Goal: Task Accomplishment & Management: Manage account settings

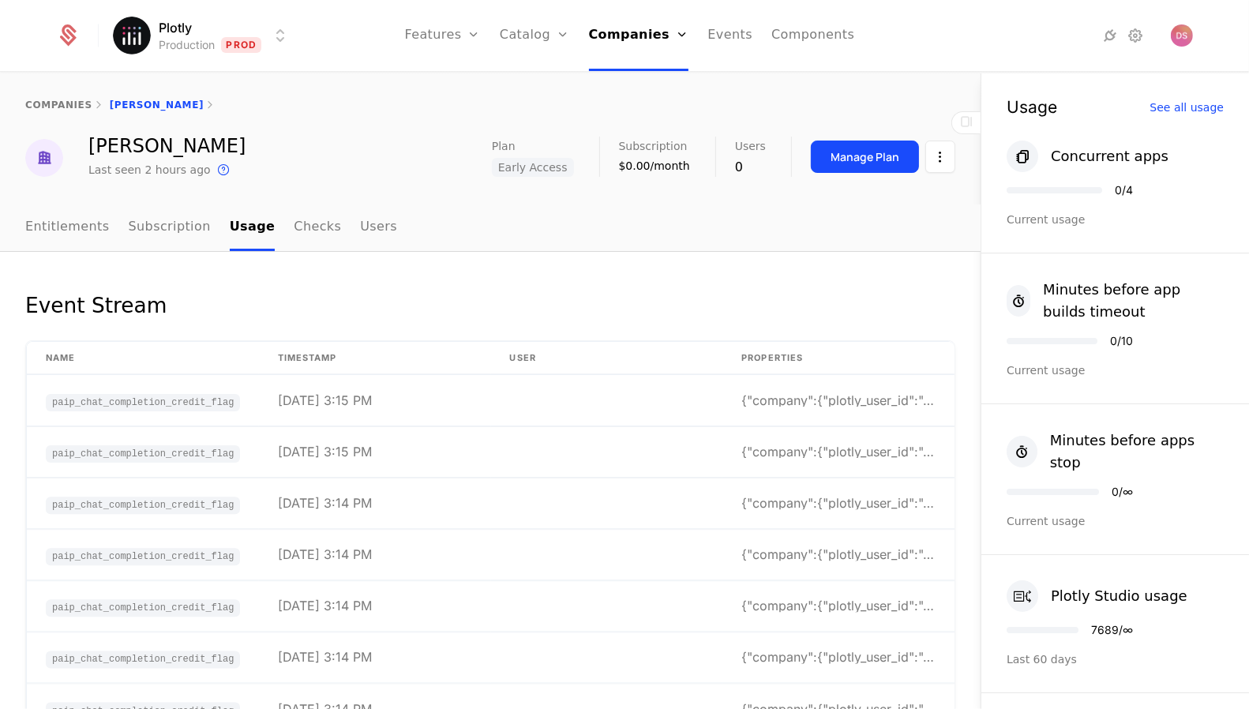
click at [235, 25] on html "Plotly Production Prod Features Features Flags Catalog Plans Add Ons Credits Co…" at bounding box center [624, 354] width 1249 height 709
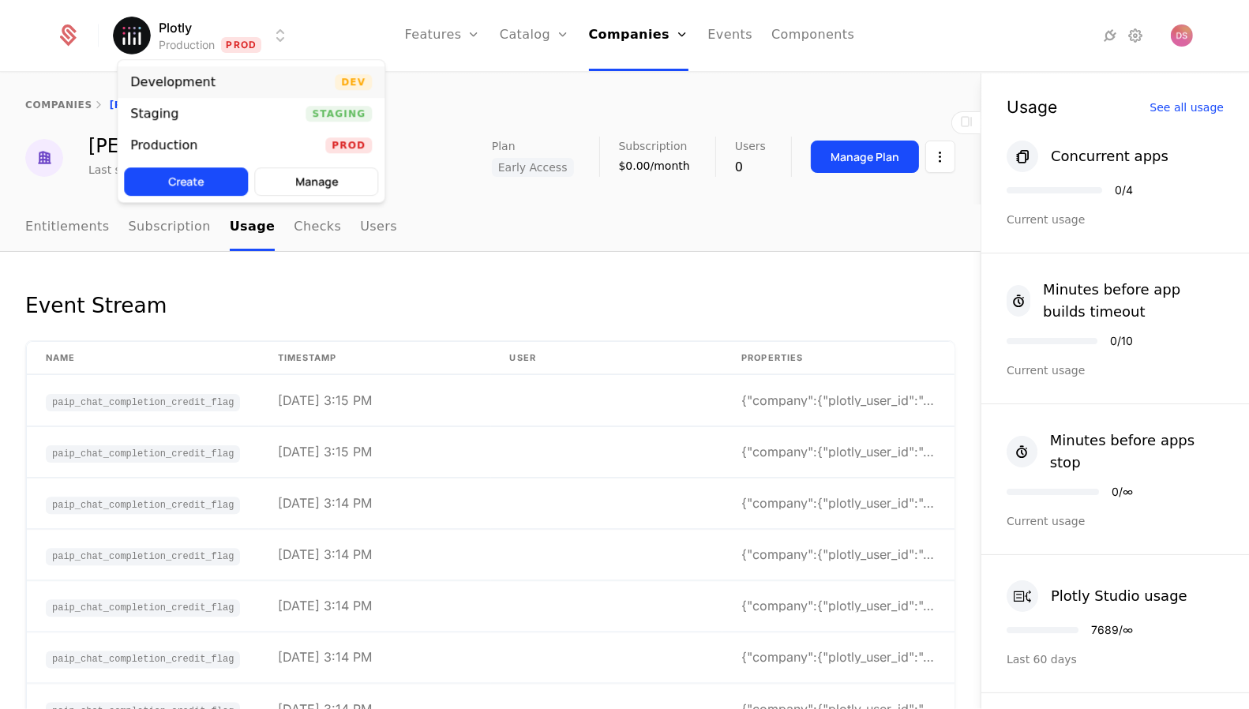
click at [283, 89] on div "Development Dev" at bounding box center [251, 82] width 267 height 32
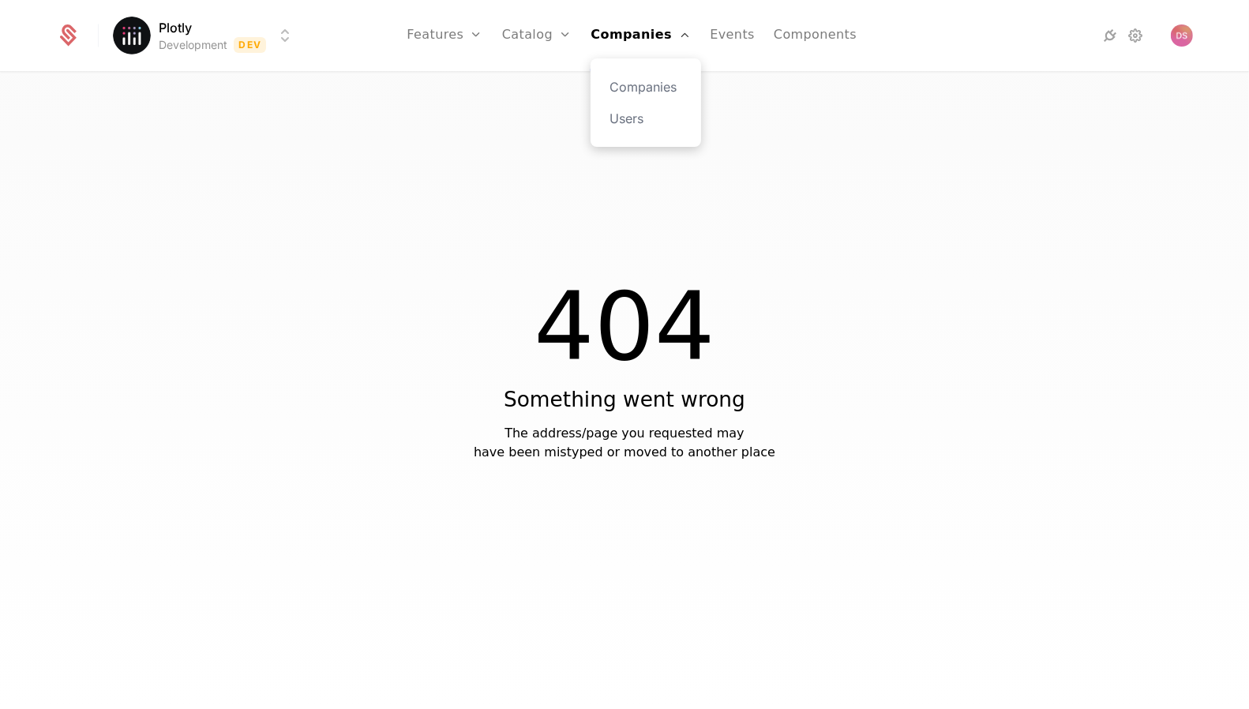
click at [631, 77] on div "Companies Users" at bounding box center [645, 102] width 111 height 88
click at [636, 85] on link "Companies" at bounding box center [645, 86] width 73 height 19
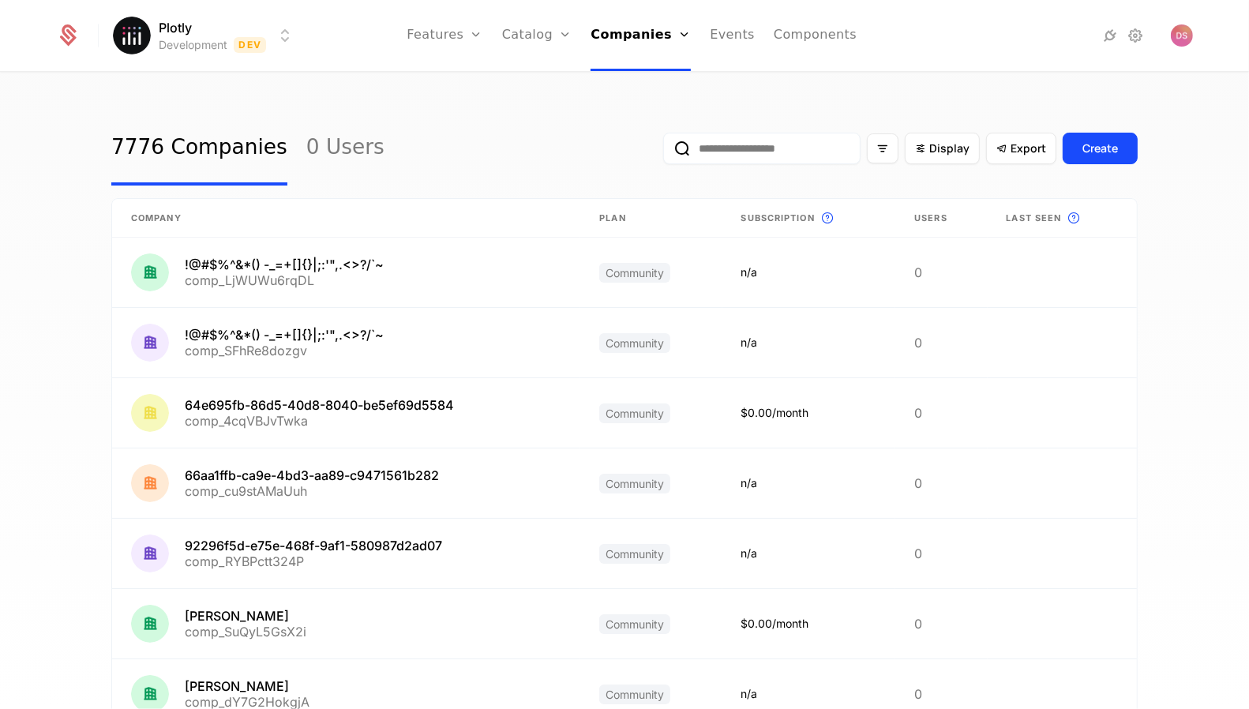
click at [755, 165] on div "Display Export Create" at bounding box center [900, 148] width 474 height 74
click at [755, 161] on input "email" at bounding box center [761, 149] width 197 height 32
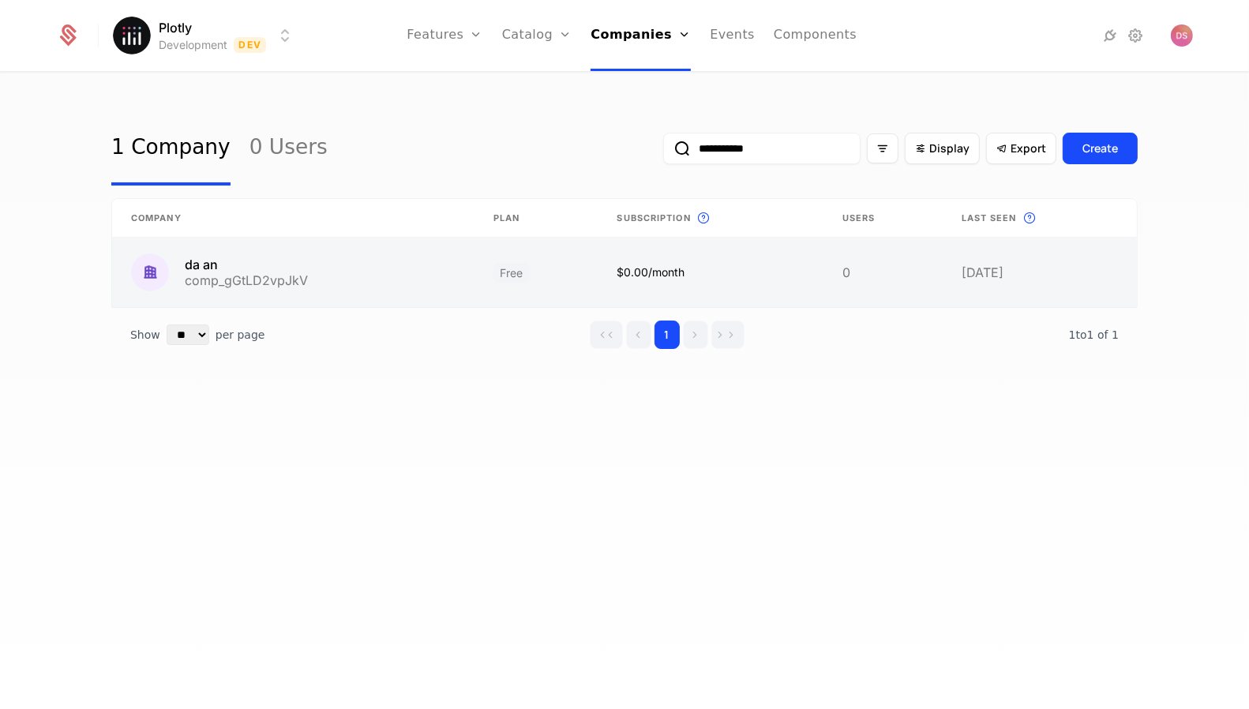
type input "**********"
click at [456, 291] on link at bounding box center [293, 272] width 362 height 69
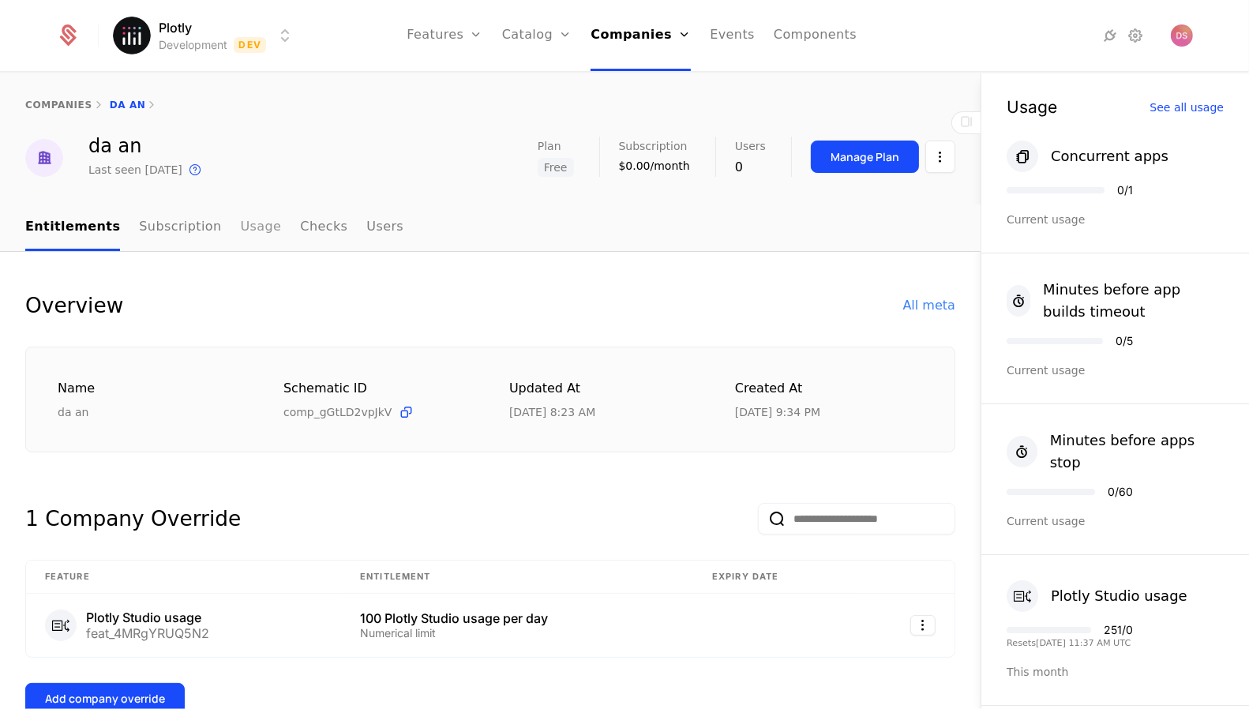
click at [250, 222] on link "Usage" at bounding box center [261, 227] width 41 height 47
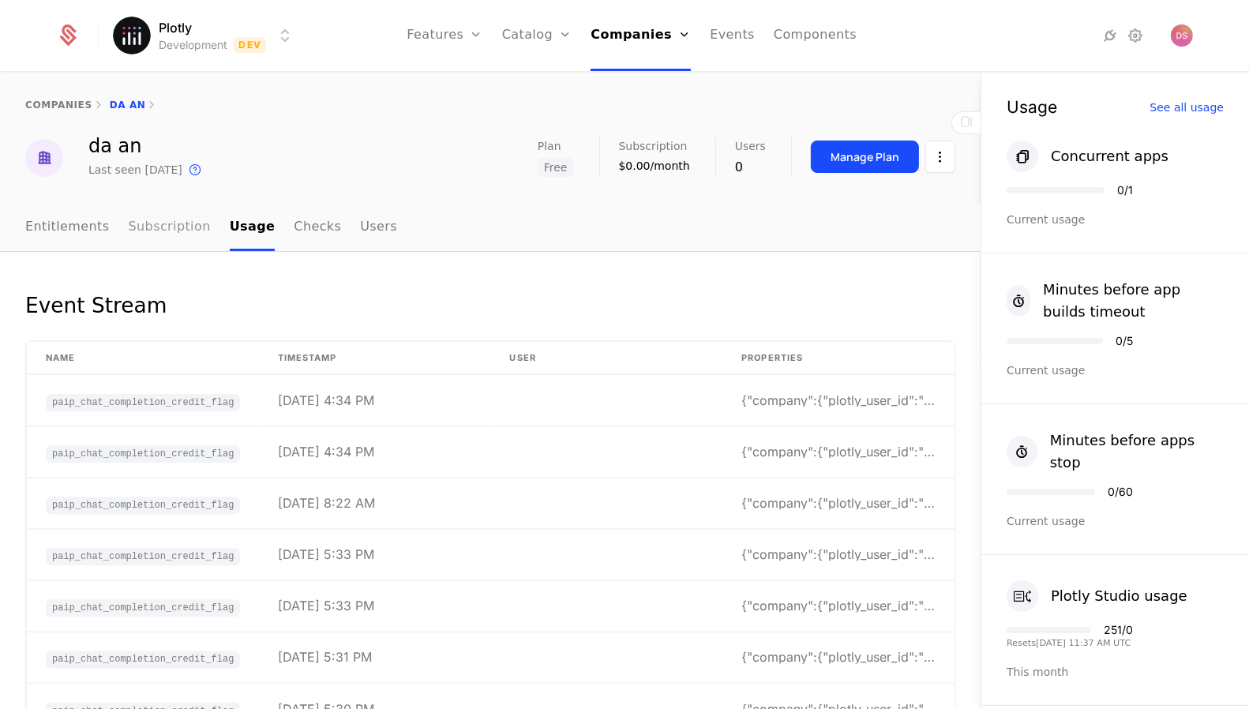
click at [140, 222] on link "Subscription" at bounding box center [170, 227] width 82 height 47
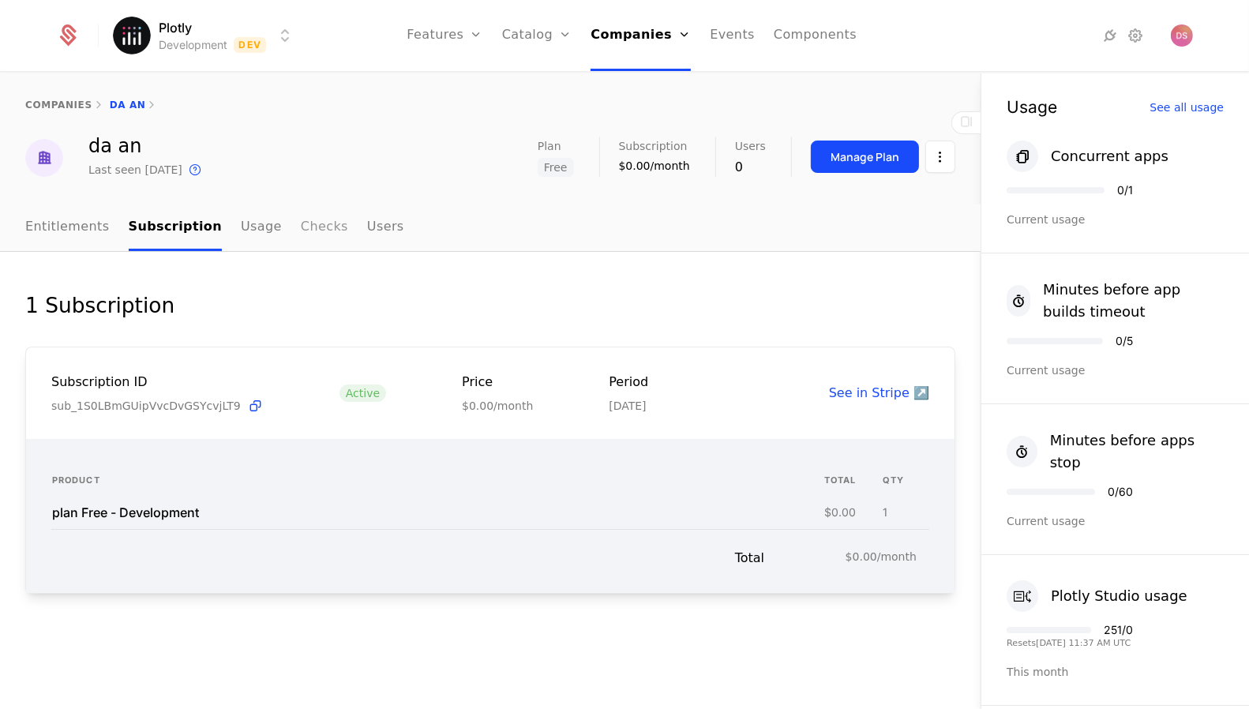
click at [305, 227] on link "Checks" at bounding box center [324, 227] width 47 height 47
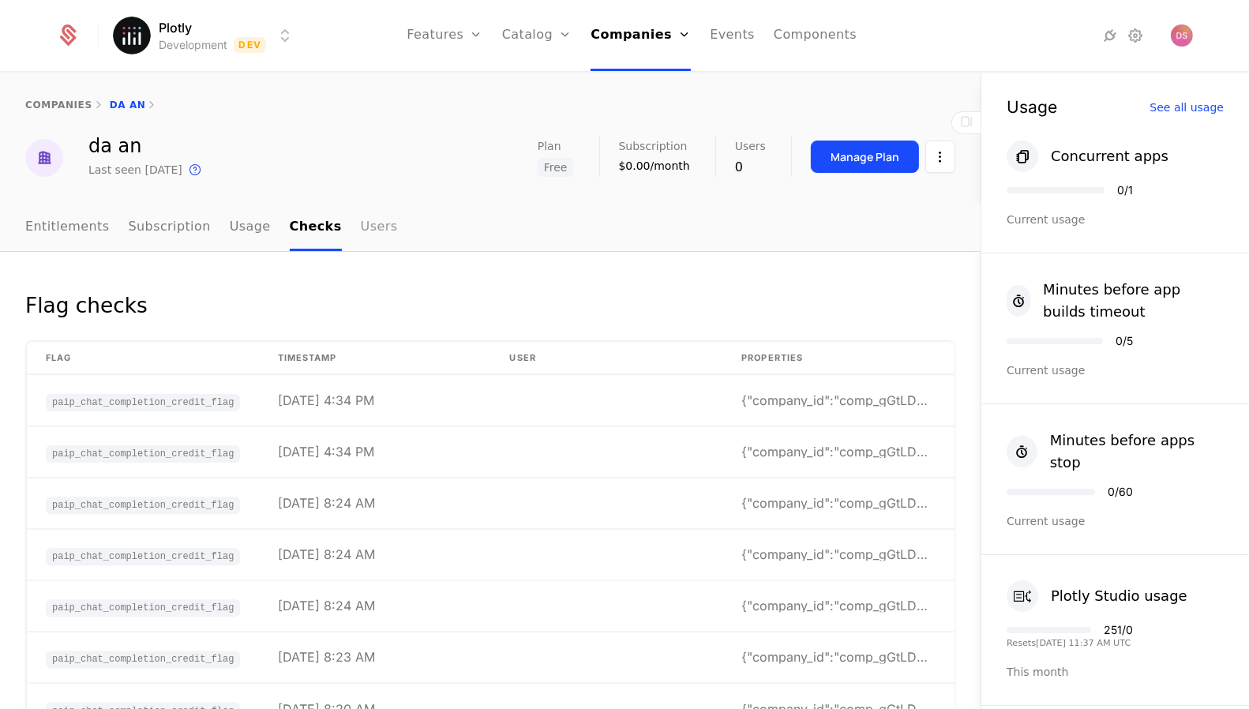
click at [361, 233] on link "Users" at bounding box center [379, 227] width 37 height 47
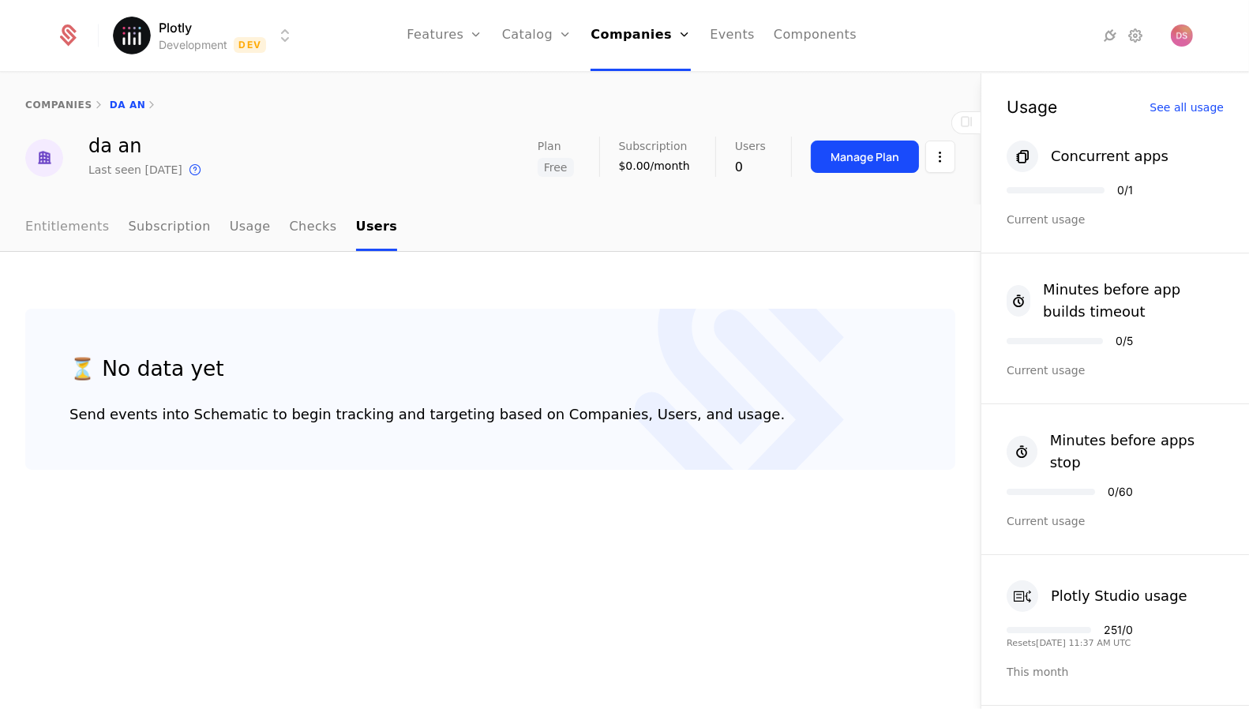
click at [76, 228] on link "Entitlements" at bounding box center [67, 227] width 84 height 47
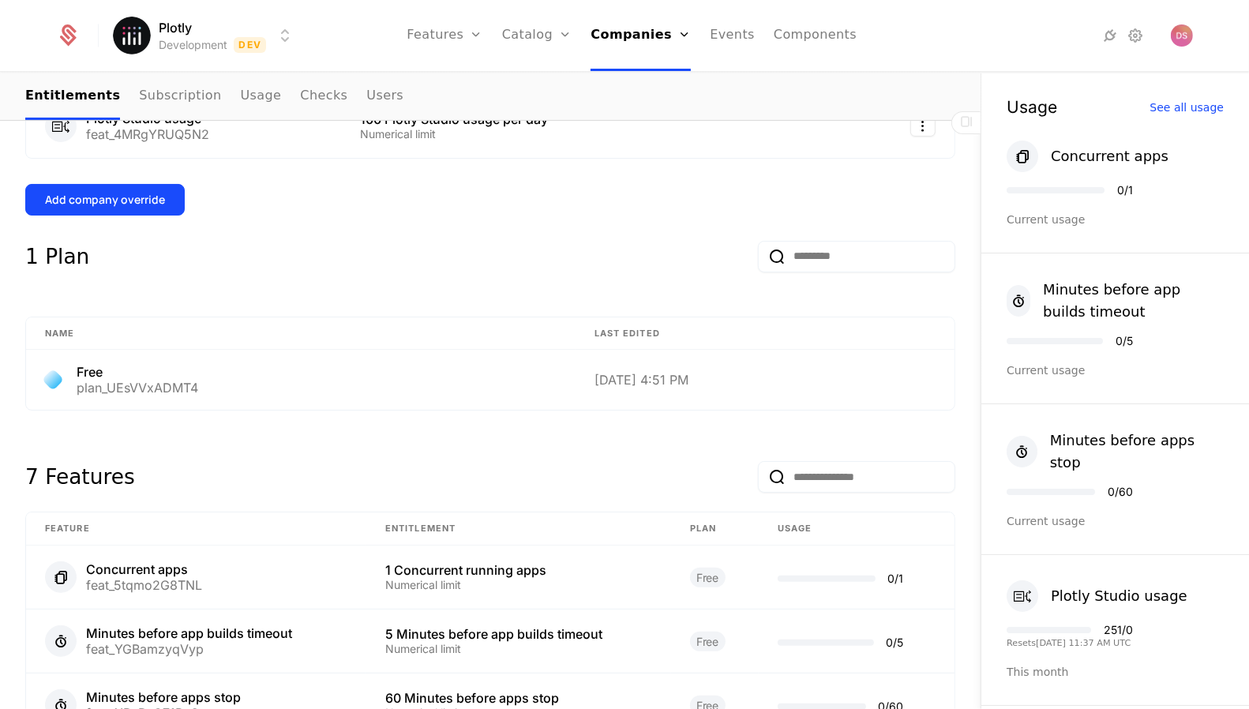
scroll to position [332, 0]
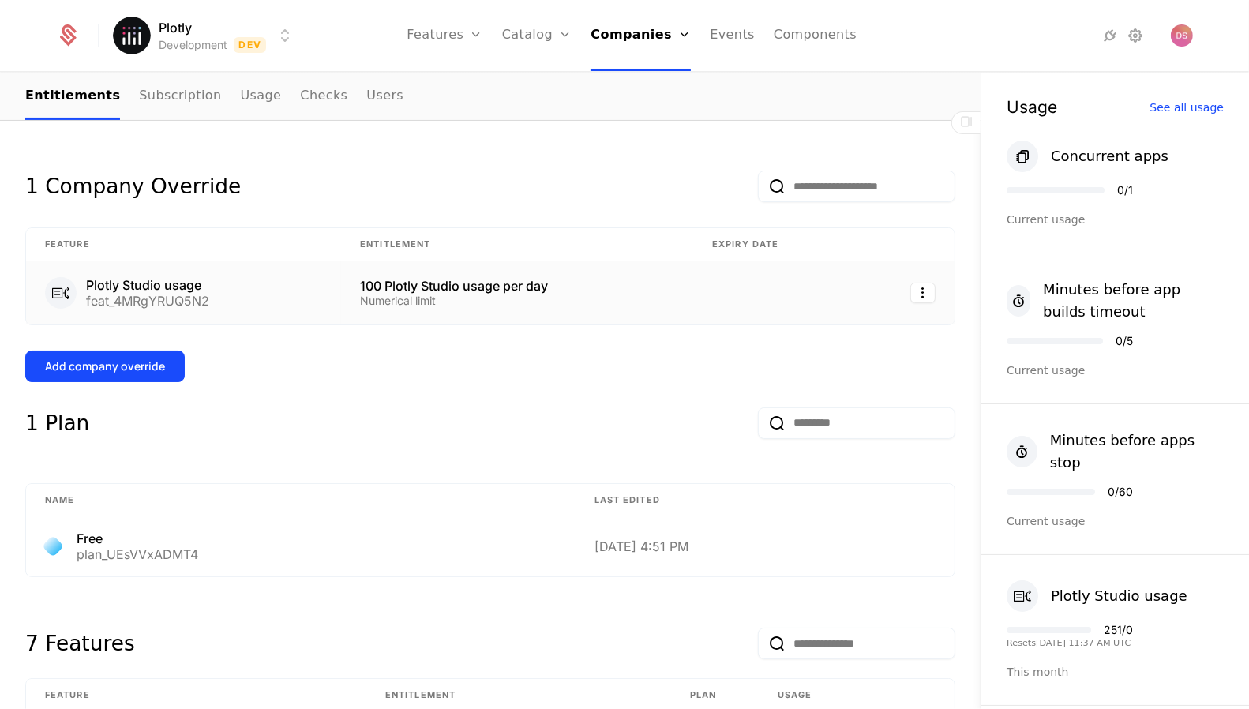
click at [923, 273] on td at bounding box center [905, 292] width 99 height 63
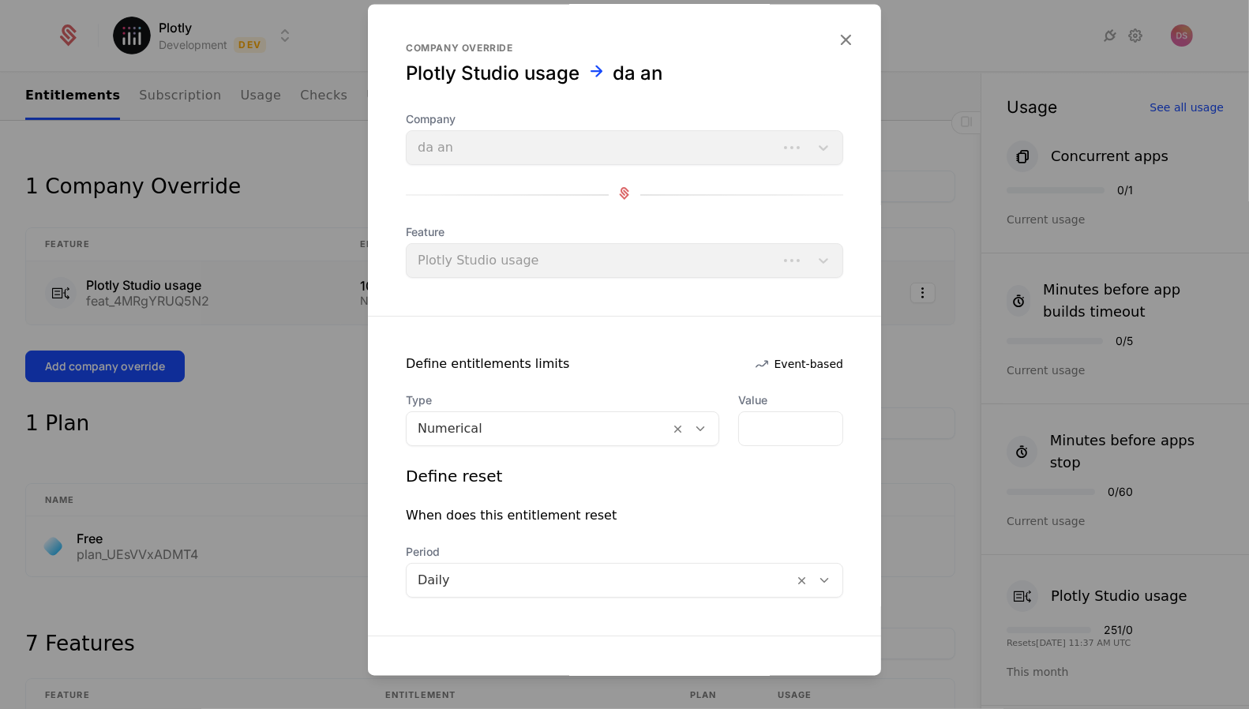
click at [923, 294] on div at bounding box center [624, 354] width 1249 height 709
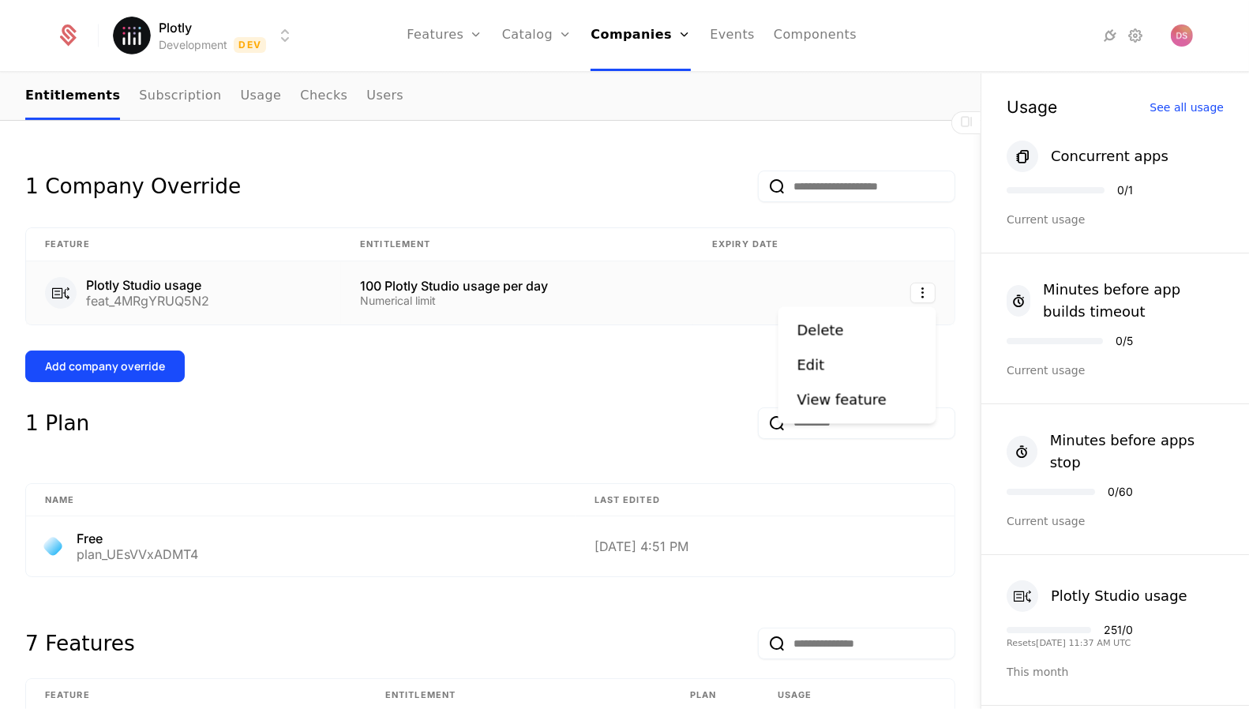
click at [923, 294] on html "Plotly Development Dev Features Features Flags Catalog Plans Add Ons Credits Co…" at bounding box center [624, 354] width 1249 height 709
click at [866, 265] on html "Plotly Development Dev Features Features Flags Catalog Plans Add Ons Credits Co…" at bounding box center [624, 354] width 1249 height 709
click at [792, 302] on td at bounding box center [774, 292] width 163 height 63
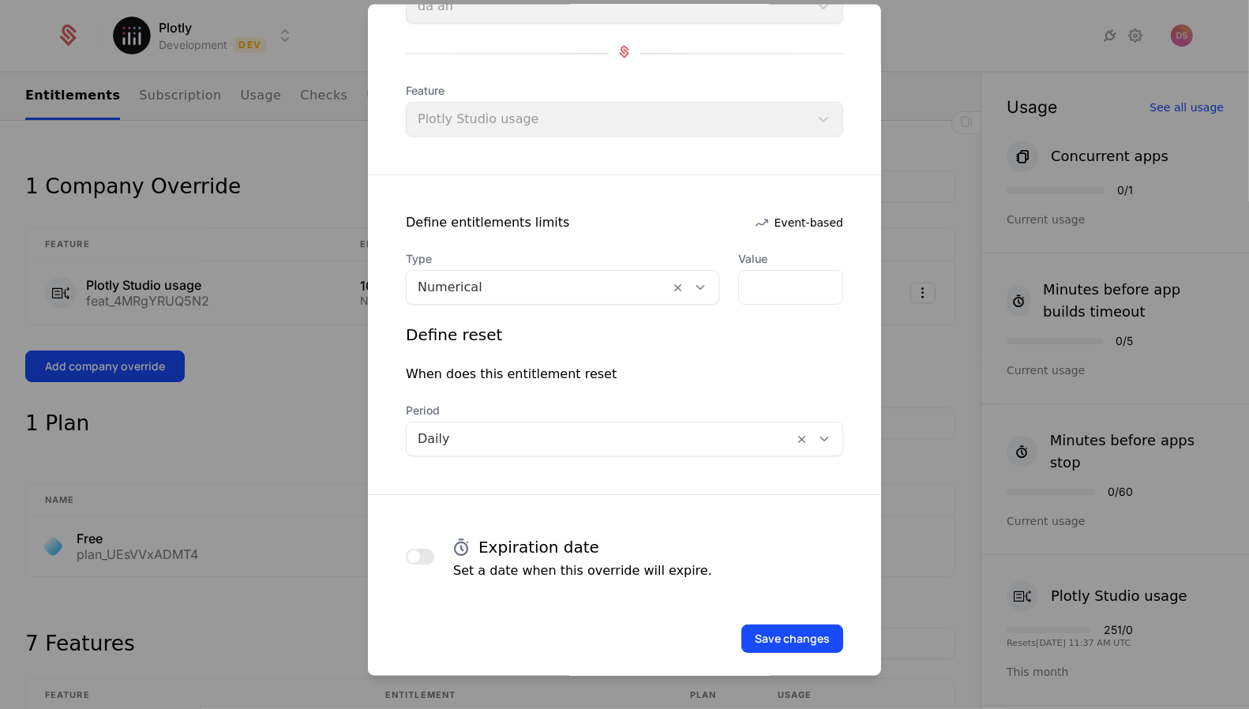
scroll to position [155, 0]
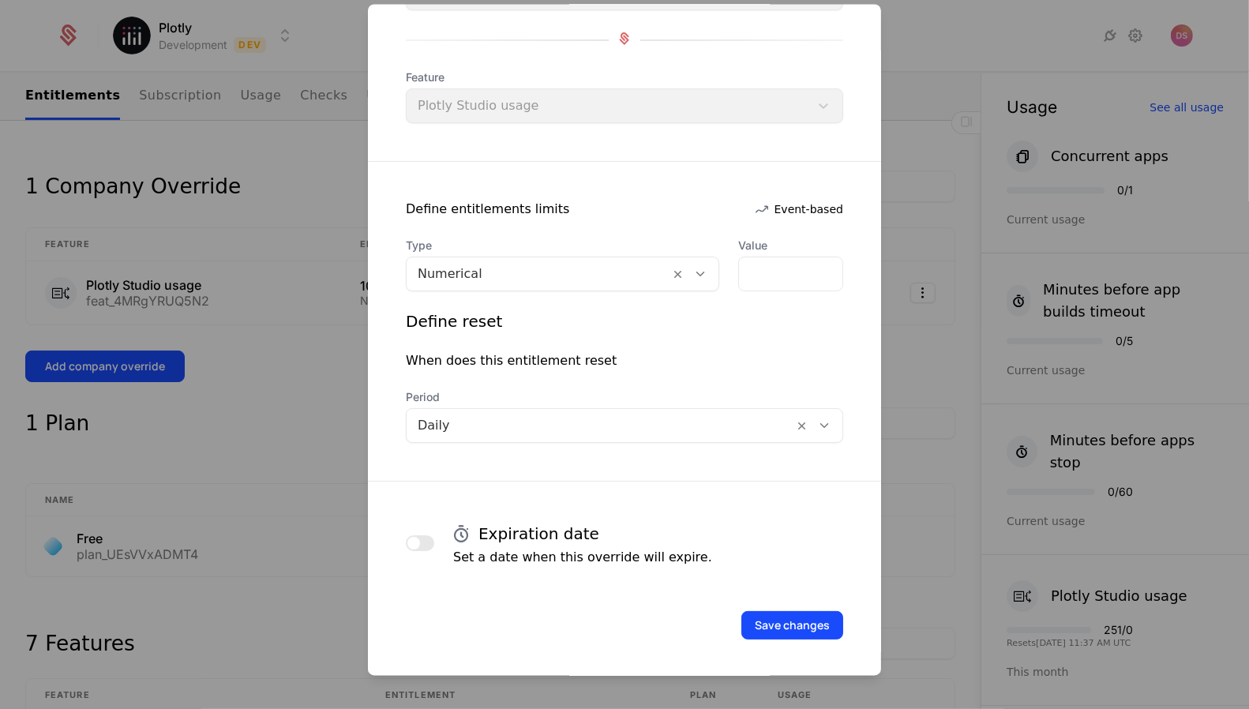
click at [932, 416] on div at bounding box center [624, 354] width 1249 height 709
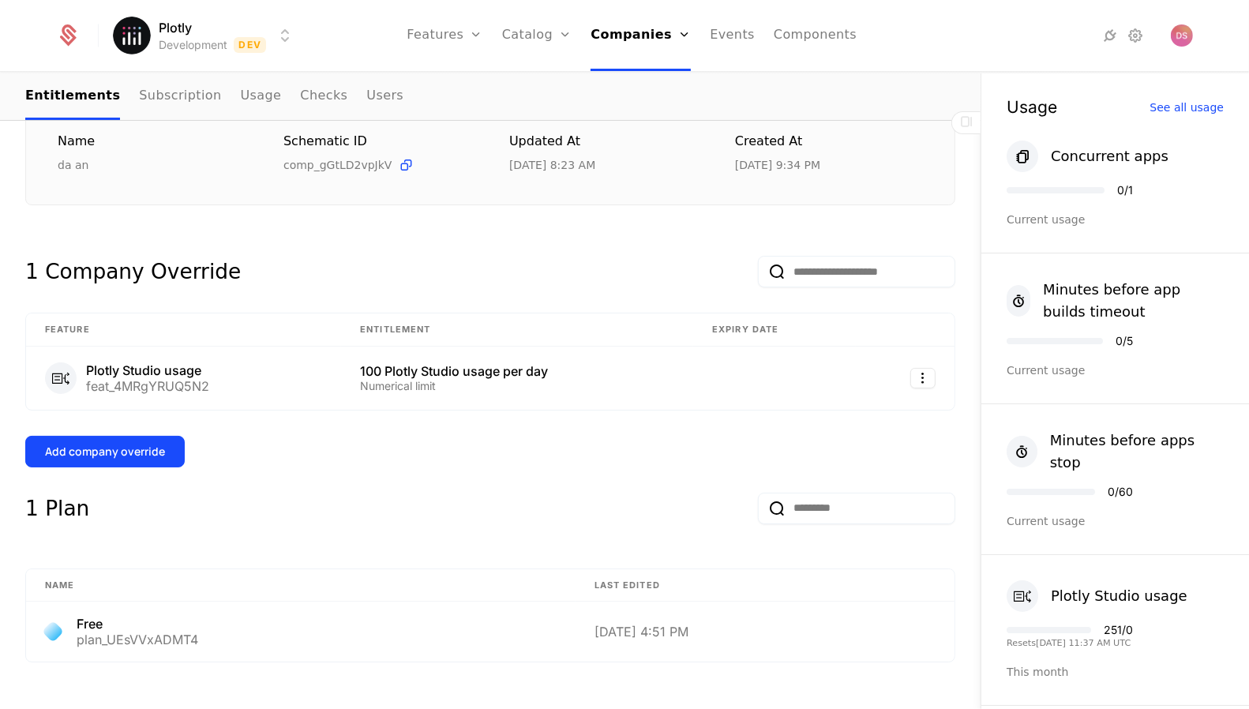
scroll to position [216, 0]
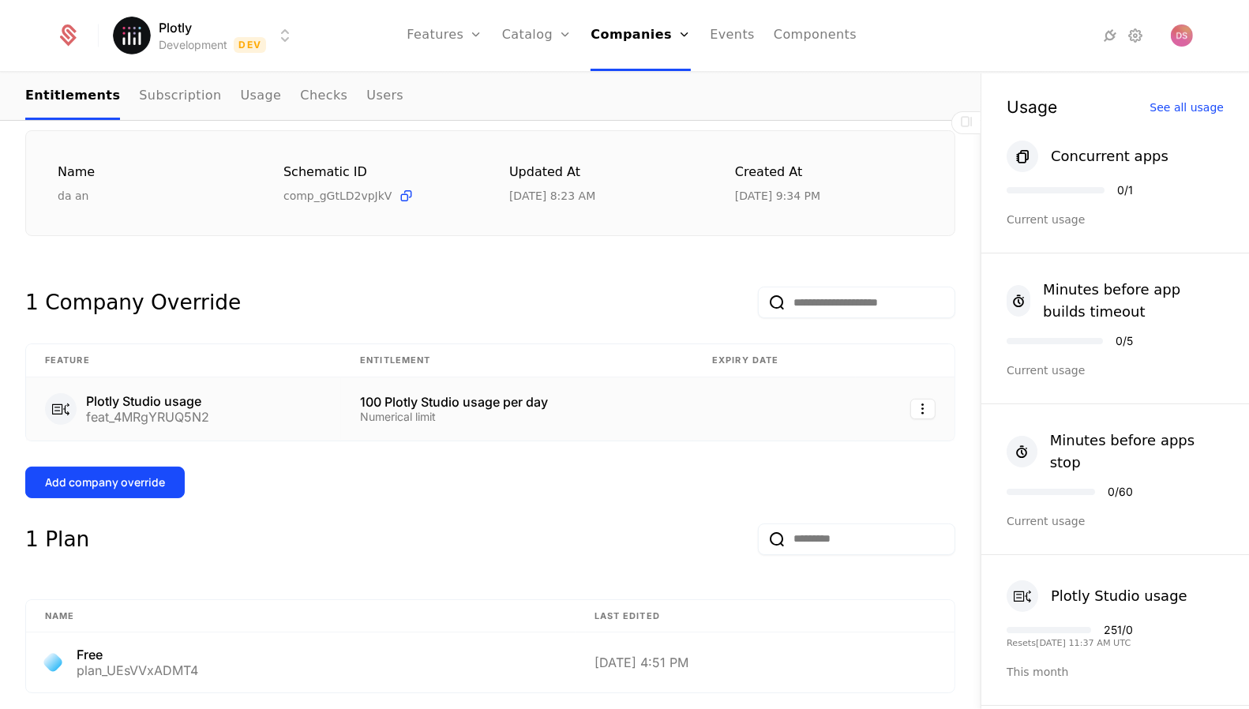
click at [549, 420] on td "100 Plotly Studio usage per day Numerical limit" at bounding box center [517, 408] width 352 height 63
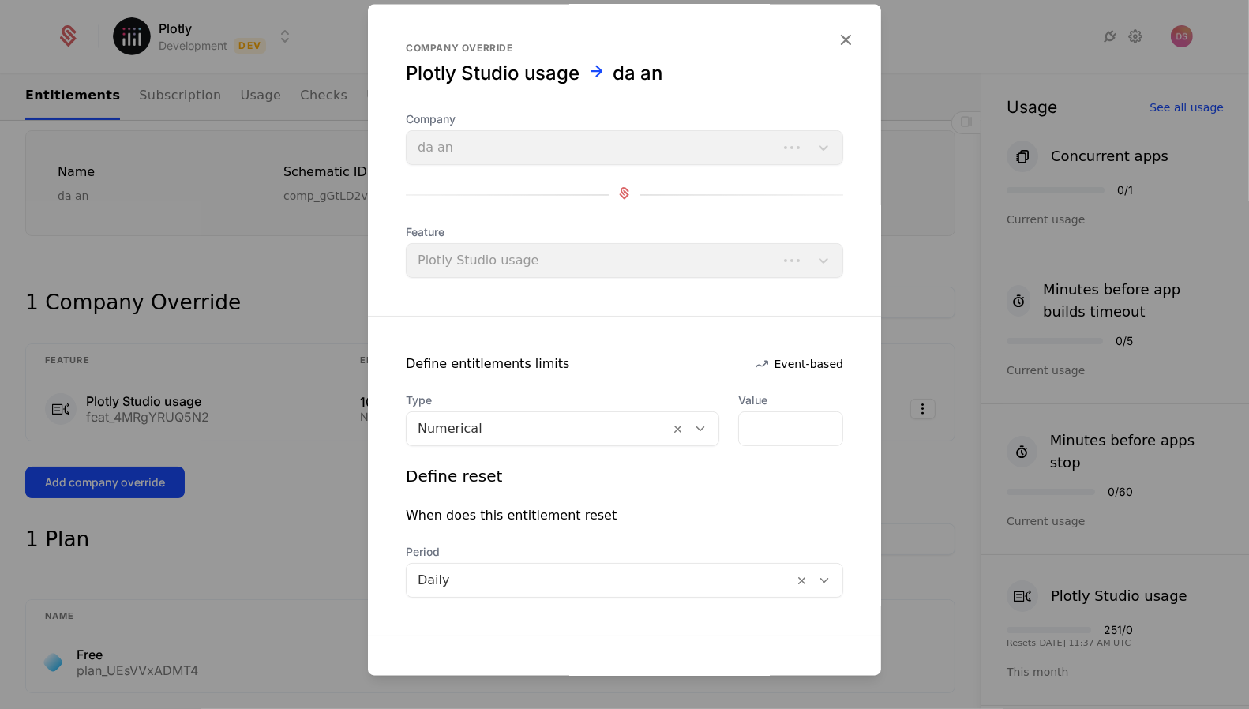
click at [571, 422] on div at bounding box center [538, 429] width 241 height 22
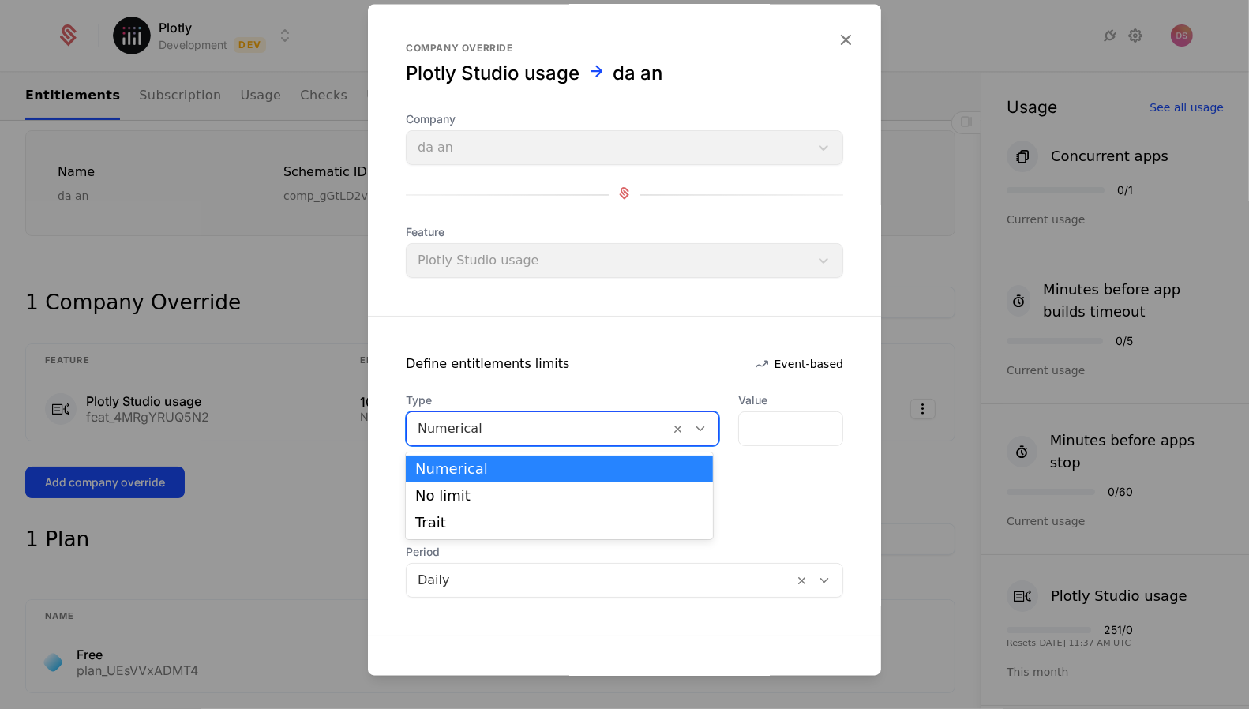
click at [244, 398] on div at bounding box center [624, 354] width 1249 height 709
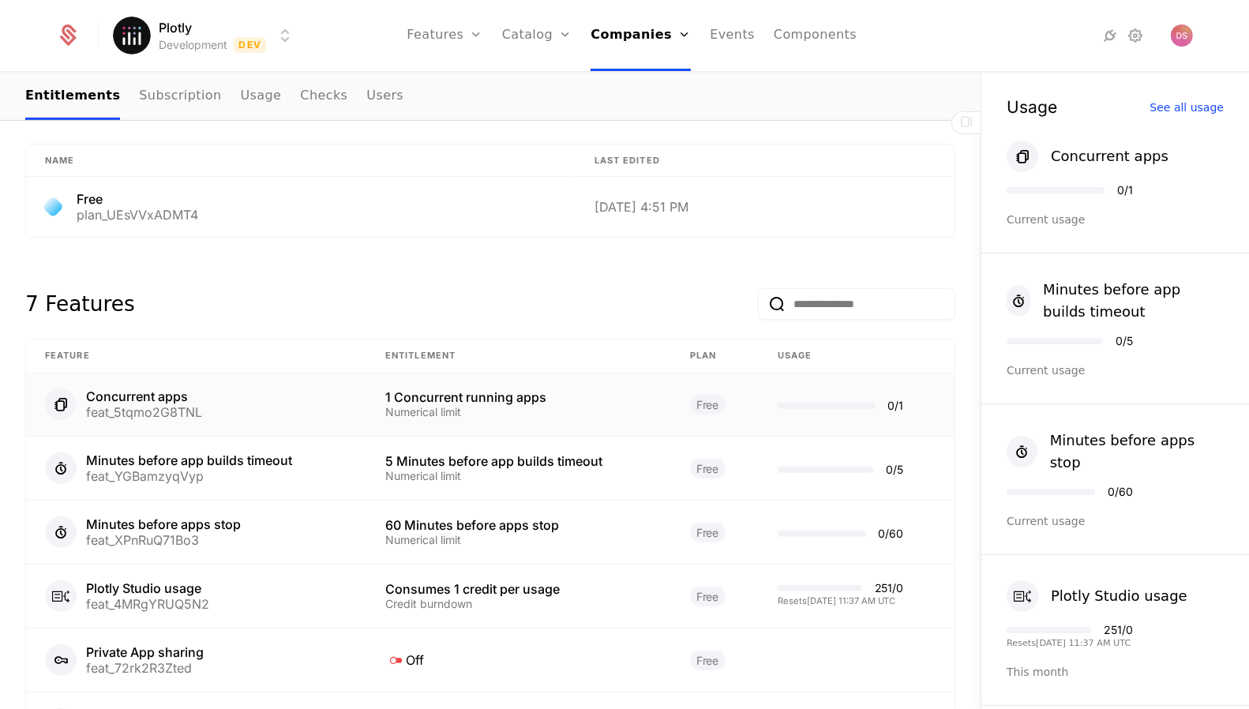
scroll to position [0, 0]
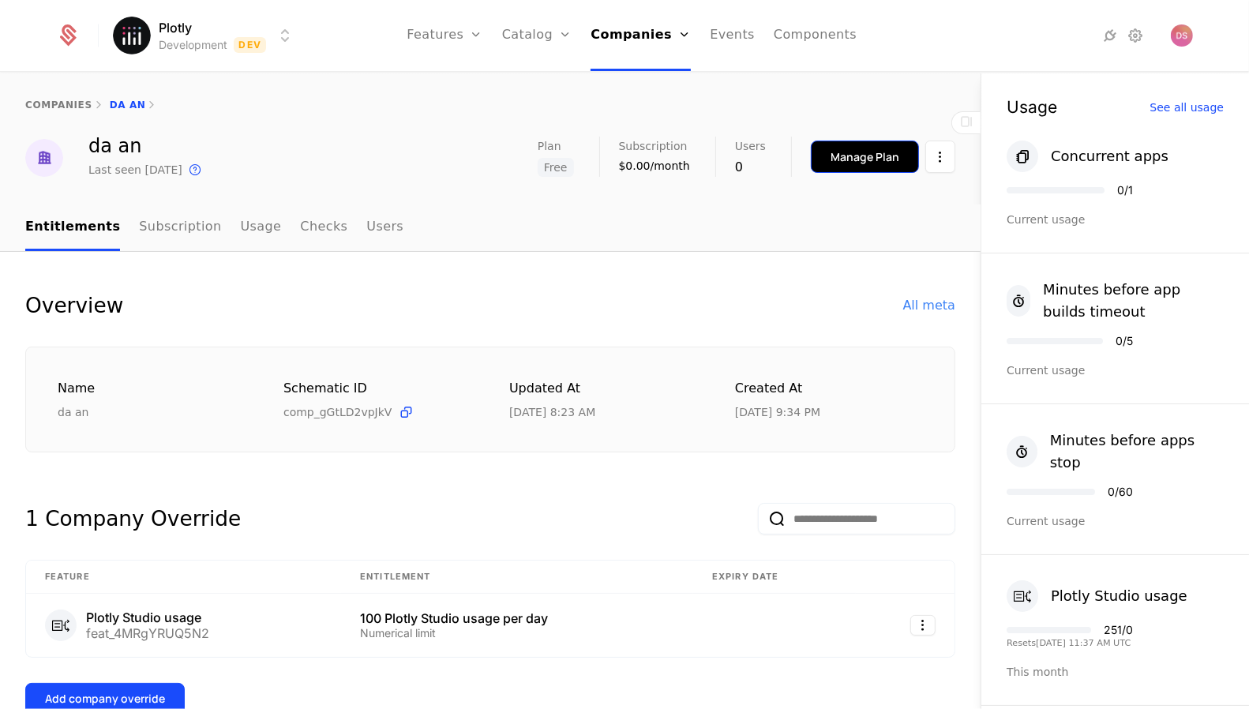
click at [867, 155] on div "Manage Plan" at bounding box center [864, 157] width 69 height 16
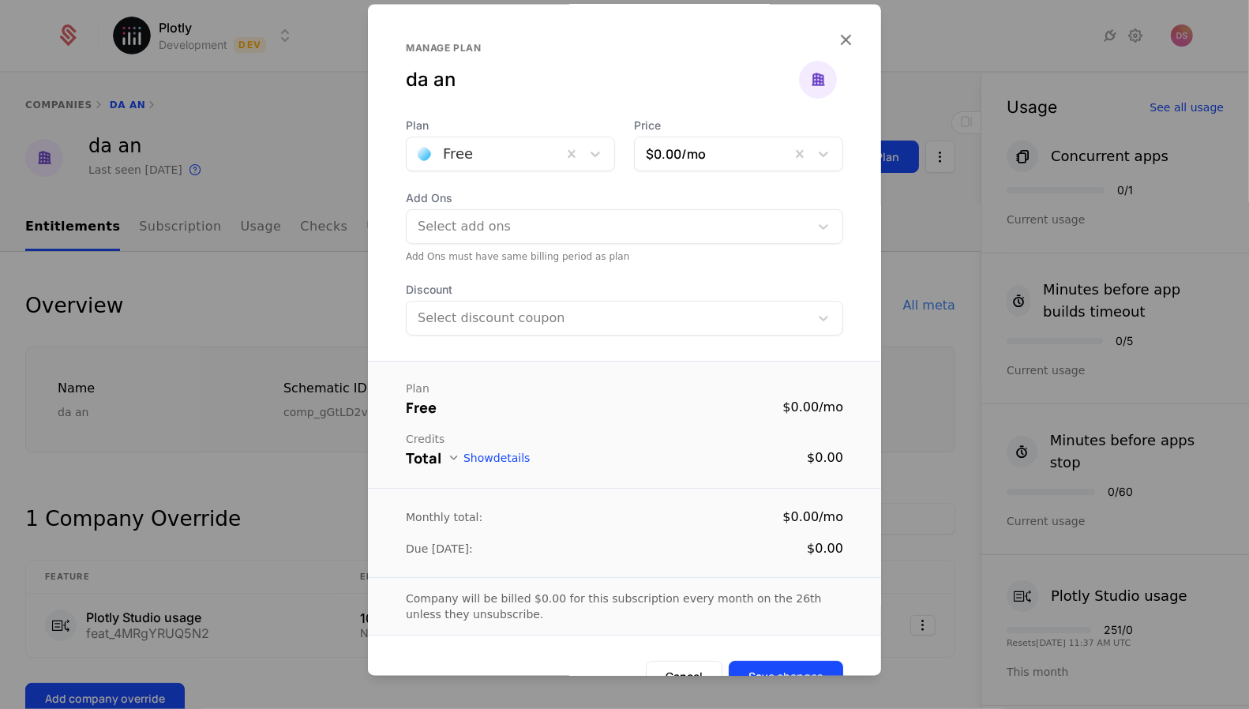
click at [511, 164] on div at bounding box center [484, 155] width 133 height 22
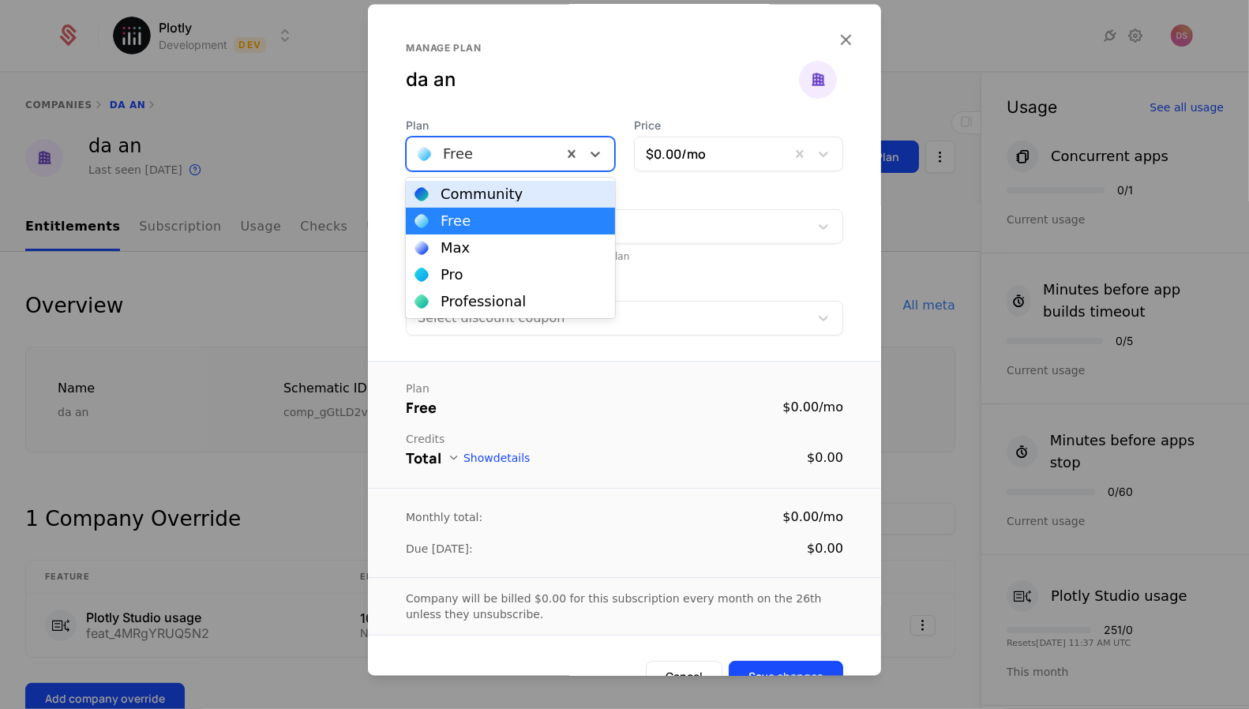
click at [507, 196] on div "Community" at bounding box center [481, 194] width 82 height 14
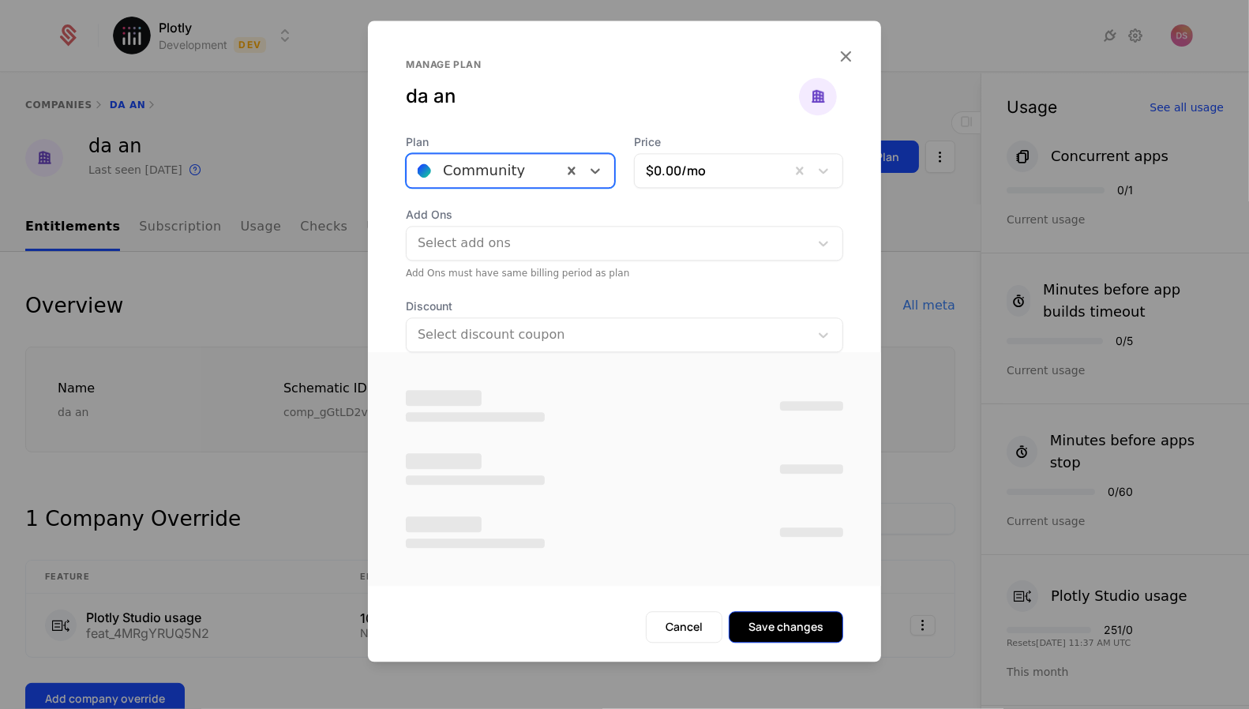
click at [785, 624] on button "Save changes" at bounding box center [786, 627] width 114 height 32
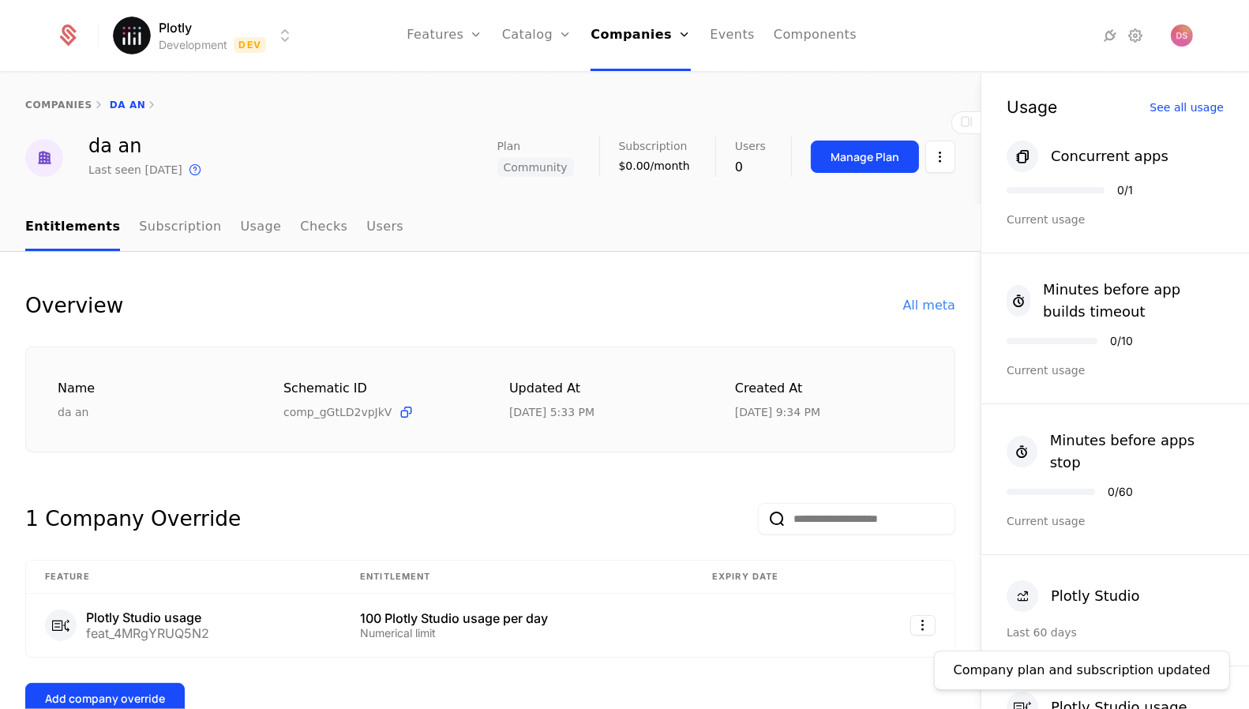
click at [920, 152] on div "Manage Plan" at bounding box center [883, 156] width 144 height 32
click at [912, 152] on button "Manage Plan" at bounding box center [865, 156] width 108 height 32
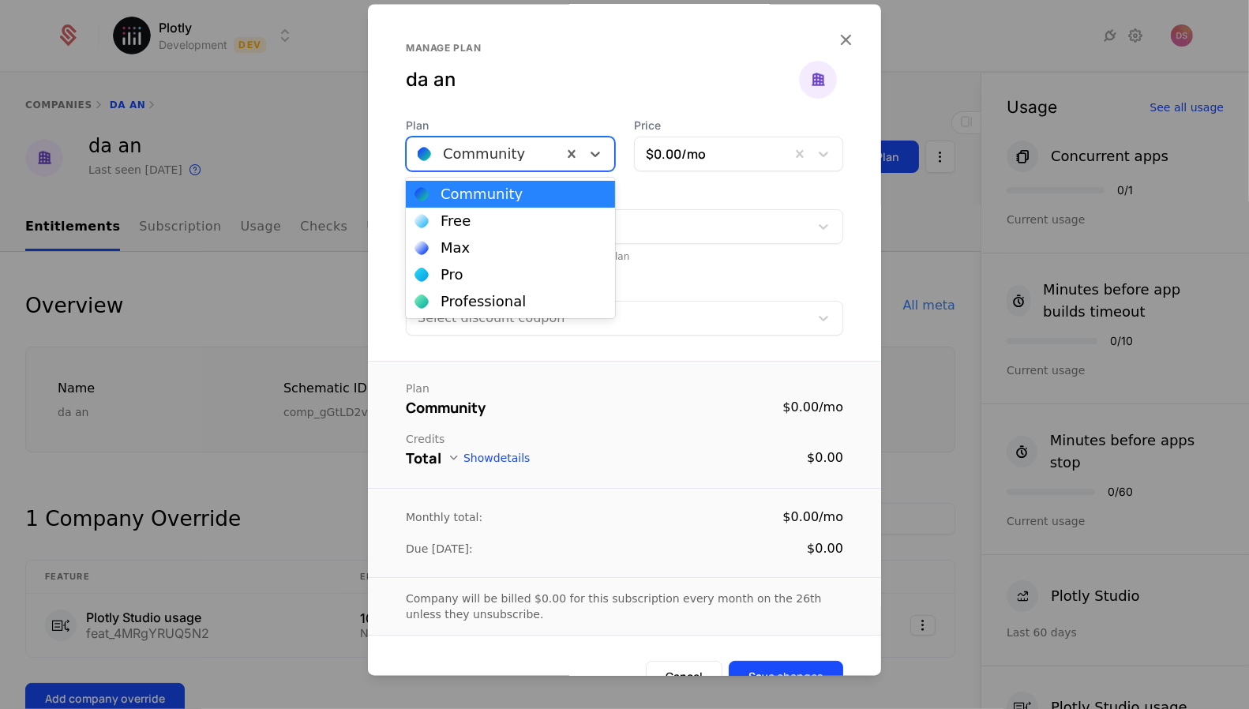
click at [510, 157] on div at bounding box center [484, 155] width 133 height 22
click at [533, 225] on div "Free" at bounding box center [510, 221] width 190 height 14
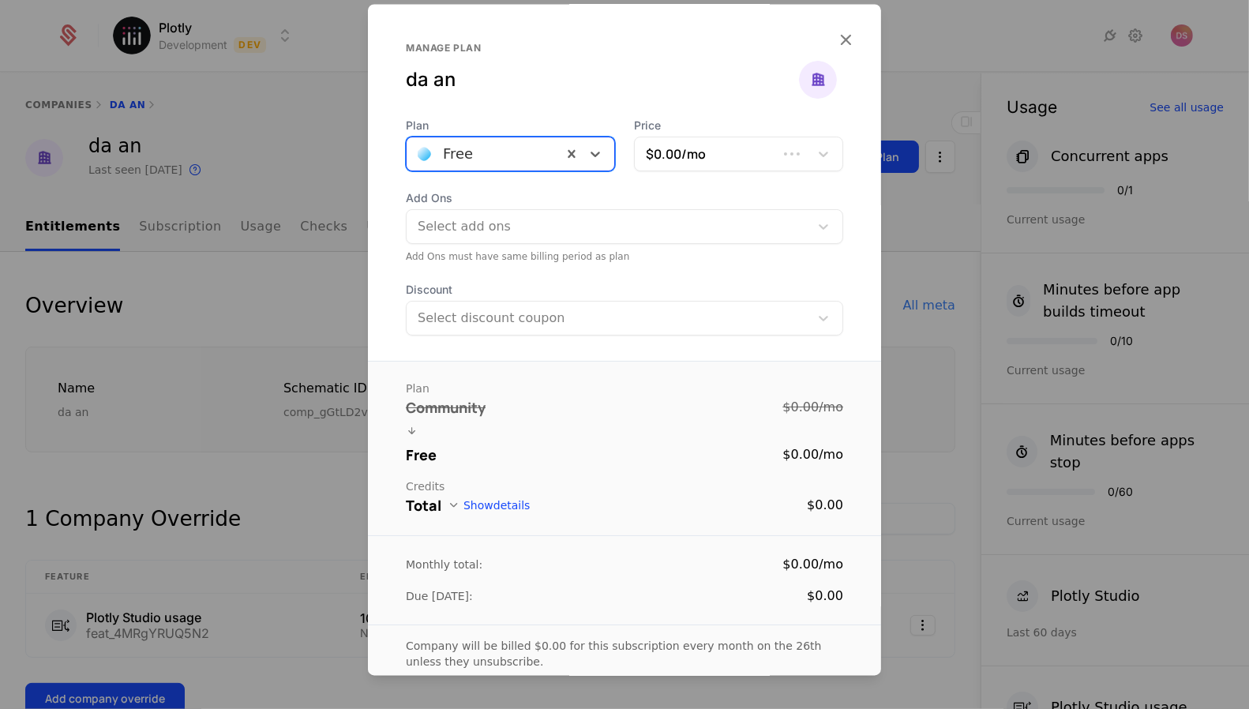
scroll to position [81, 0]
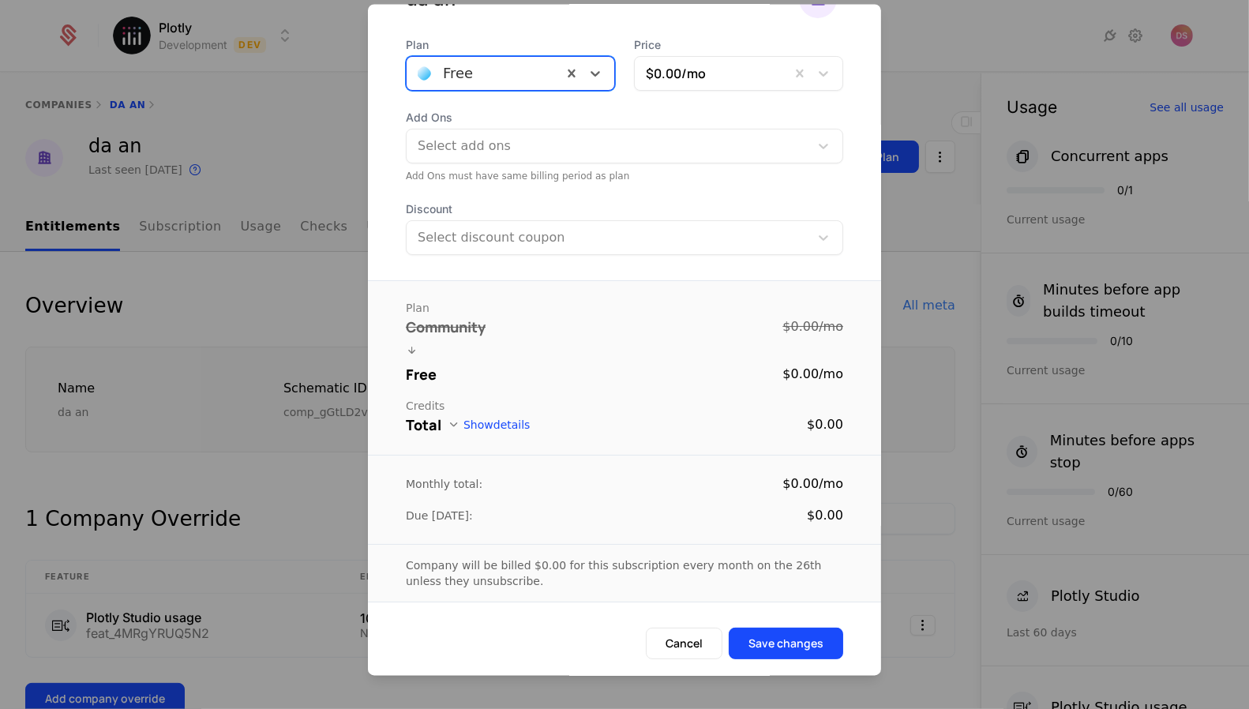
click at [813, 658] on div "Cancel Save changes" at bounding box center [624, 653] width 513 height 51
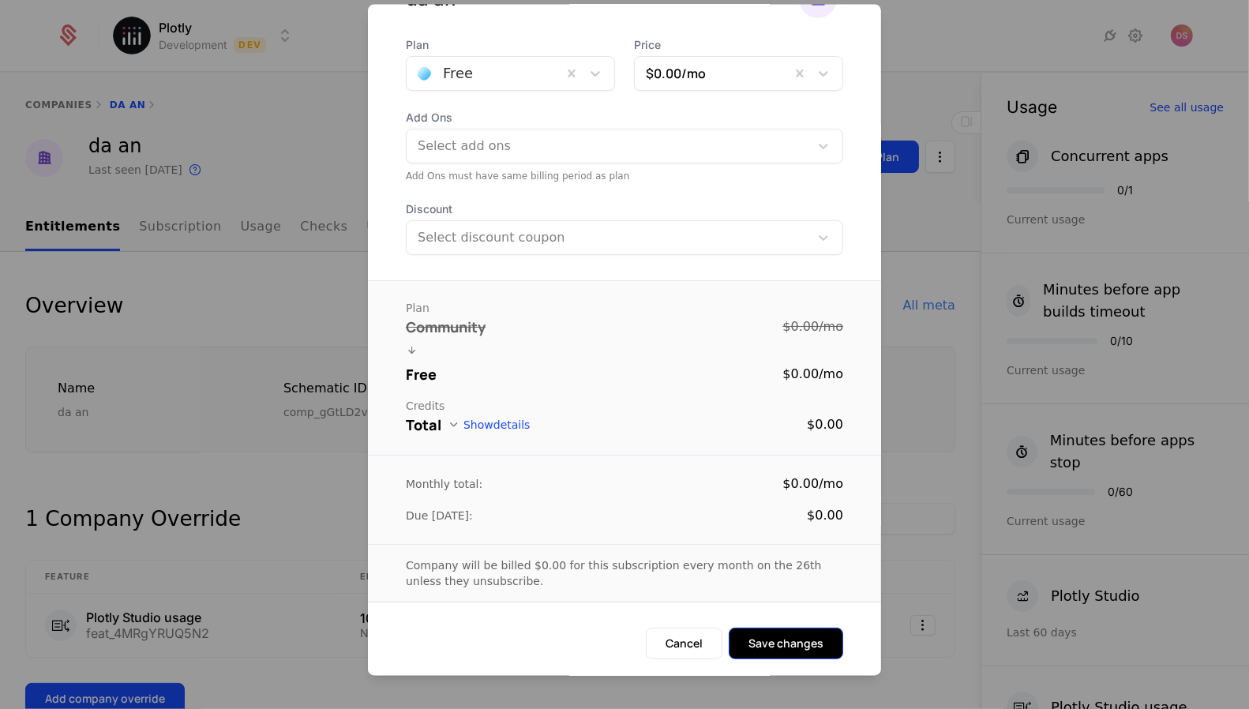
click at [813, 642] on button "Save changes" at bounding box center [786, 644] width 114 height 32
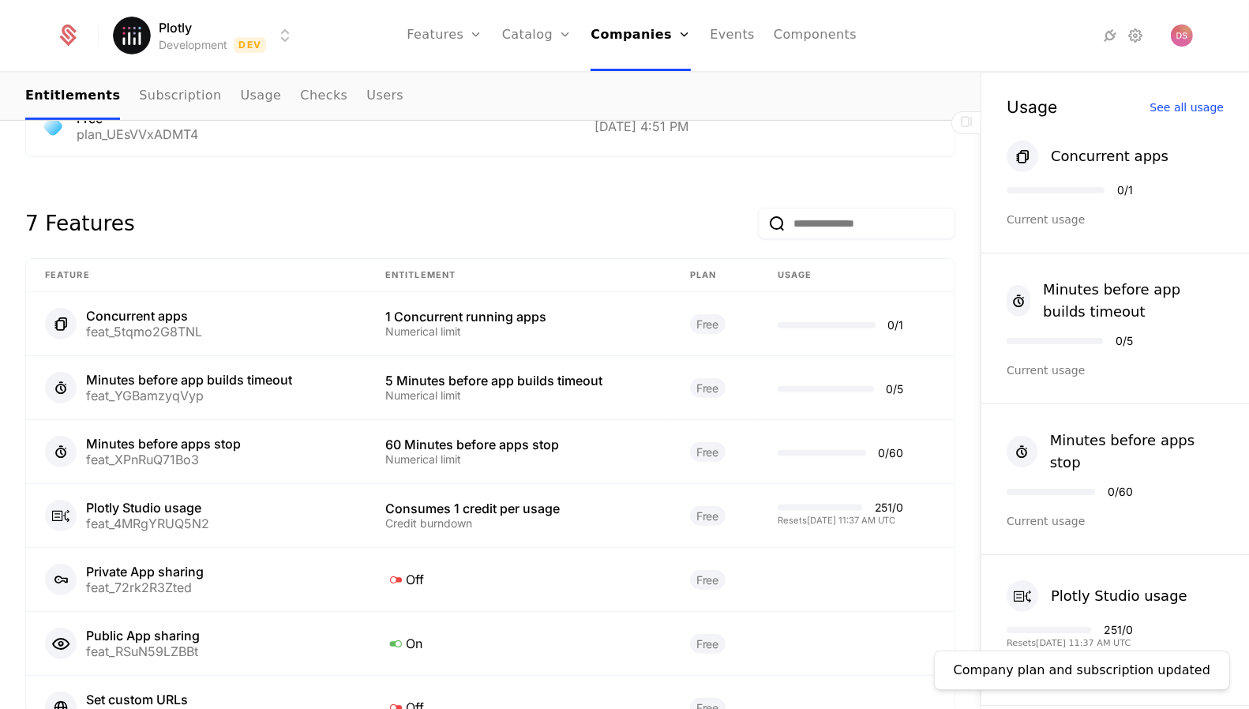
scroll to position [755, 0]
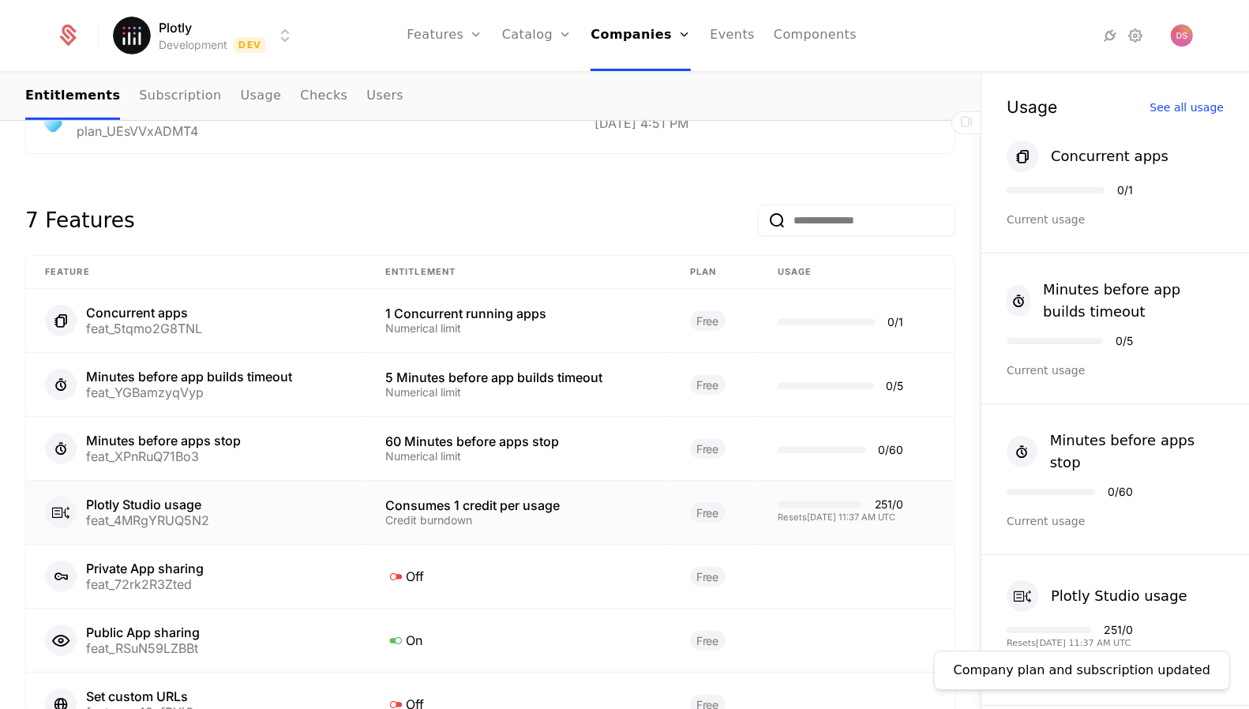
click at [844, 513] on div "Resets 9/26/2025, 11:37 AM UTC" at bounding box center [840, 517] width 126 height 9
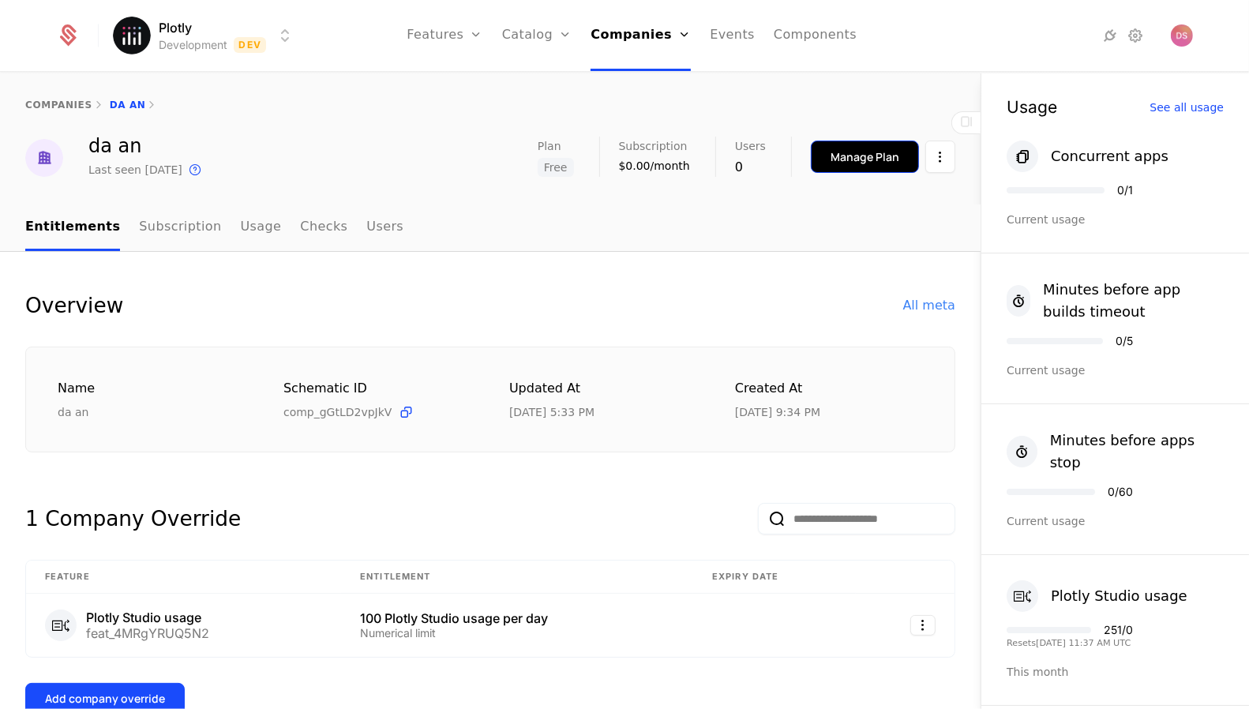
click at [864, 153] on div "Manage Plan" at bounding box center [864, 157] width 69 height 16
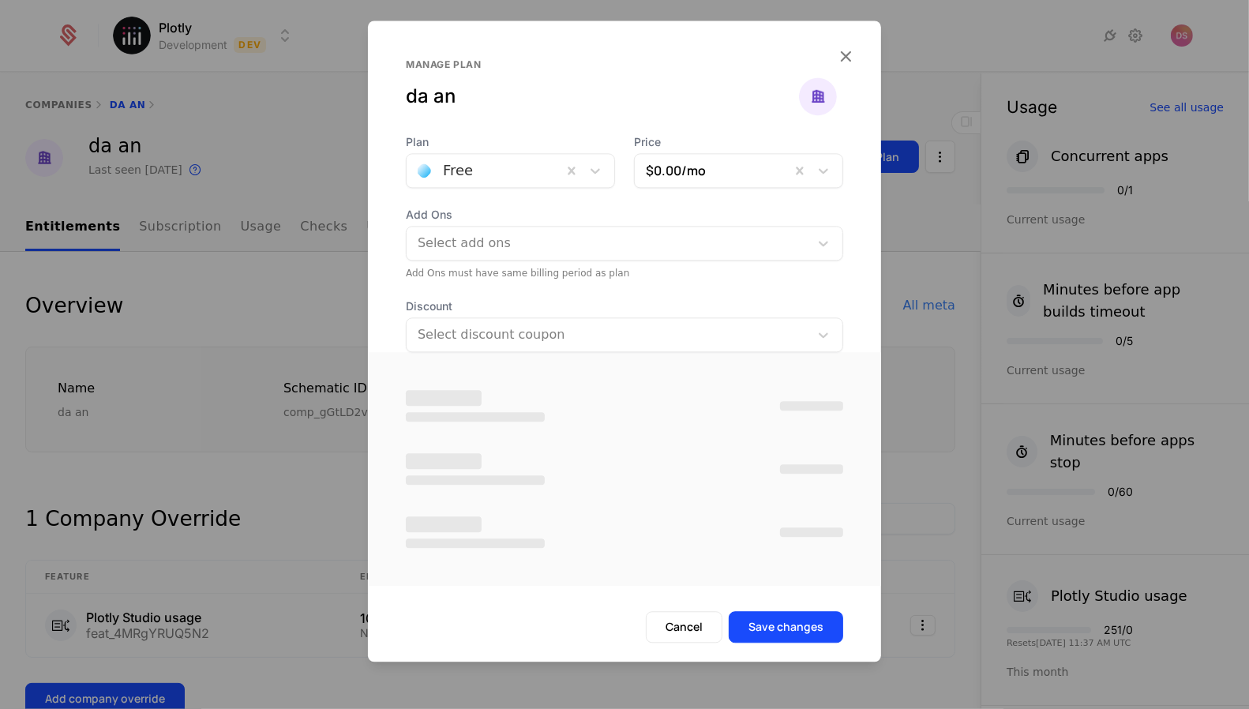
click at [530, 167] on div at bounding box center [484, 170] width 133 height 22
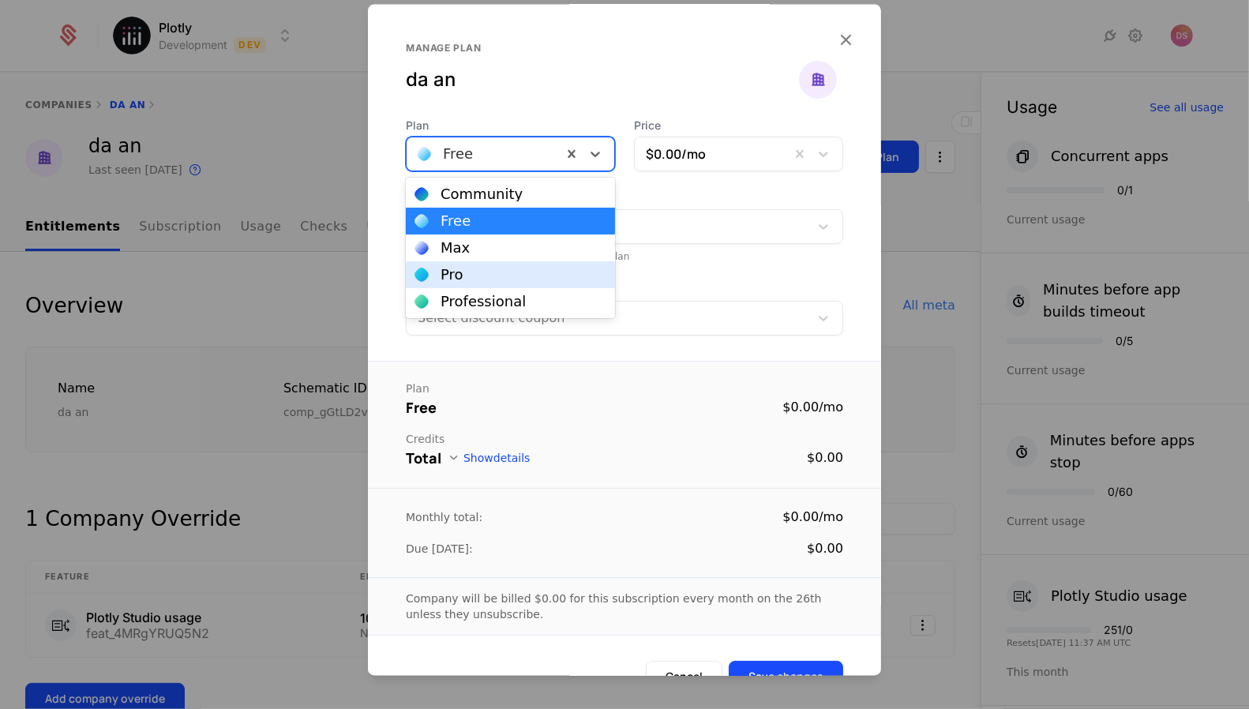
click at [496, 276] on div "Pro" at bounding box center [510, 275] width 190 height 14
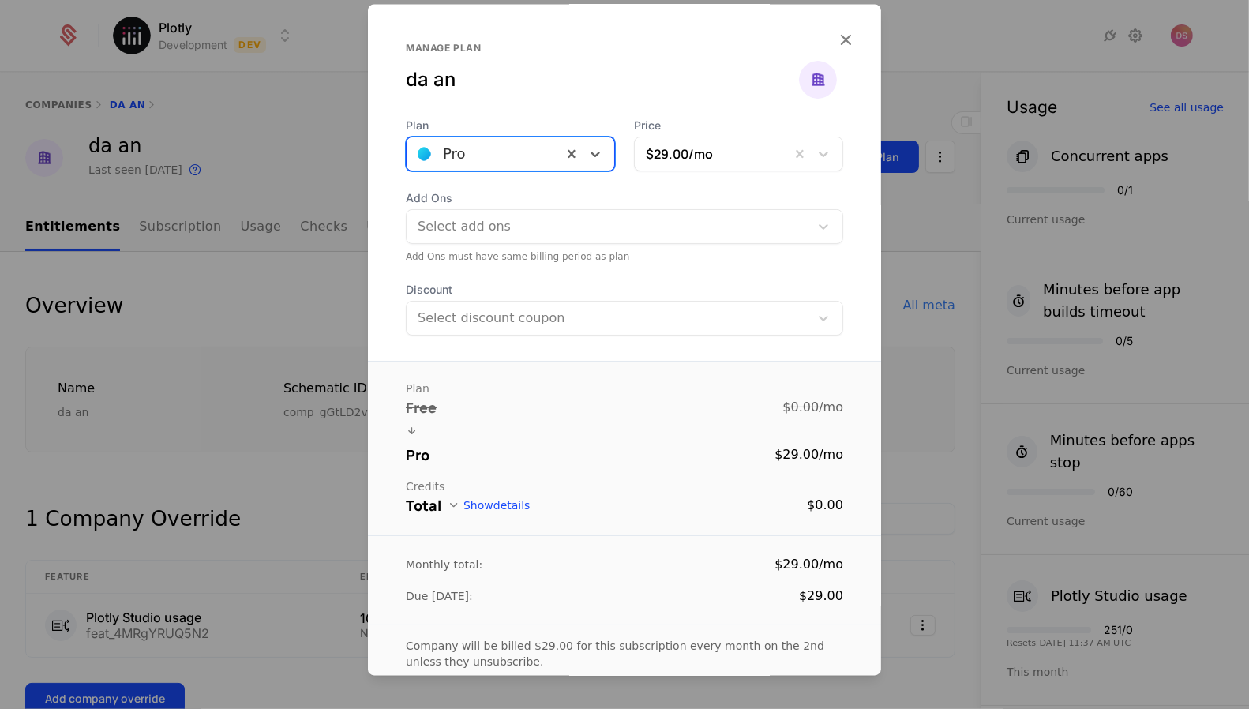
scroll to position [81, 0]
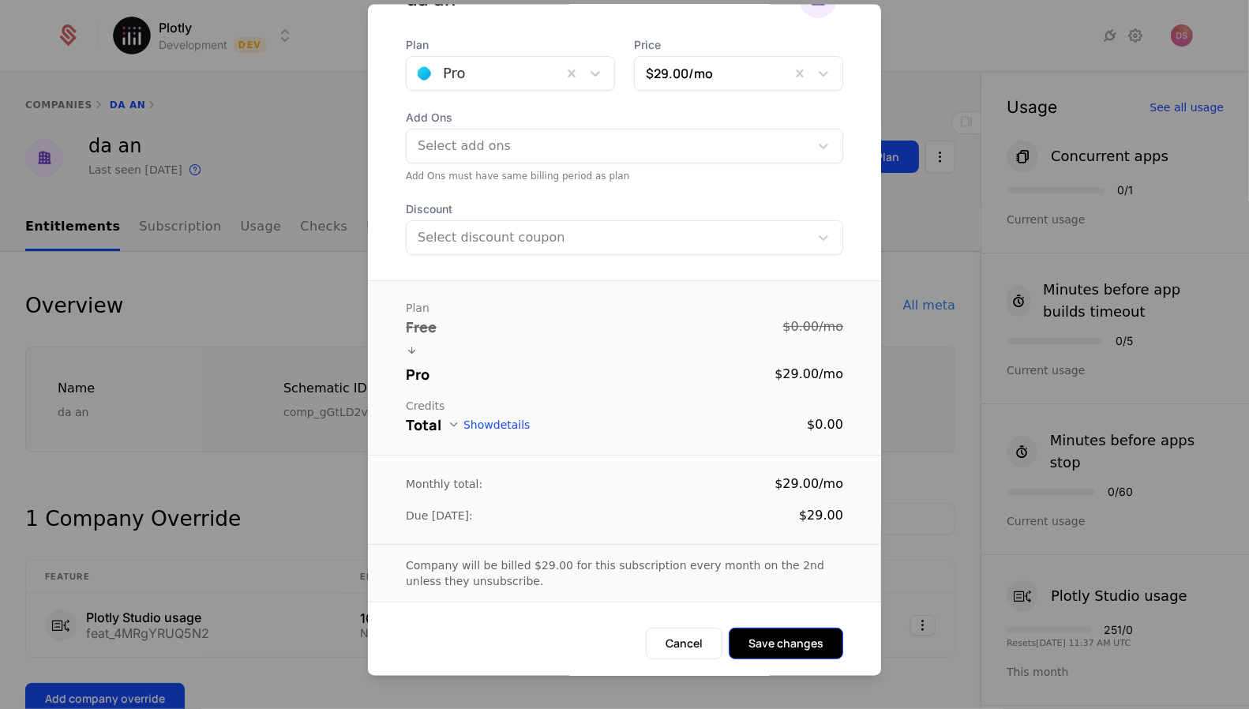
click at [807, 652] on button "Save changes" at bounding box center [786, 644] width 114 height 32
click at [973, 313] on div at bounding box center [624, 354] width 1249 height 709
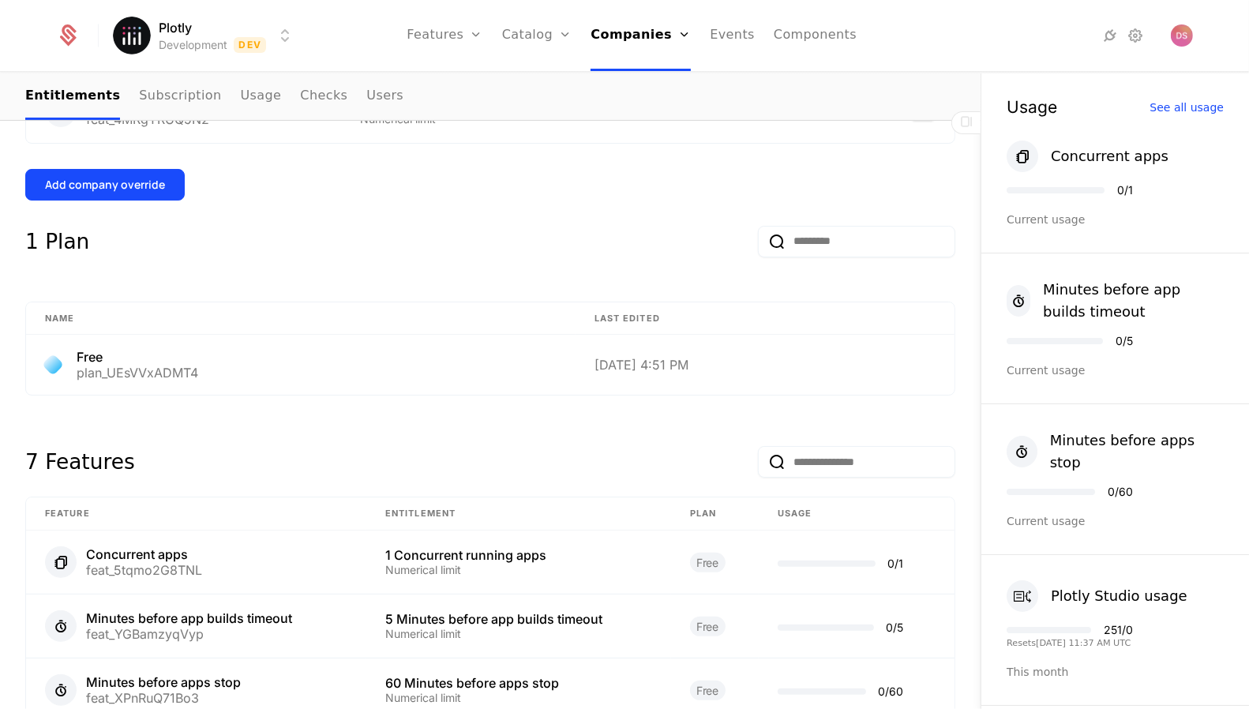
scroll to position [515, 0]
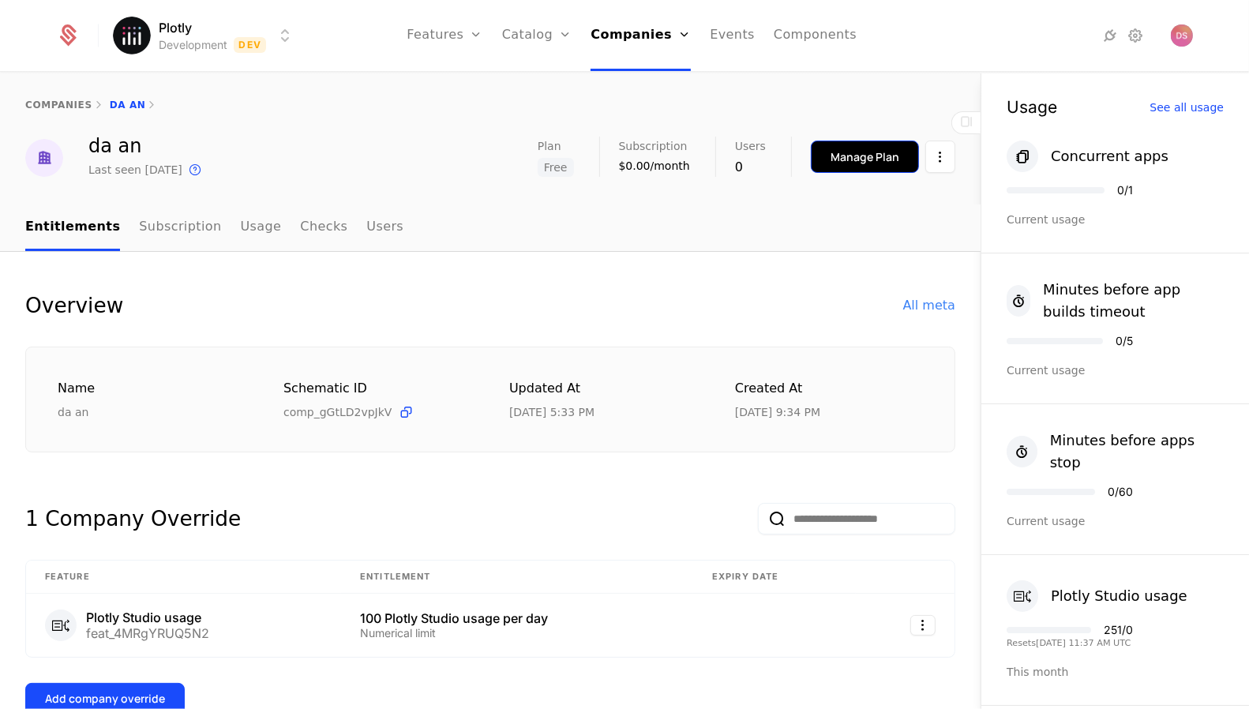
click at [894, 155] on div "Manage Plan" at bounding box center [864, 157] width 69 height 16
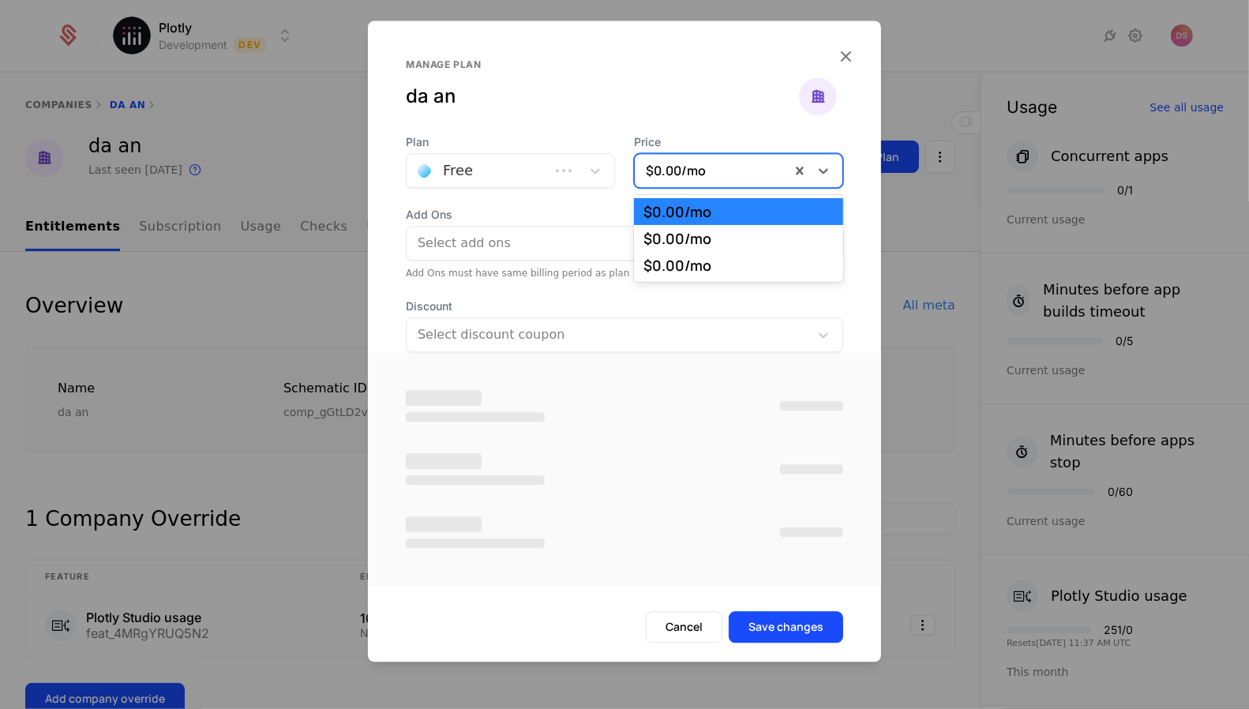
click at [781, 155] on div "$0.00 /mo" at bounding box center [738, 170] width 209 height 35
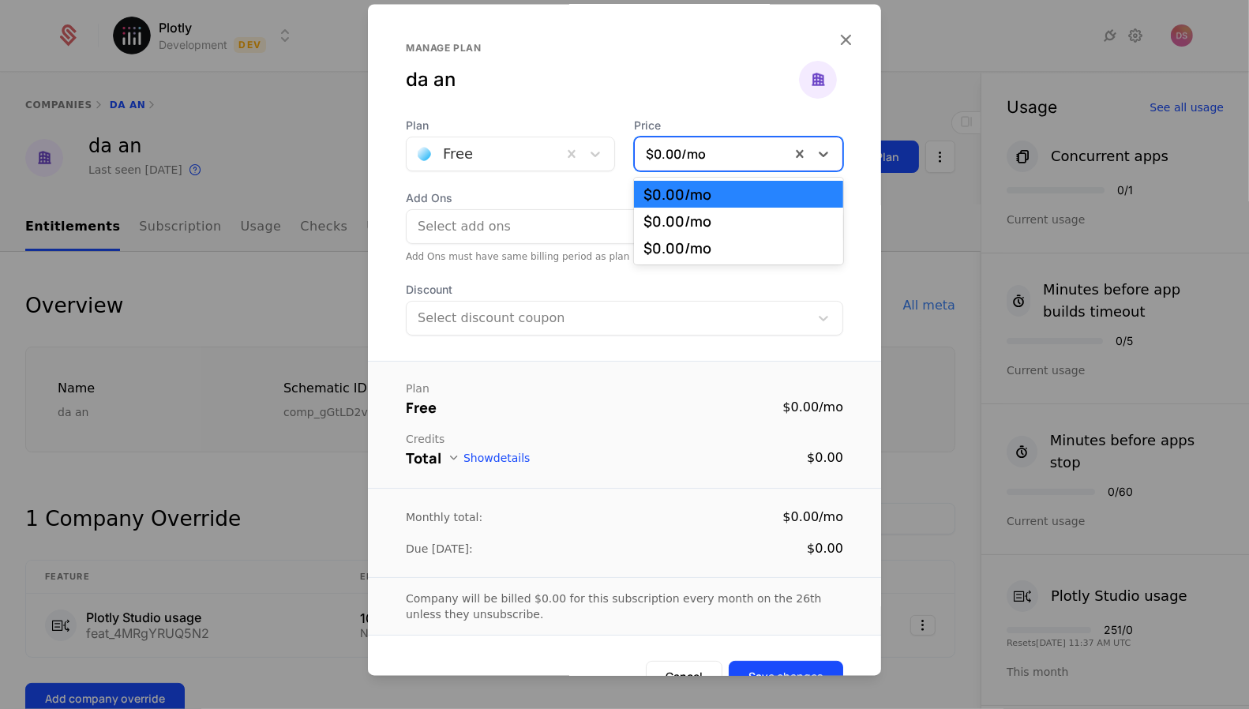
click at [517, 164] on div at bounding box center [484, 155] width 133 height 22
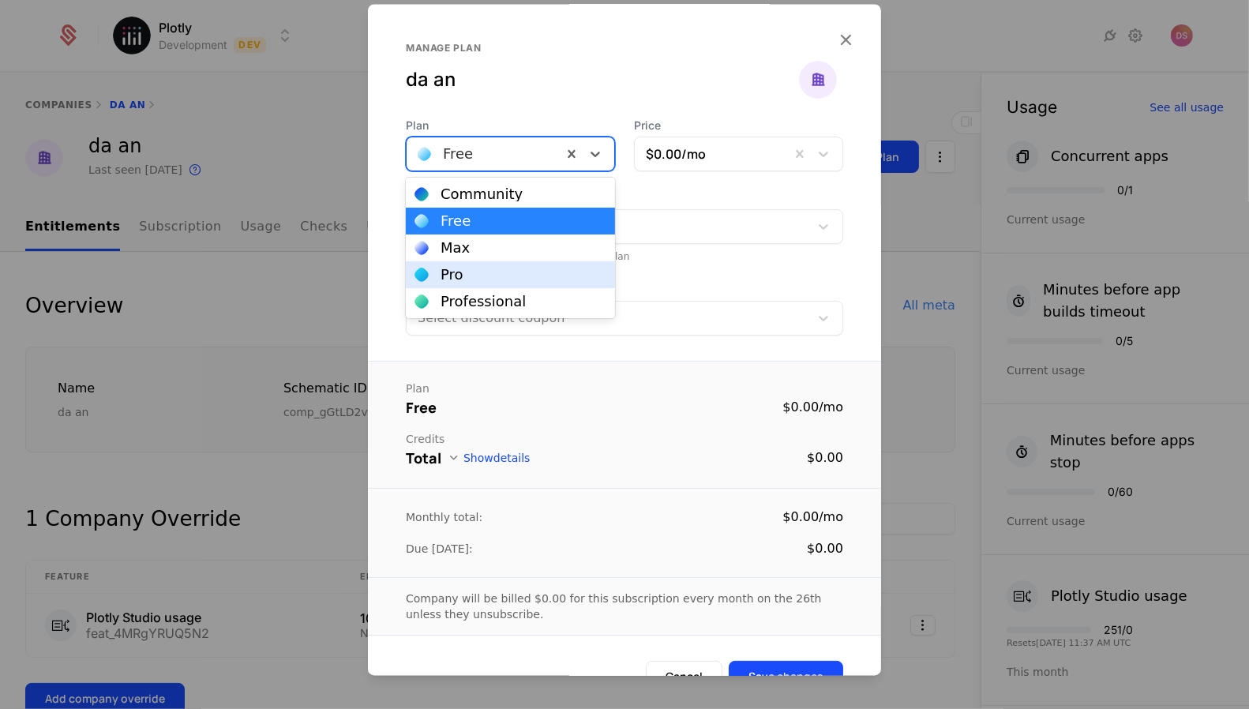
click at [509, 271] on div "Pro" at bounding box center [510, 275] width 190 height 14
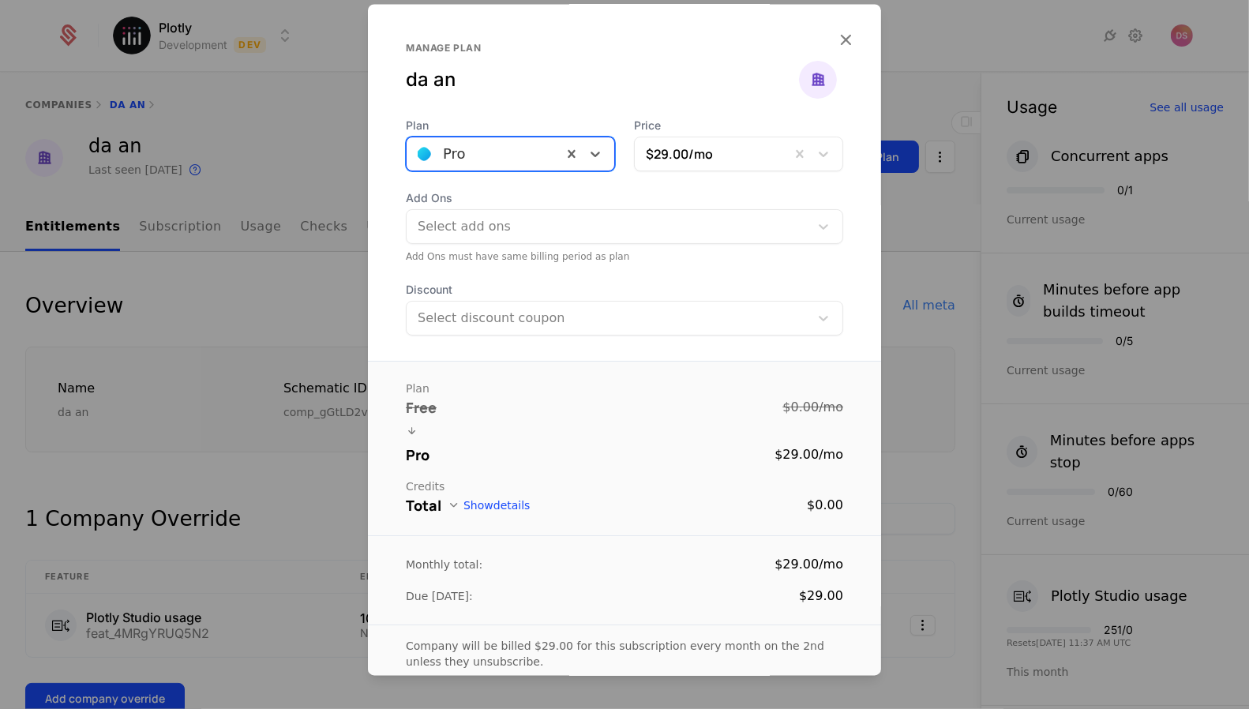
scroll to position [81, 0]
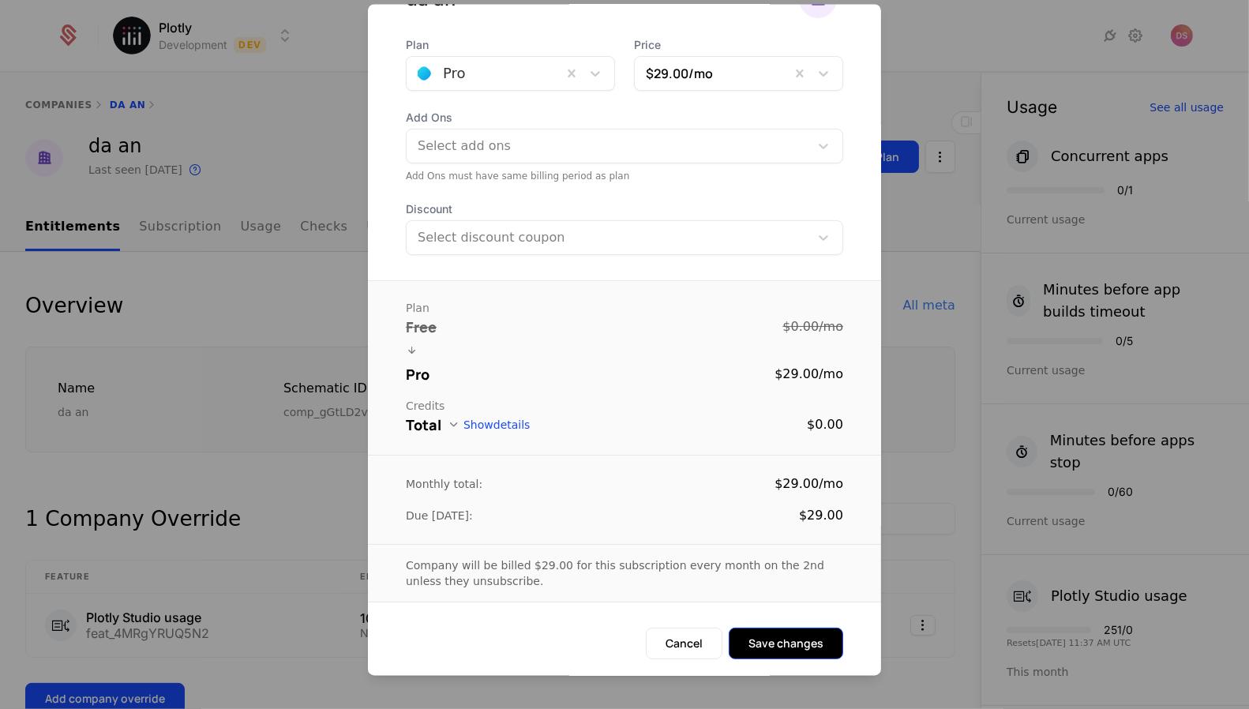
click at [815, 635] on button "Save changes" at bounding box center [786, 644] width 114 height 32
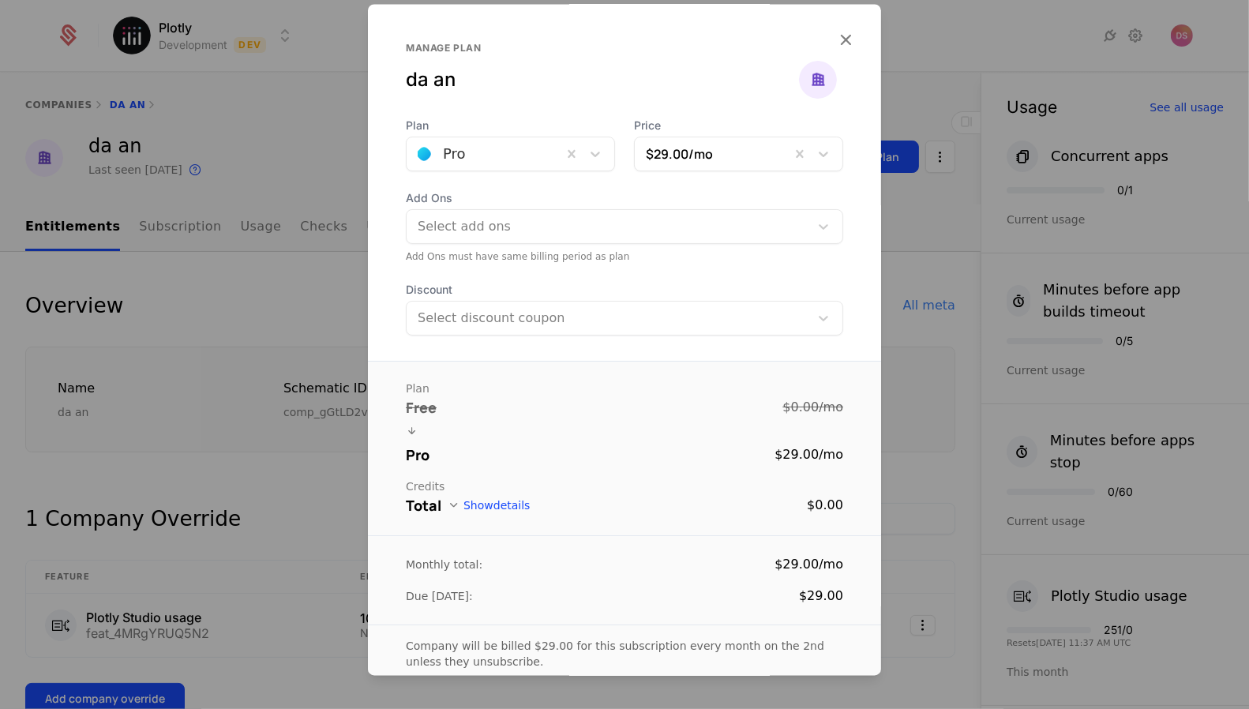
click at [599, 317] on div at bounding box center [608, 319] width 380 height 22
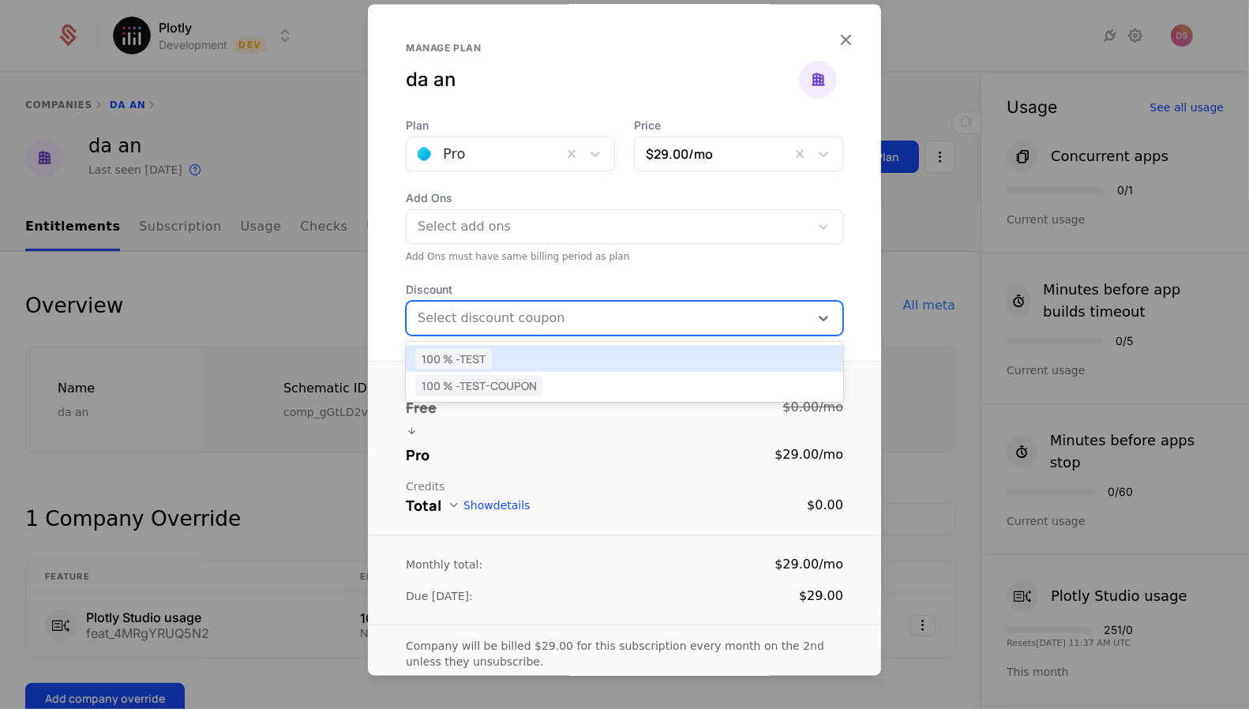
click at [566, 355] on div "100 % - TEST" at bounding box center [624, 358] width 418 height 14
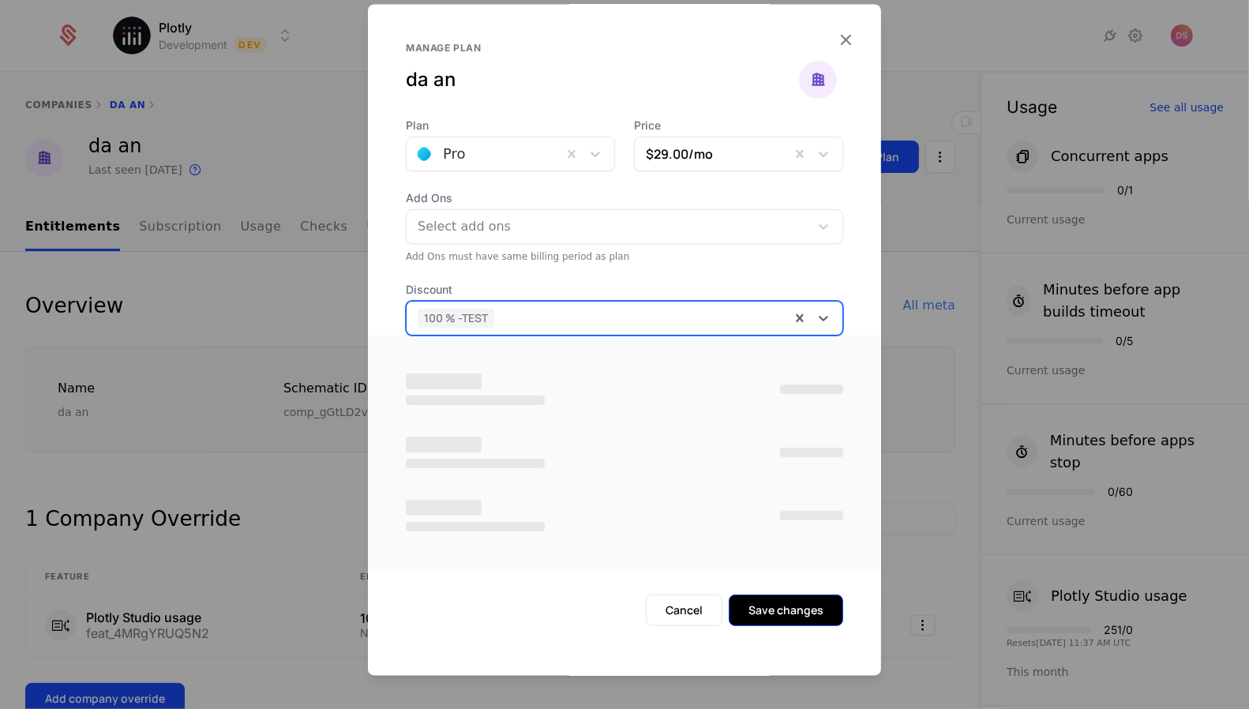
click at [819, 612] on button "Save changes" at bounding box center [786, 611] width 114 height 32
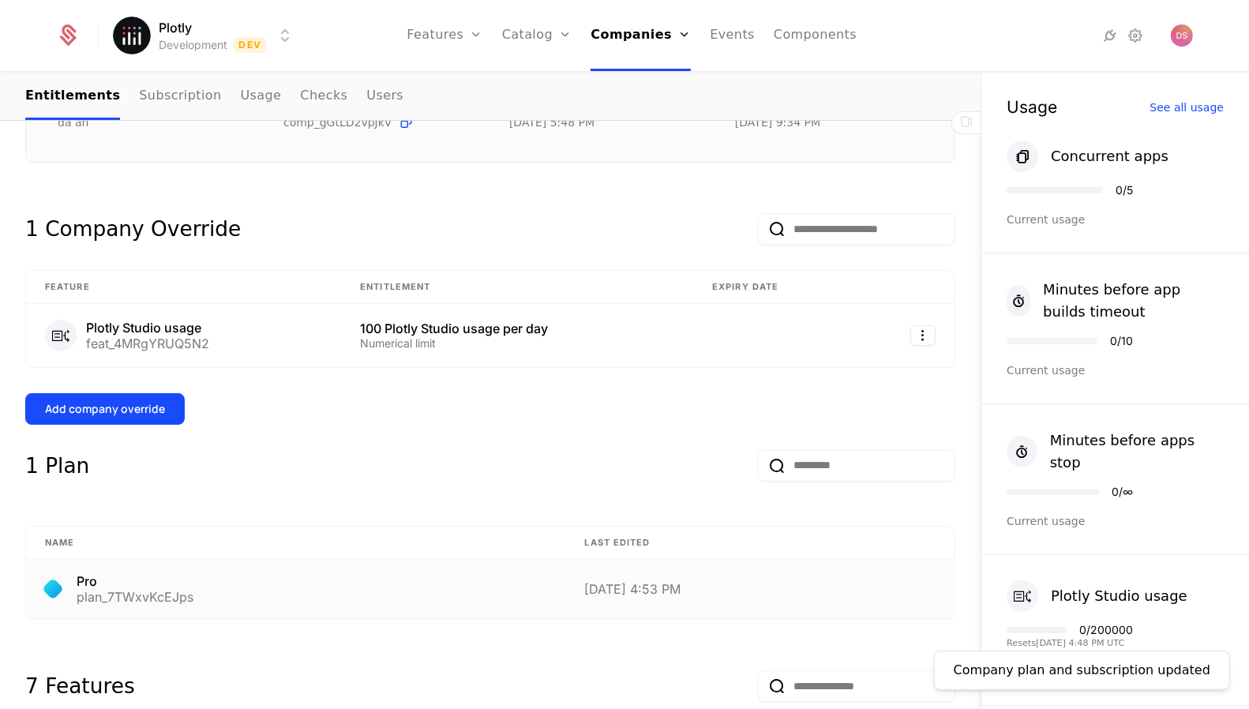
scroll to position [270, 0]
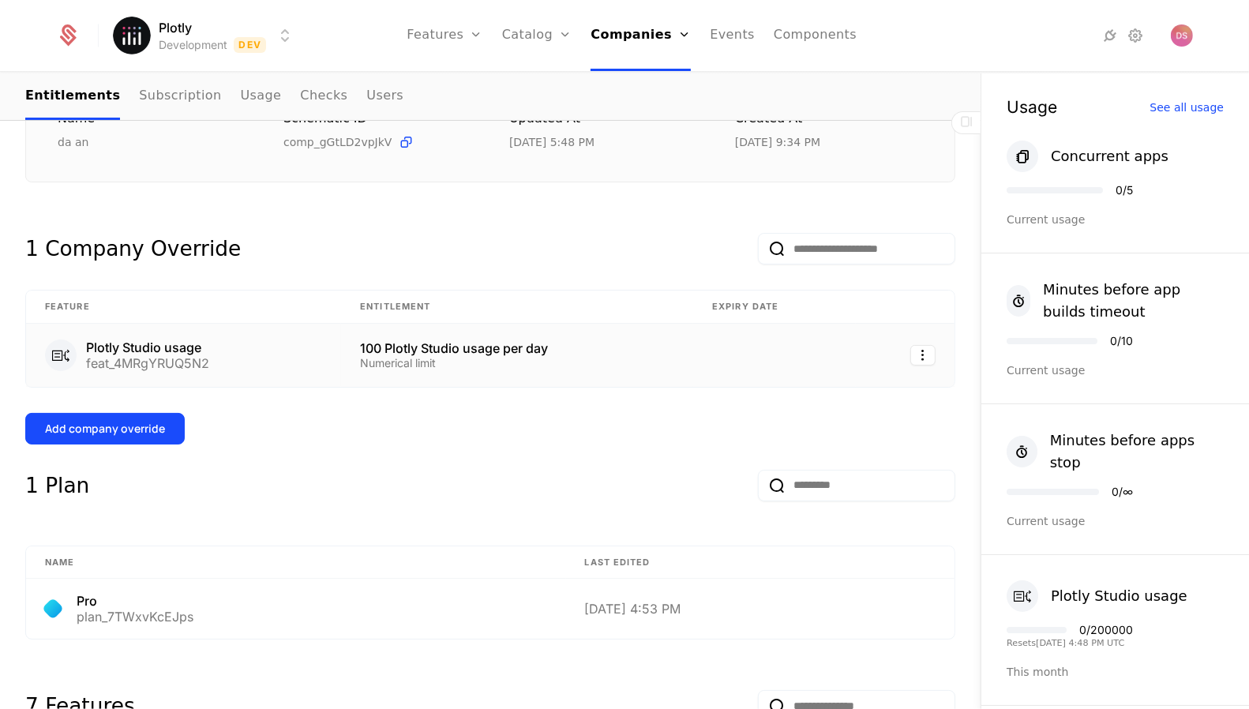
click at [616, 358] on div "Numerical limit" at bounding box center [517, 363] width 314 height 11
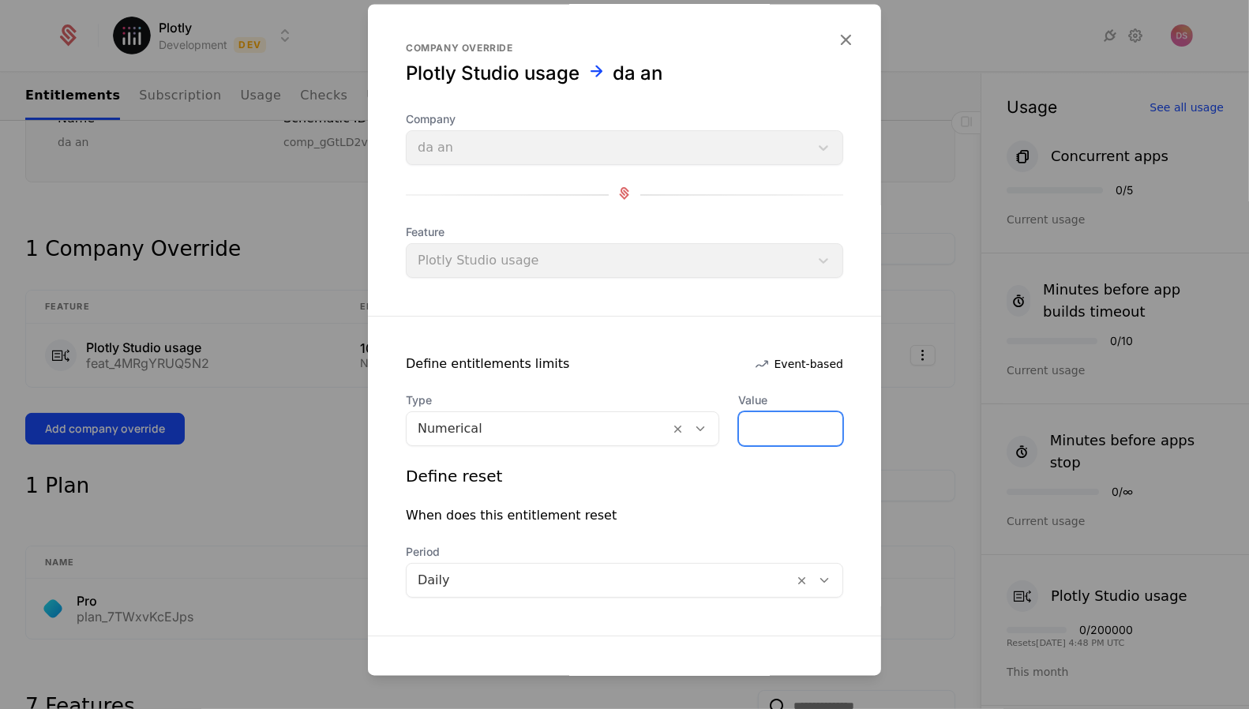
click at [781, 435] on input "***" at bounding box center [790, 429] width 103 height 33
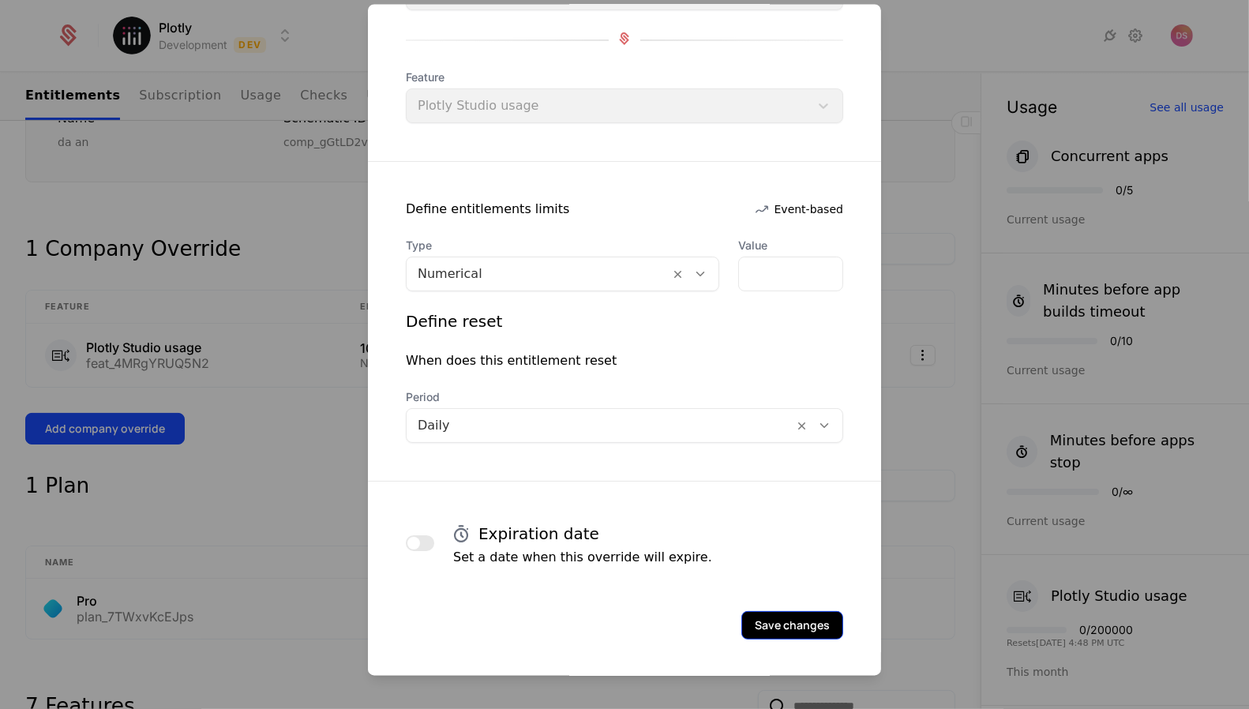
click at [789, 628] on button "Save changes" at bounding box center [792, 625] width 102 height 28
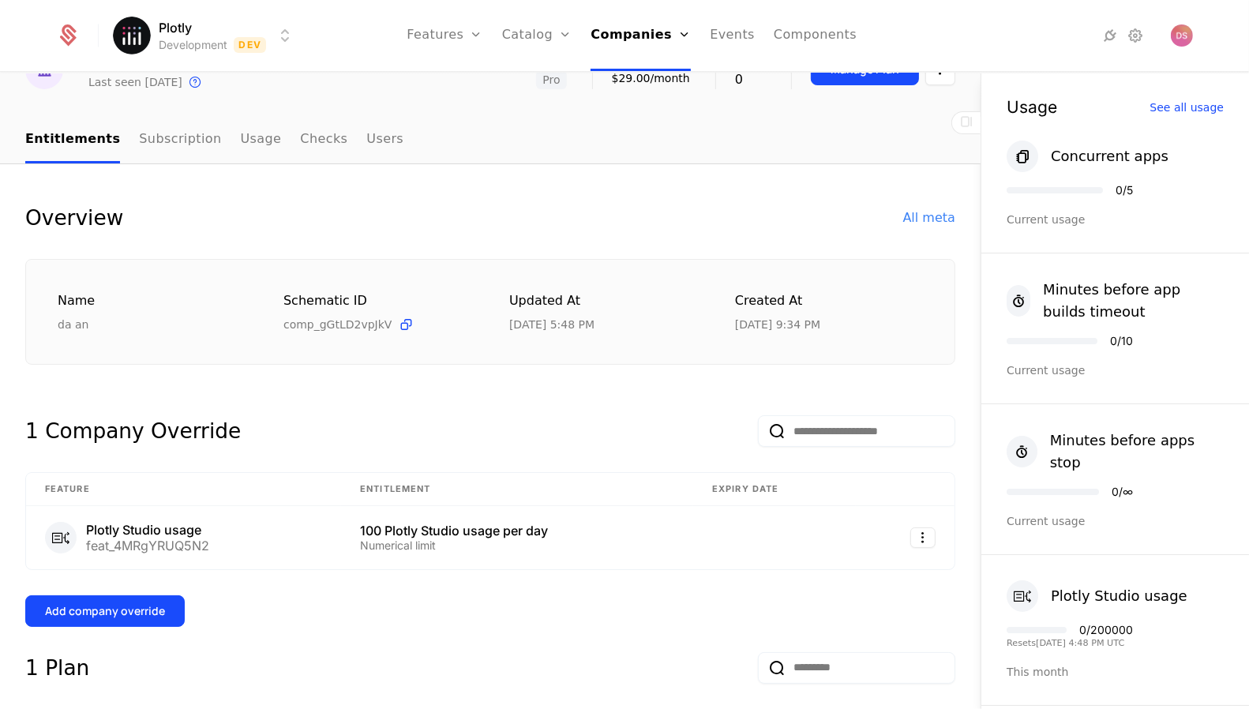
scroll to position [90, 0]
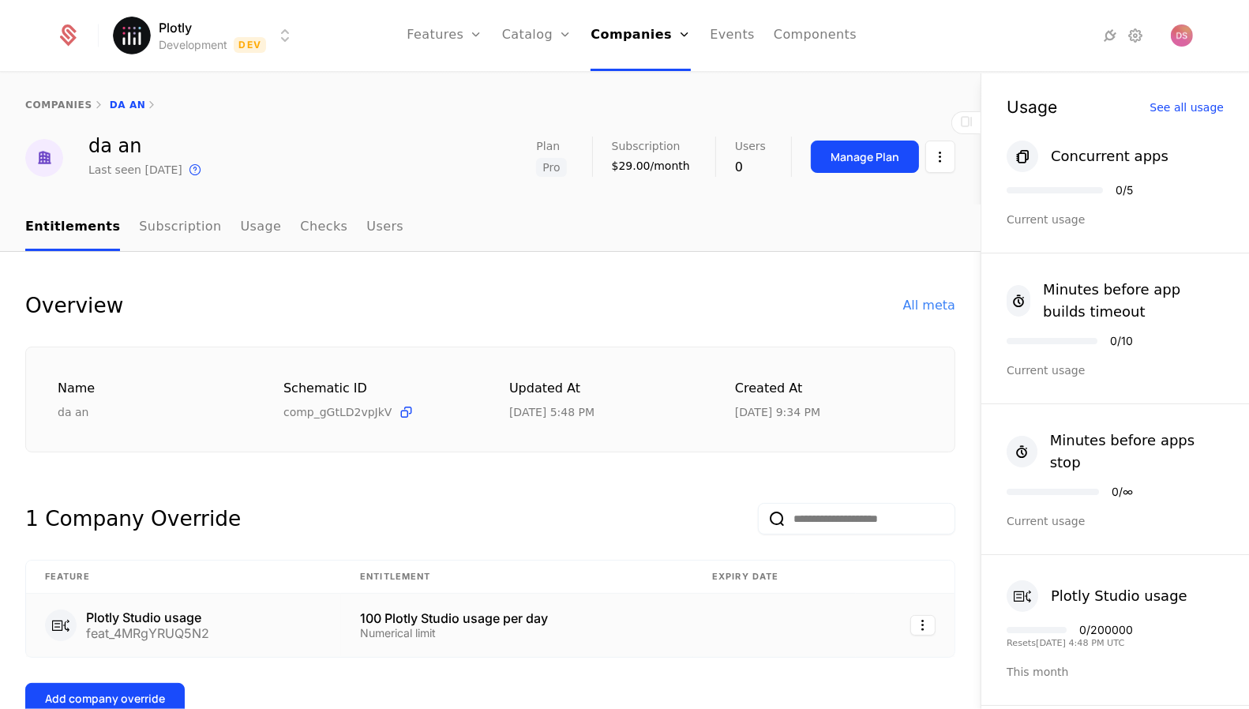
click at [604, 620] on div "100 Plotly Studio usage per day" at bounding box center [517, 618] width 314 height 13
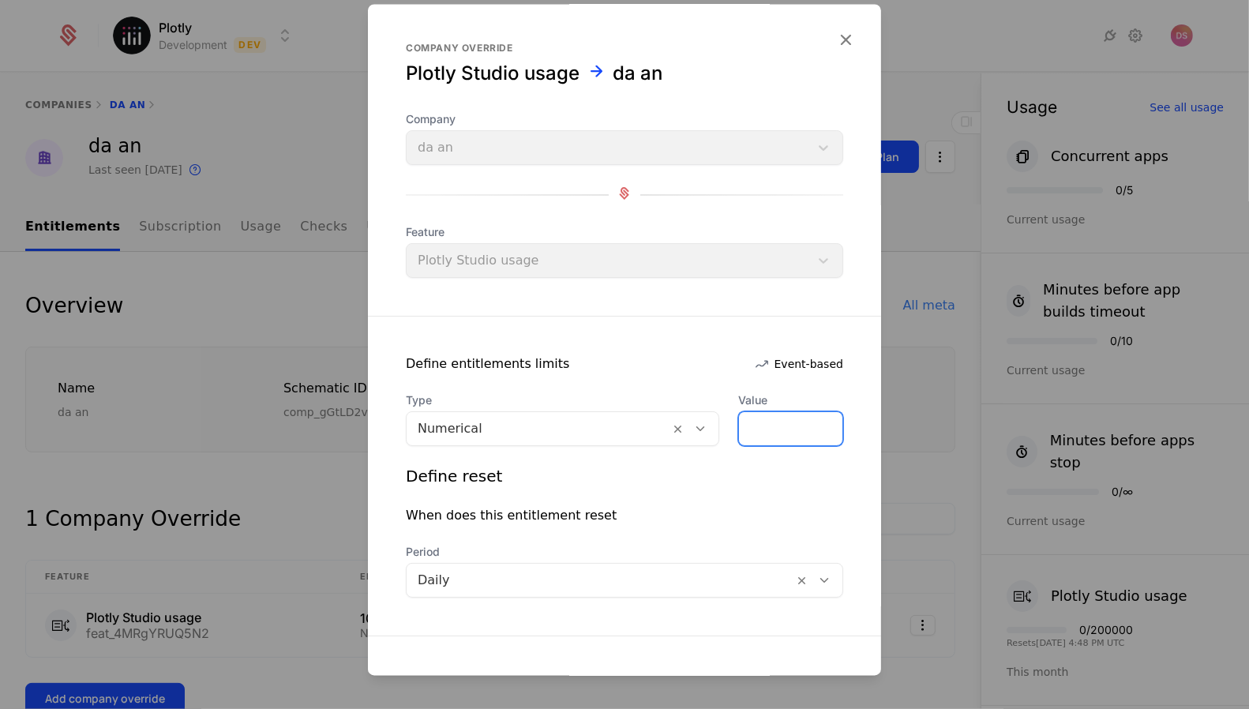
drag, startPoint x: 781, startPoint y: 418, endPoint x: 751, endPoint y: 425, distance: 31.4
click at [751, 425] on input "***" at bounding box center [790, 429] width 103 height 33
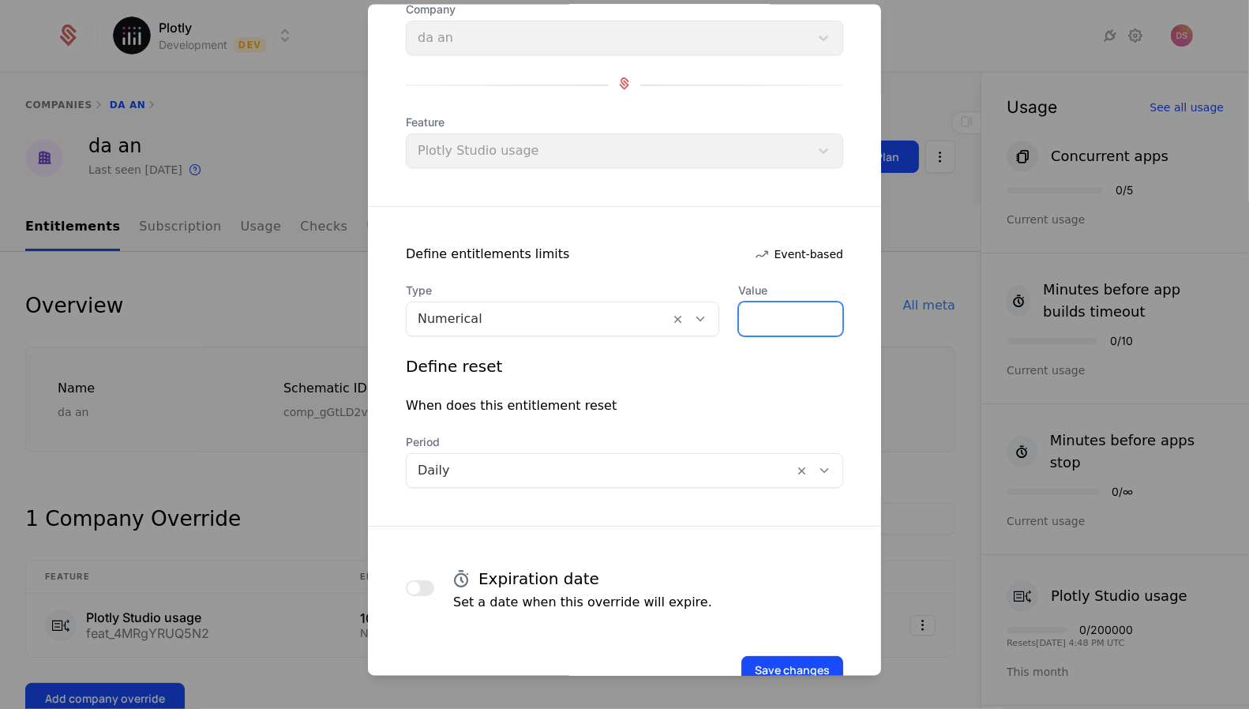
scroll to position [118, 0]
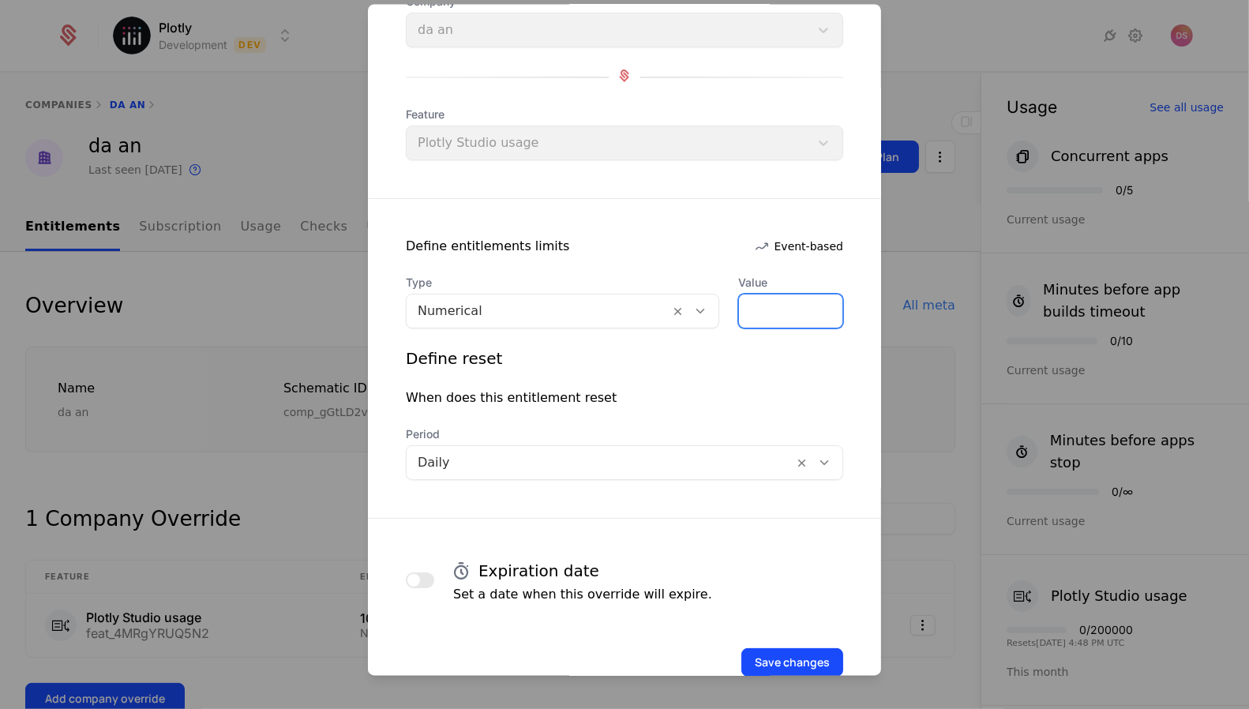
click at [754, 294] on input "*******" at bounding box center [790, 310] width 103 height 33
drag, startPoint x: 809, startPoint y: 306, endPoint x: 697, endPoint y: 304, distance: 112.1
click at [697, 304] on div "Type Numerical Value *******" at bounding box center [624, 302] width 437 height 54
click at [762, 302] on input "*******" at bounding box center [790, 310] width 103 height 33
type input "*******"
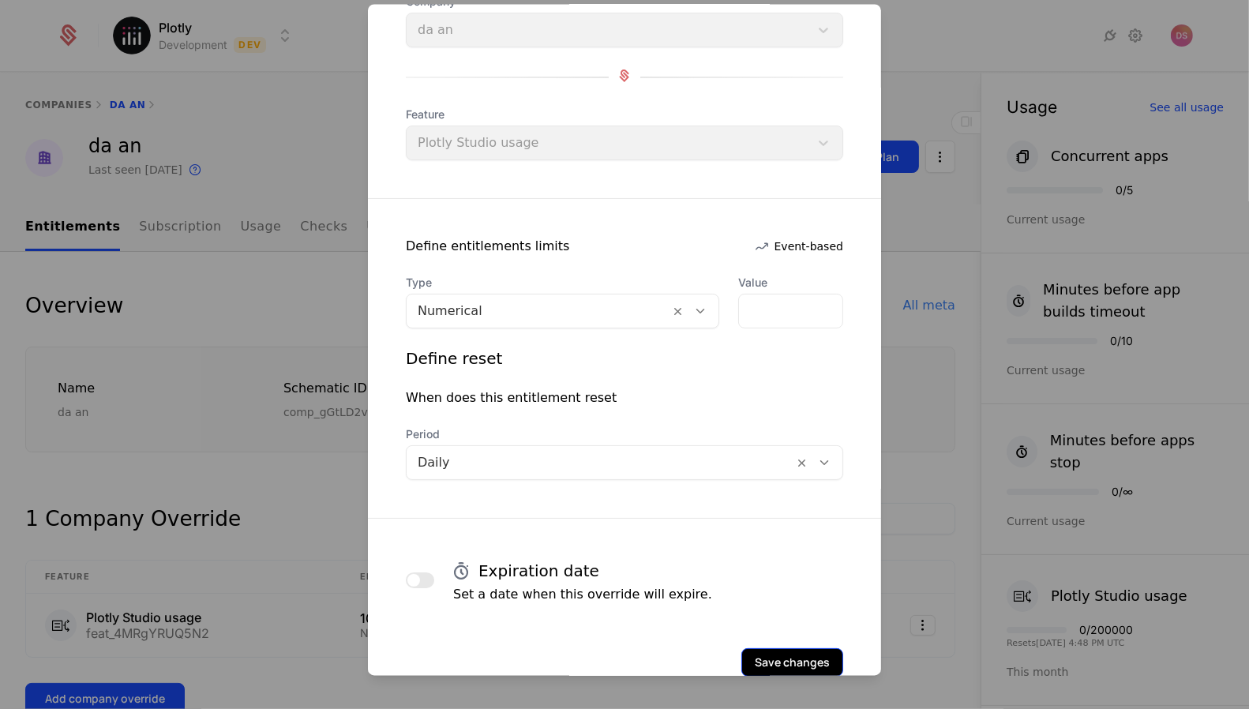
click at [820, 659] on button "Save changes" at bounding box center [792, 662] width 102 height 28
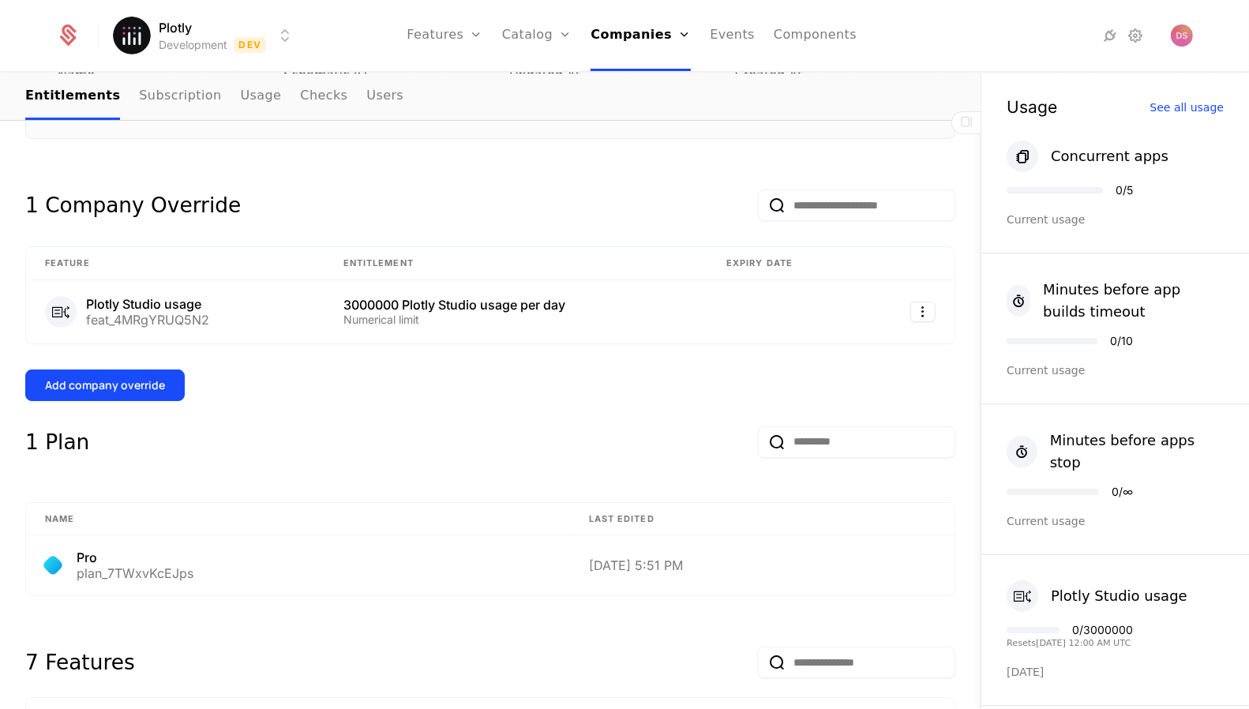
scroll to position [312, 0]
click at [807, 296] on td at bounding box center [784, 313] width 154 height 63
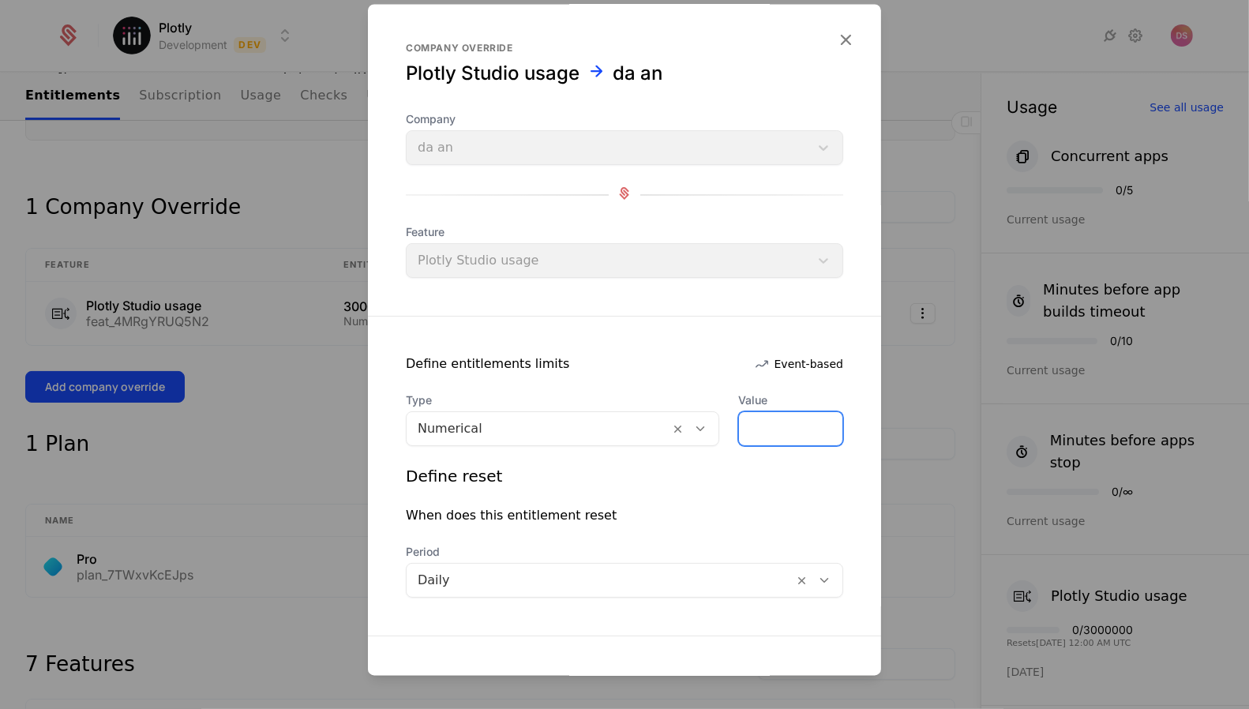
click at [795, 432] on input "*******" at bounding box center [790, 429] width 103 height 33
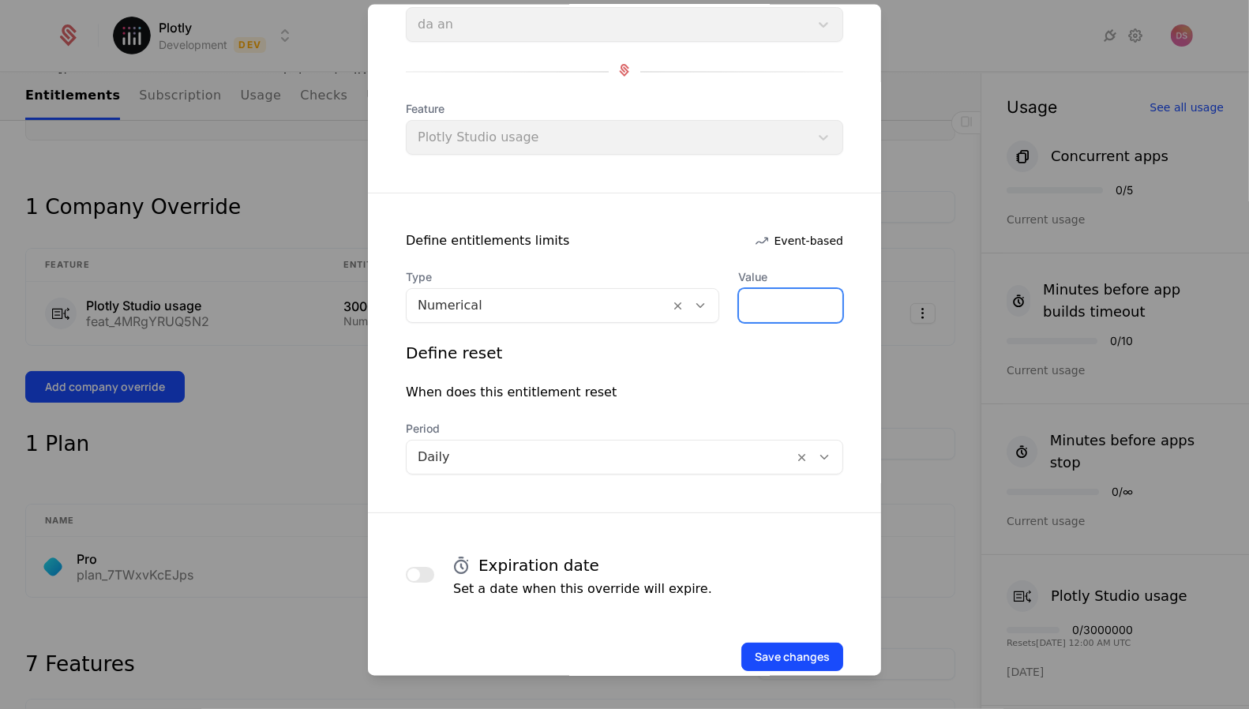
scroll to position [155, 0]
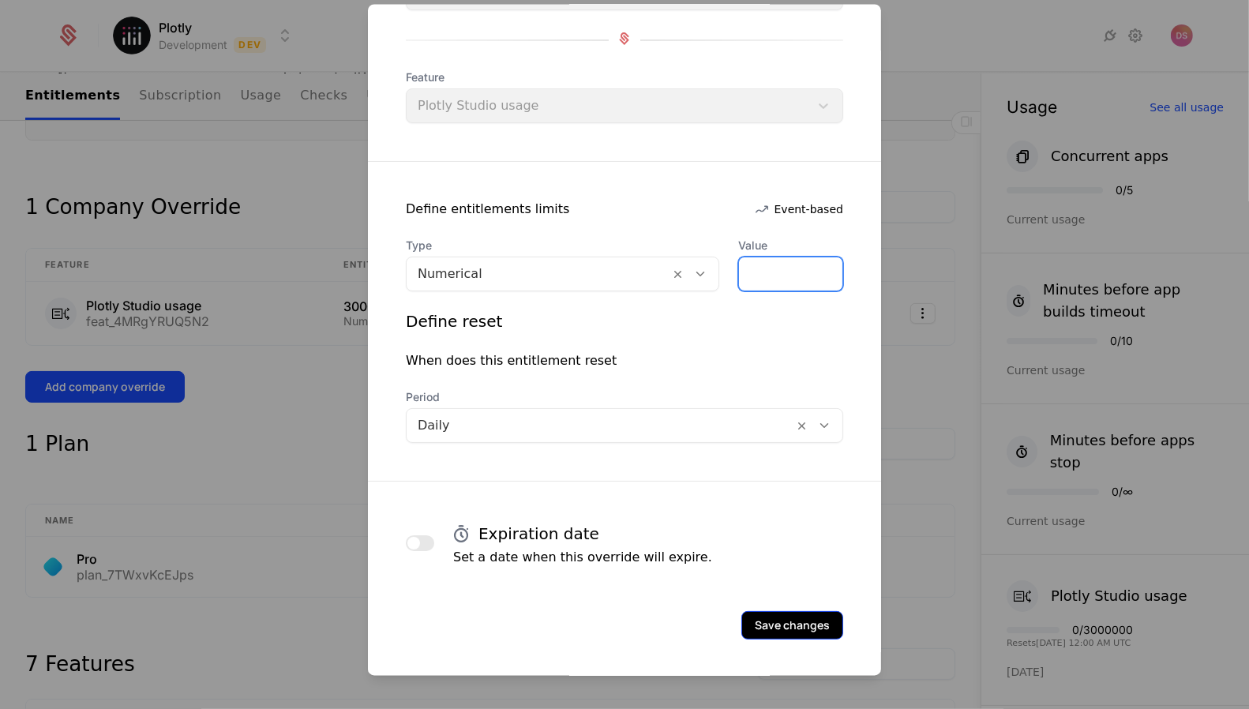
type input "***"
click at [807, 624] on button "Save changes" at bounding box center [792, 625] width 102 height 28
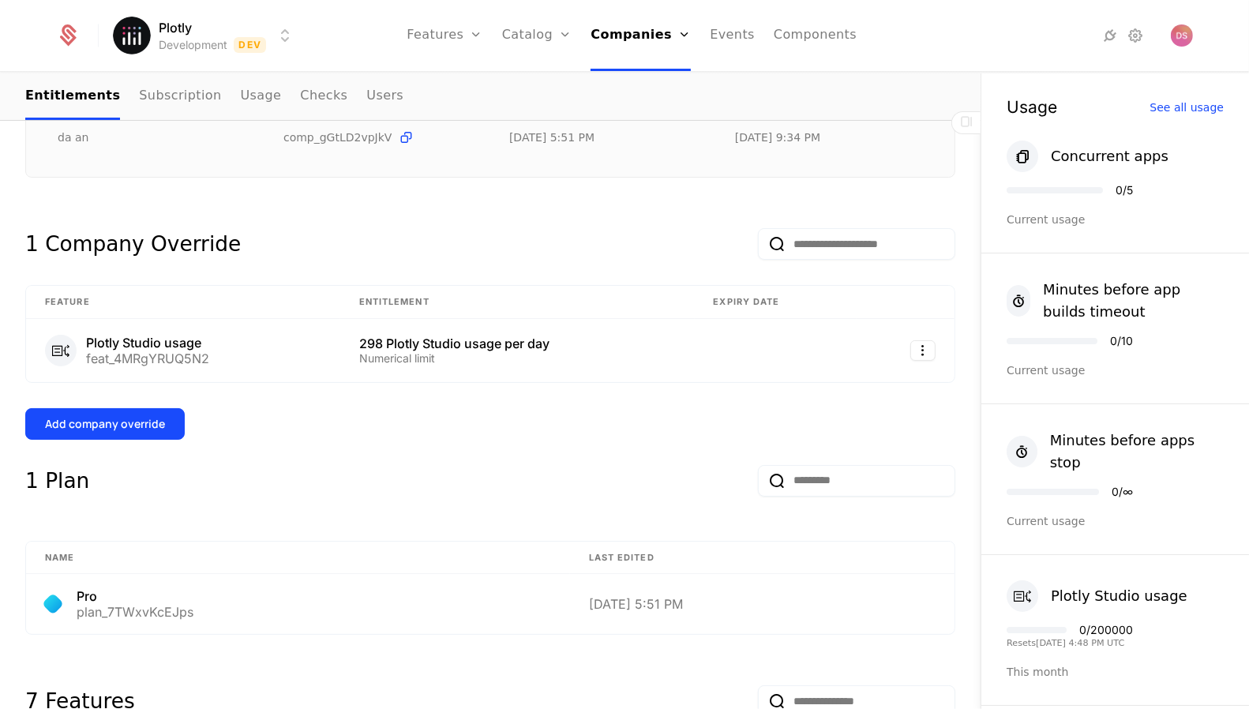
scroll to position [0, 0]
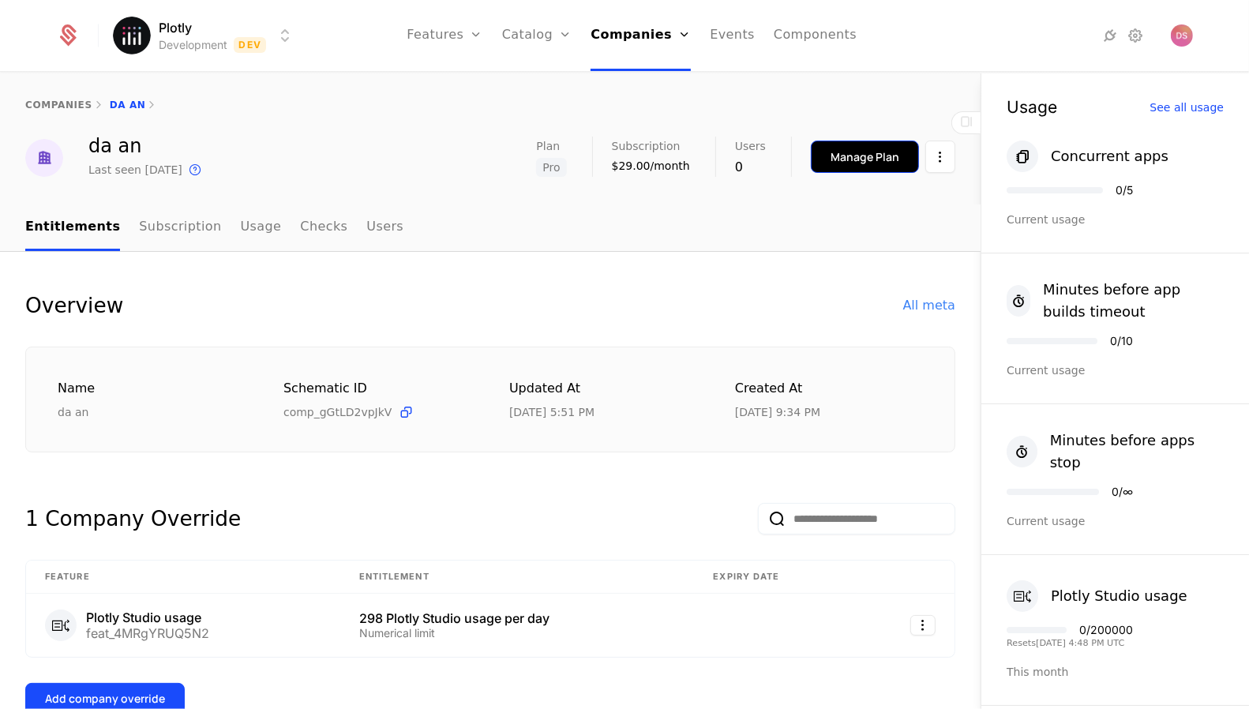
click at [849, 161] on div "Manage Plan" at bounding box center [864, 157] width 69 height 16
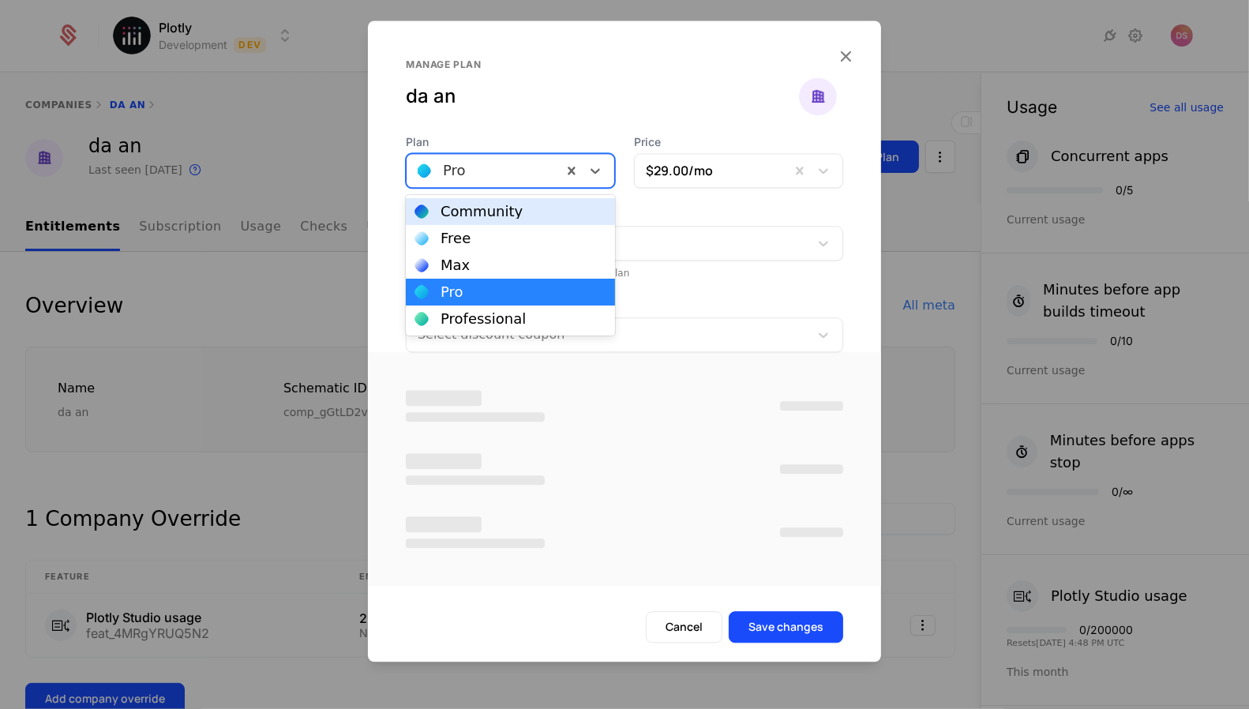
click at [497, 170] on div "Pro" at bounding box center [510, 170] width 209 height 35
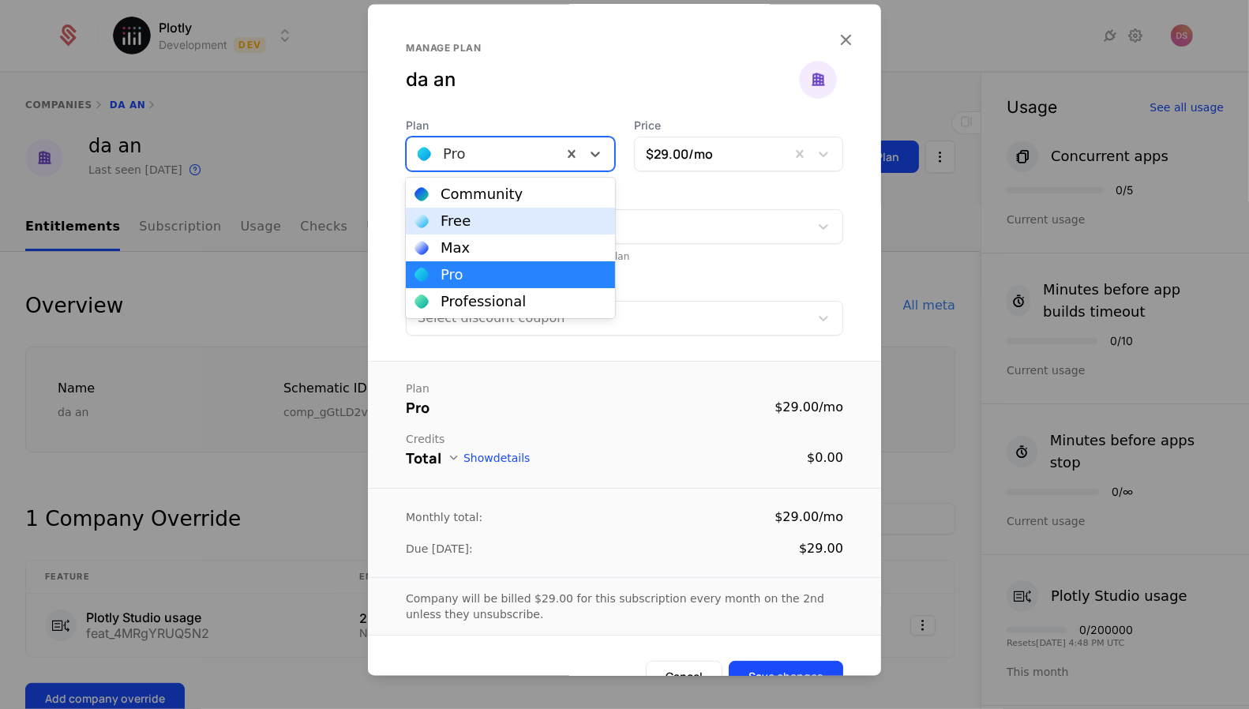
click at [504, 217] on div "Free" at bounding box center [510, 221] width 190 height 14
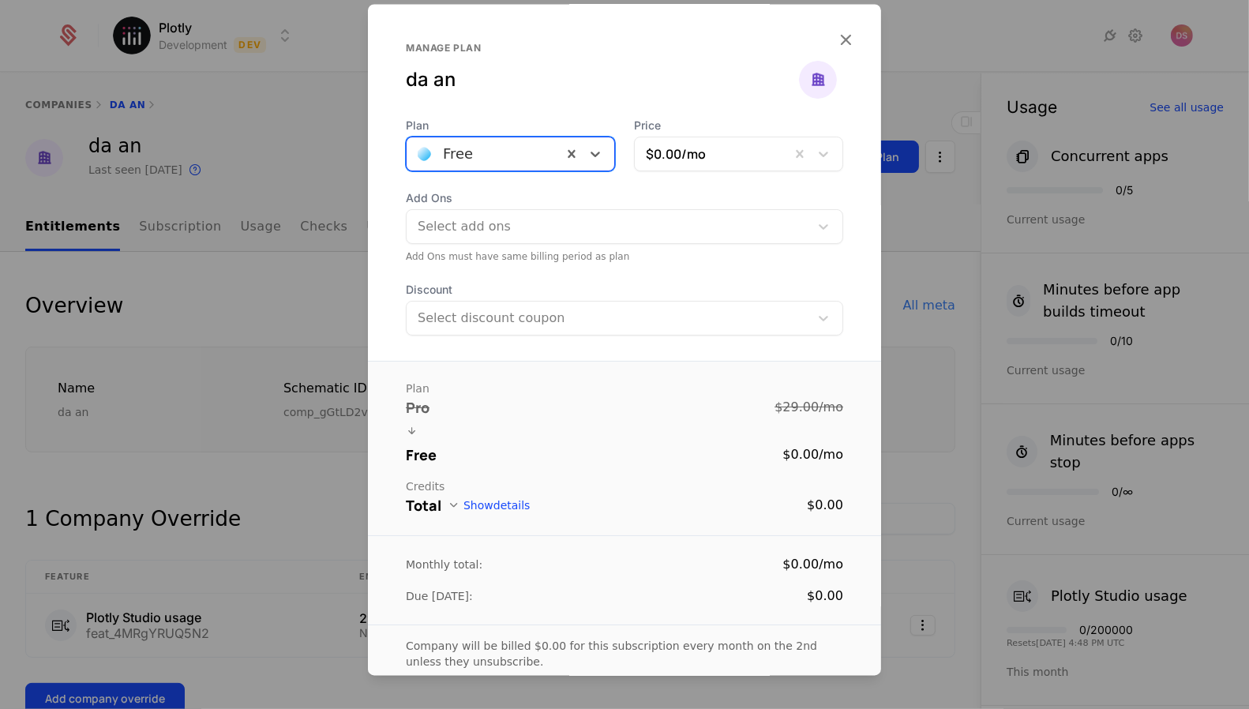
scroll to position [81, 0]
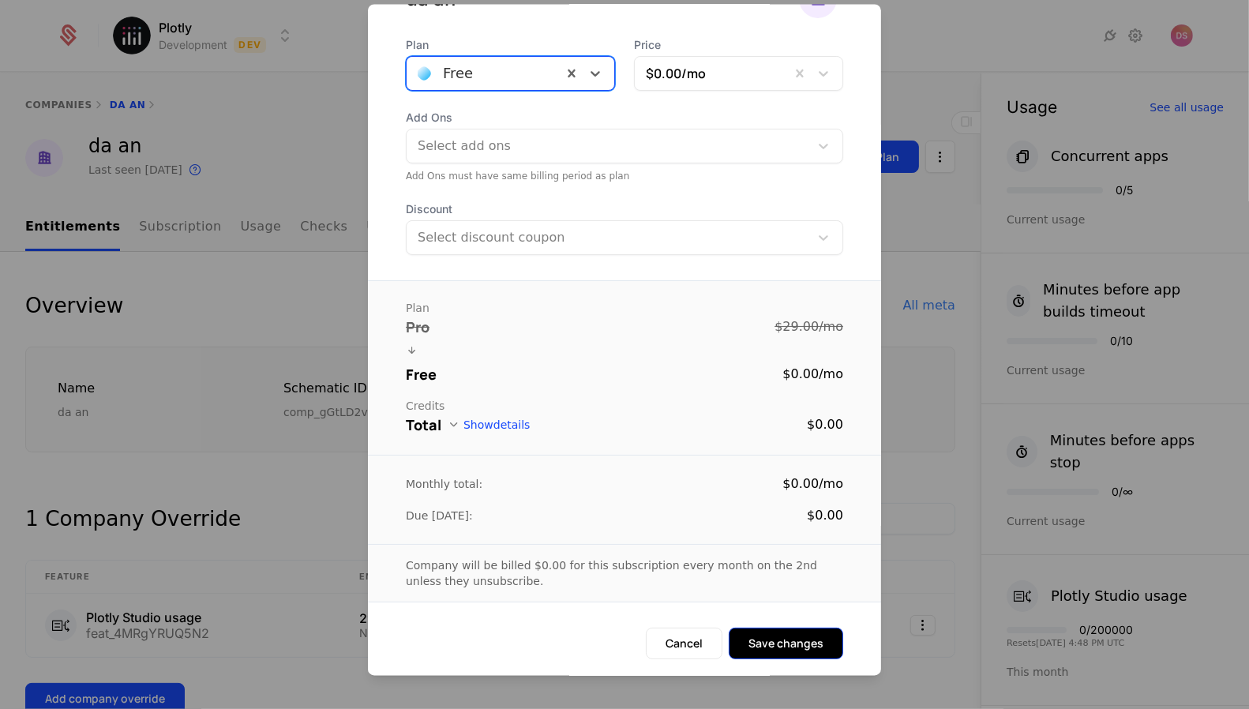
click at [800, 643] on button "Save changes" at bounding box center [786, 644] width 114 height 32
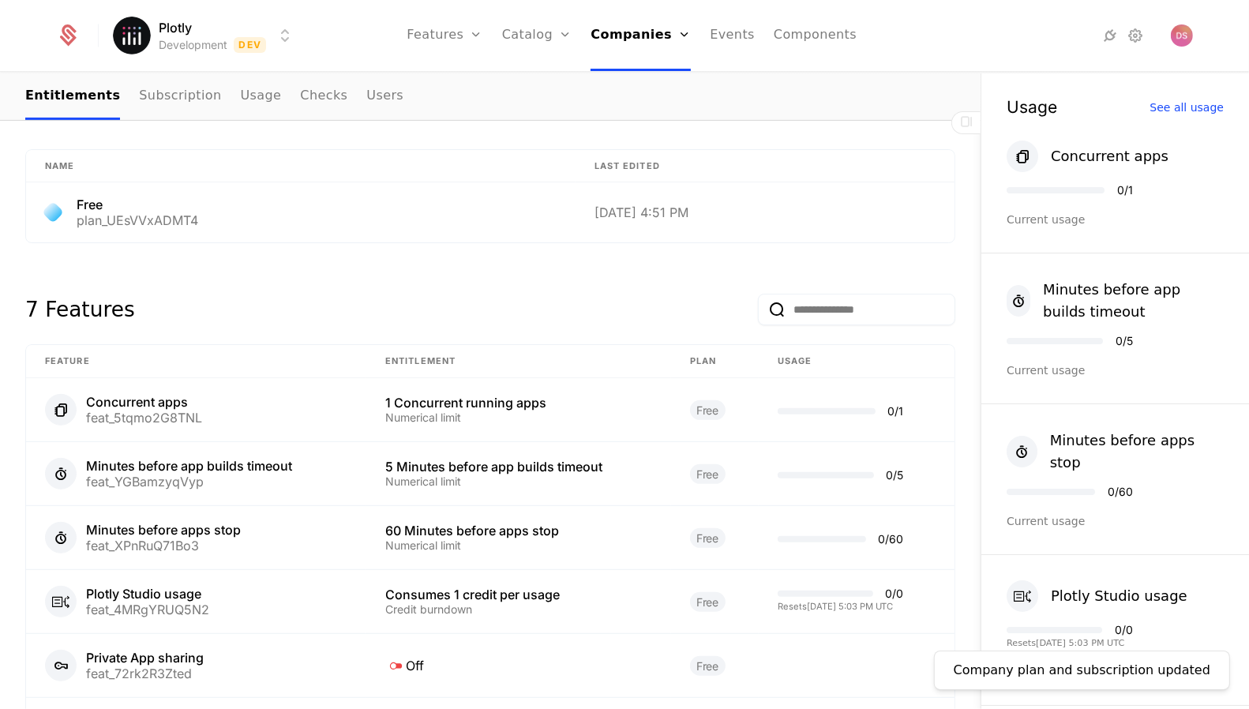
scroll to position [0, 0]
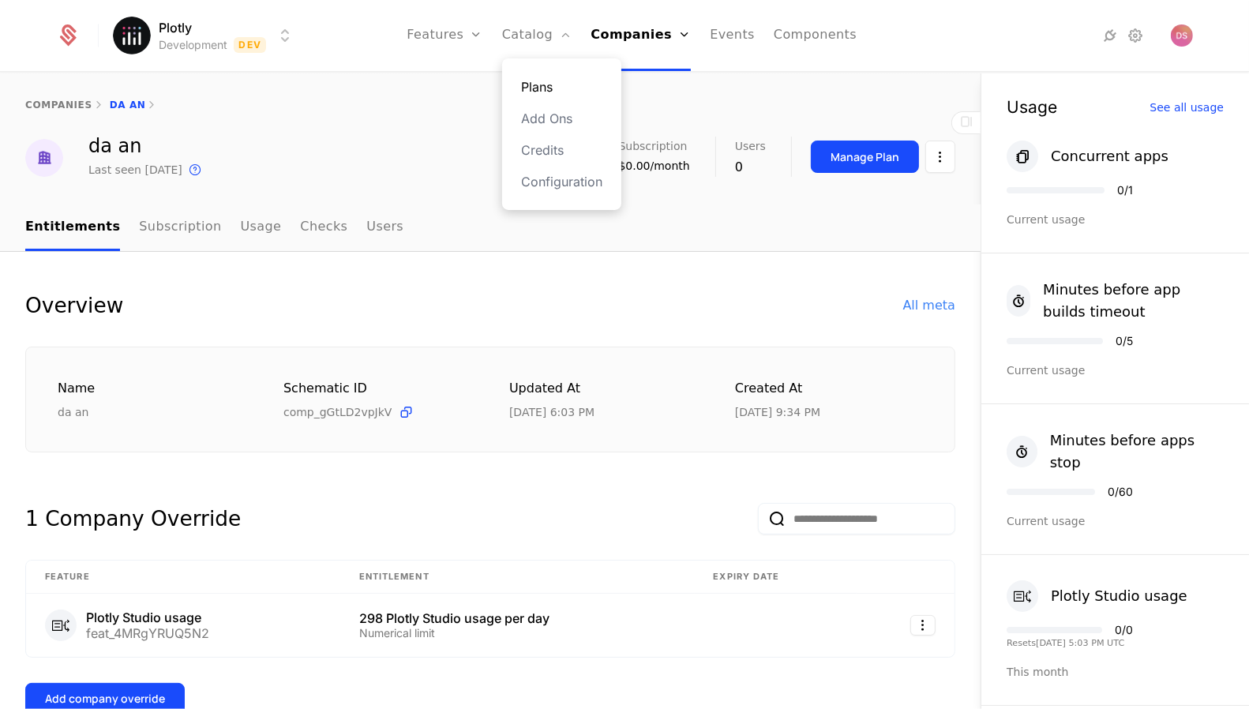
click at [567, 89] on link "Plans" at bounding box center [561, 86] width 81 height 19
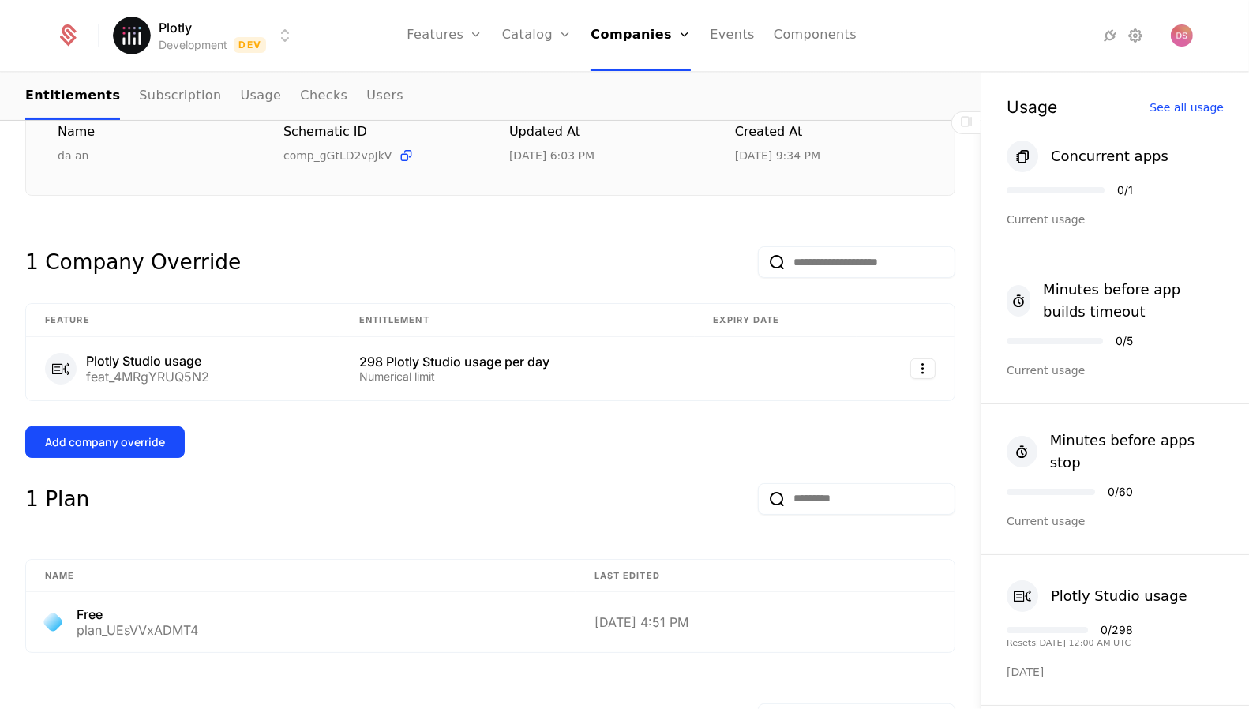
scroll to position [261, 0]
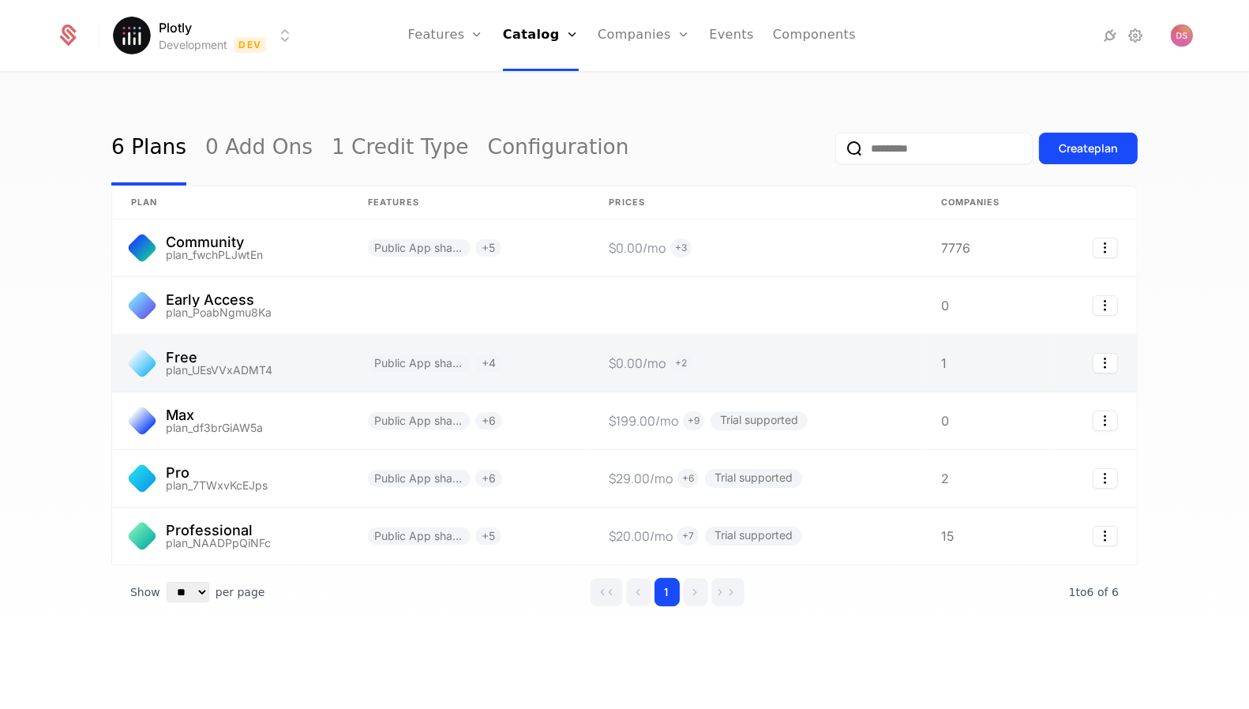
click at [309, 372] on link at bounding box center [230, 363] width 237 height 57
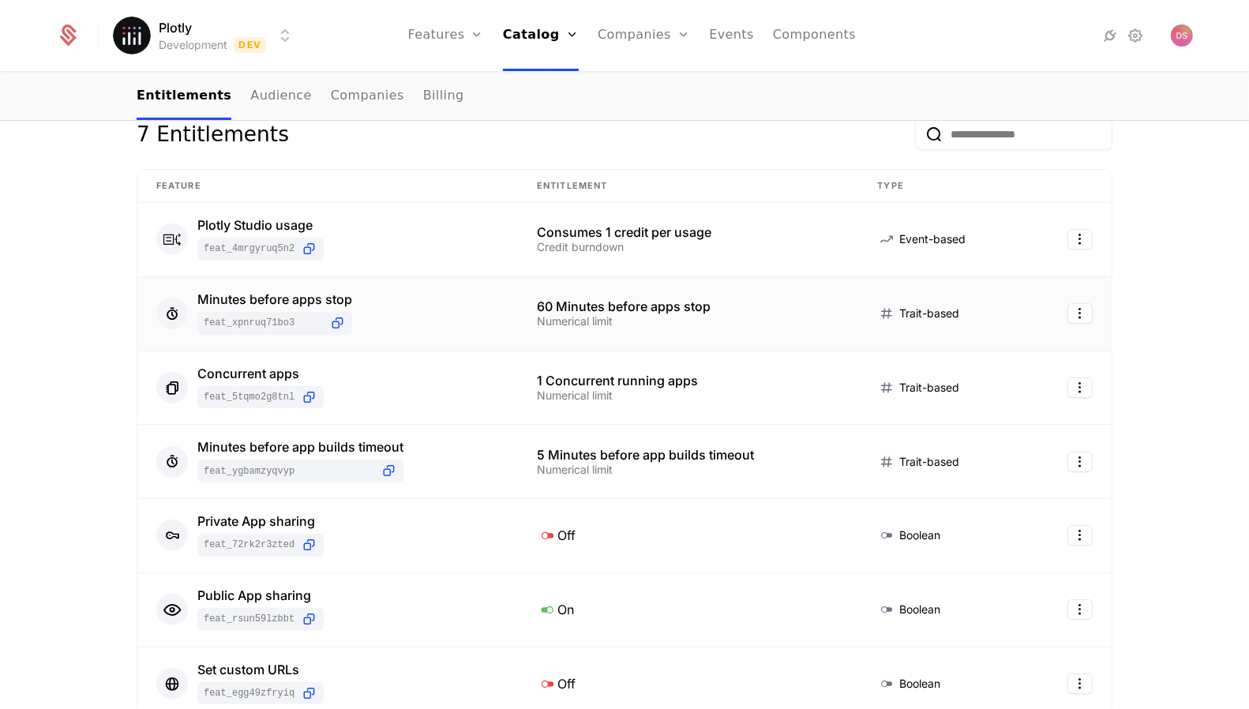
scroll to position [213, 0]
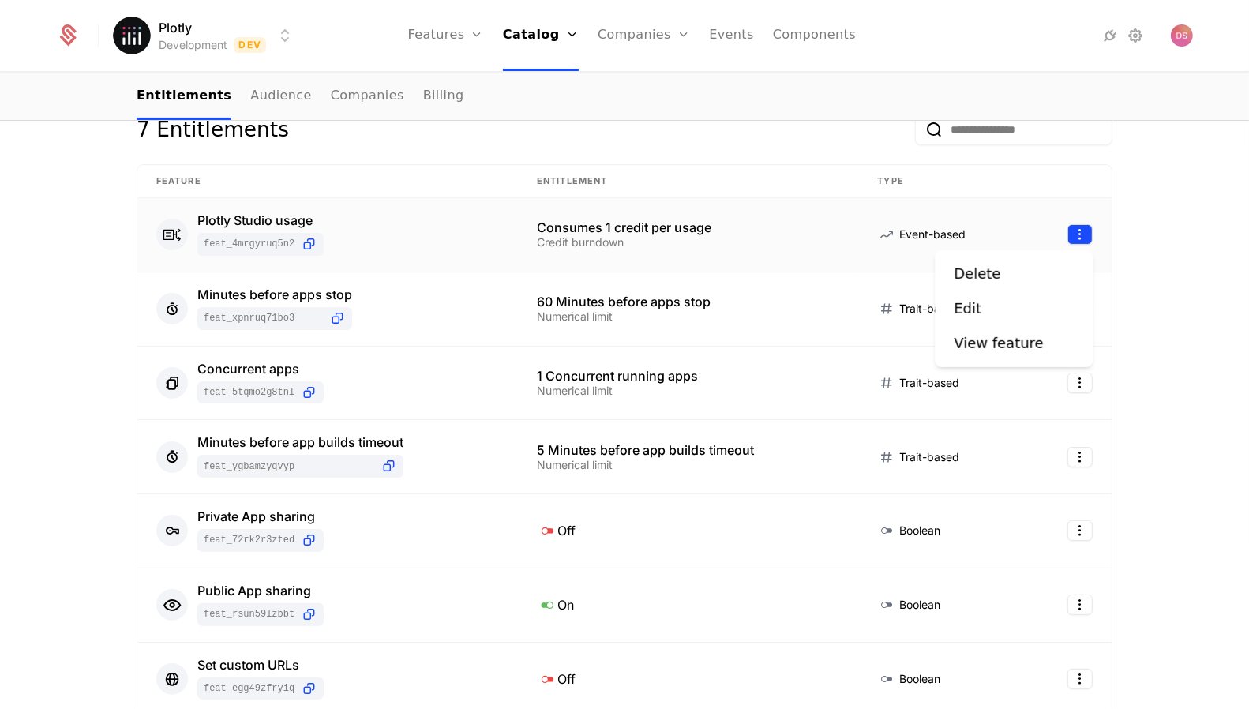
click at [1073, 234] on html "Plotly Development Dev Features Features Flags Catalog Plans Add Ons Credits Co…" at bounding box center [624, 354] width 1249 height 709
click at [1009, 308] on div "Edit" at bounding box center [1014, 309] width 120 height 22
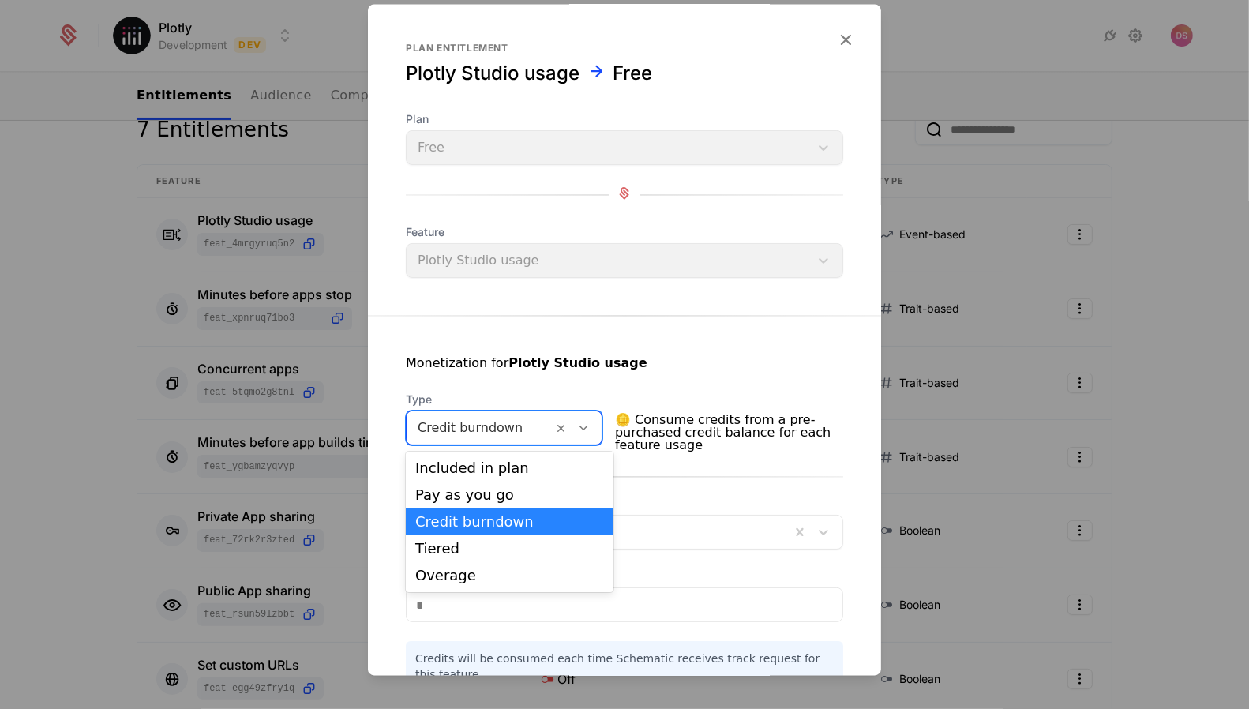
click at [514, 431] on div at bounding box center [480, 429] width 124 height 22
click at [519, 473] on div "Included in plan" at bounding box center [509, 468] width 189 height 14
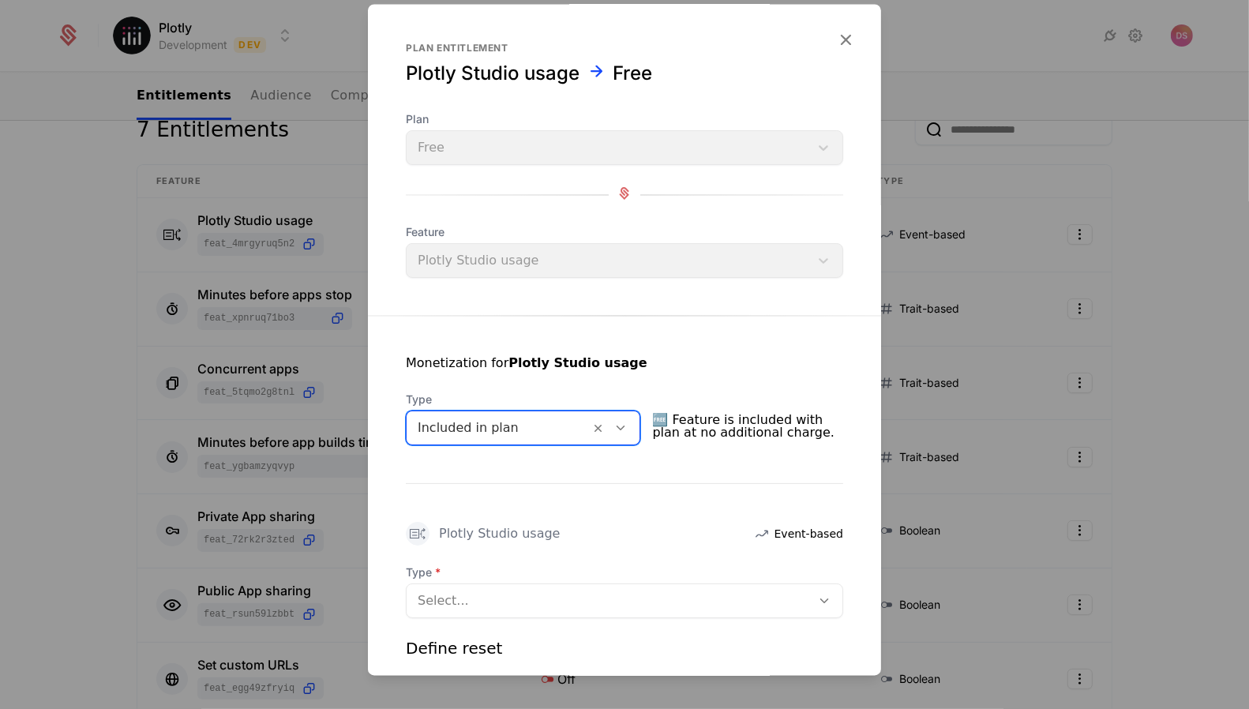
scroll to position [48, 0]
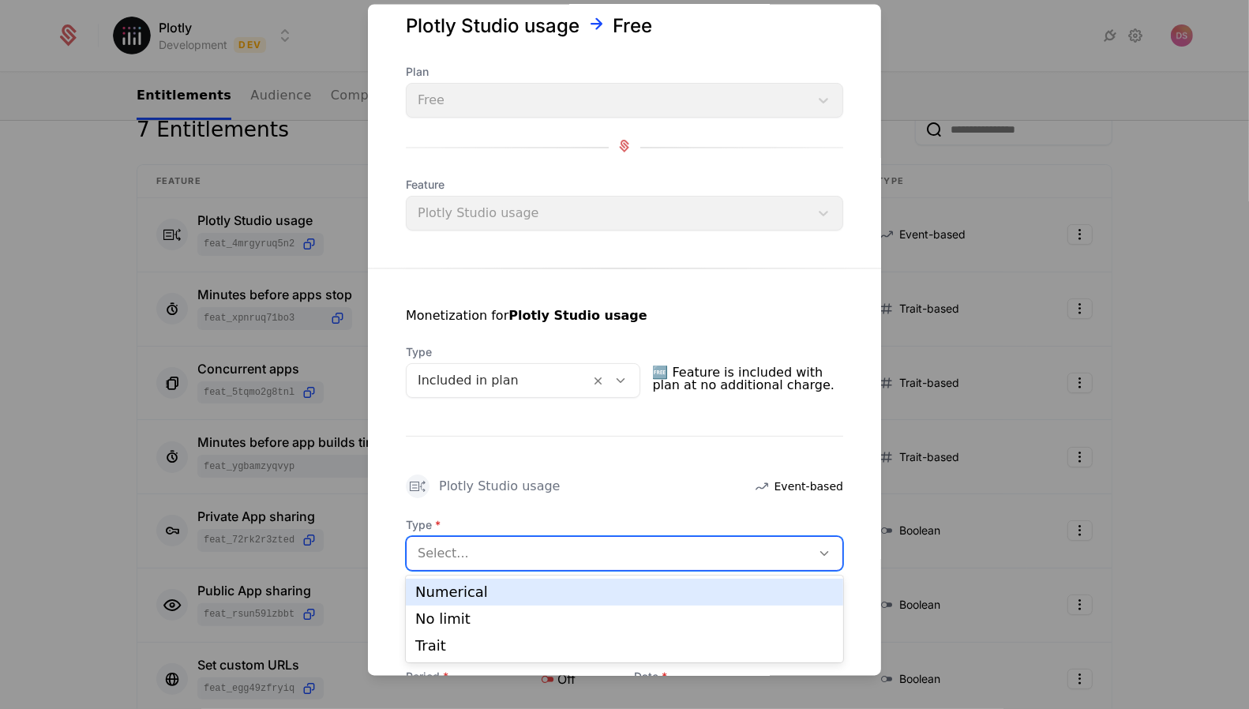
click at [601, 551] on div at bounding box center [609, 553] width 382 height 22
click at [497, 584] on div "Numerical" at bounding box center [624, 592] width 437 height 27
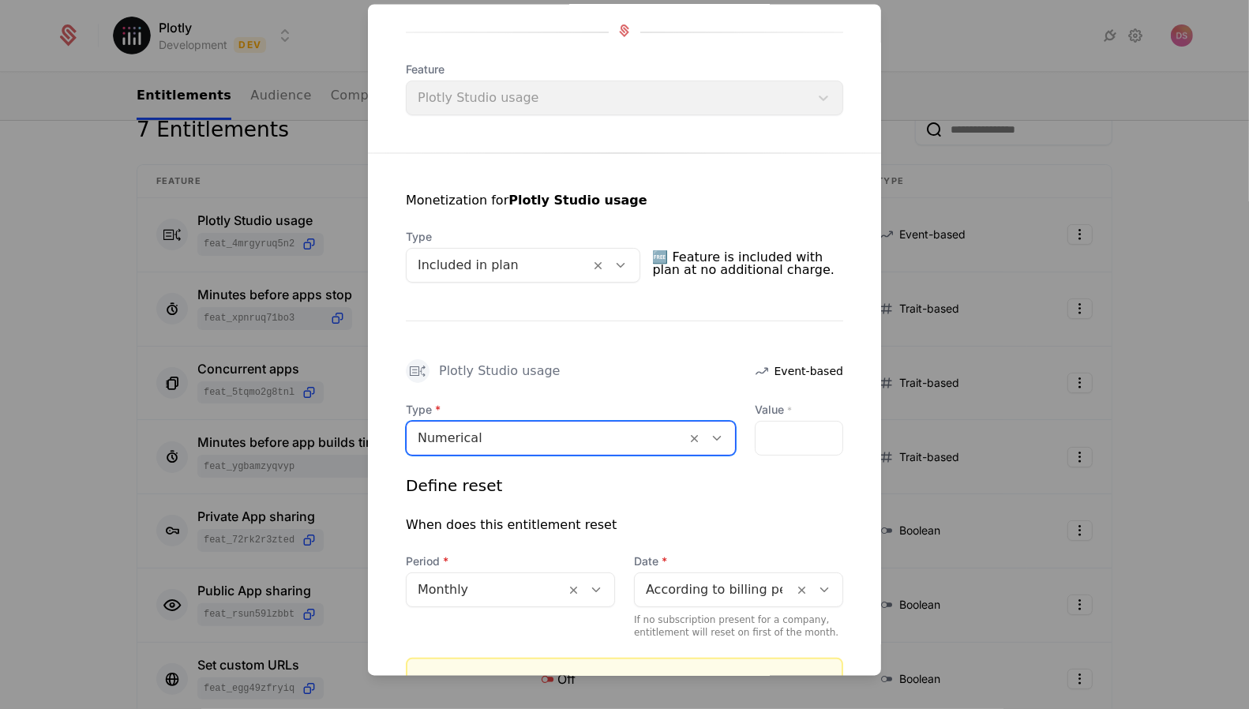
scroll to position [164, 0]
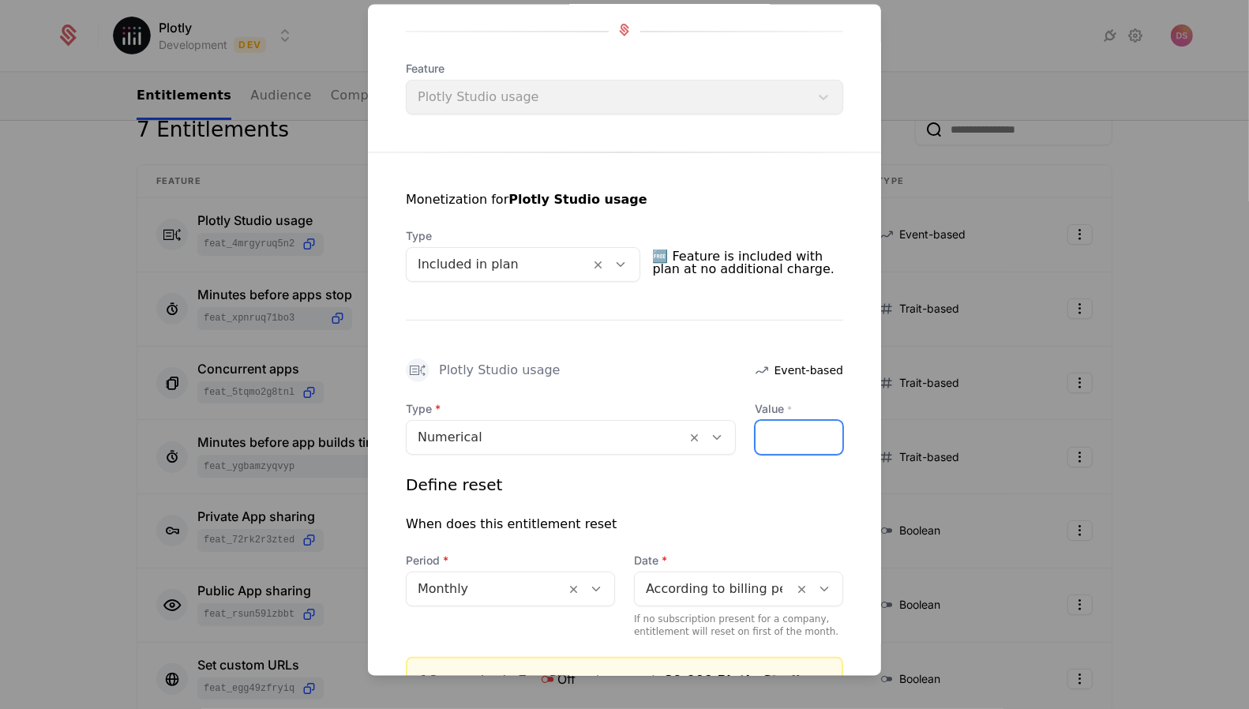
click at [811, 439] on input "*****" at bounding box center [798, 437] width 87 height 33
type input "*"
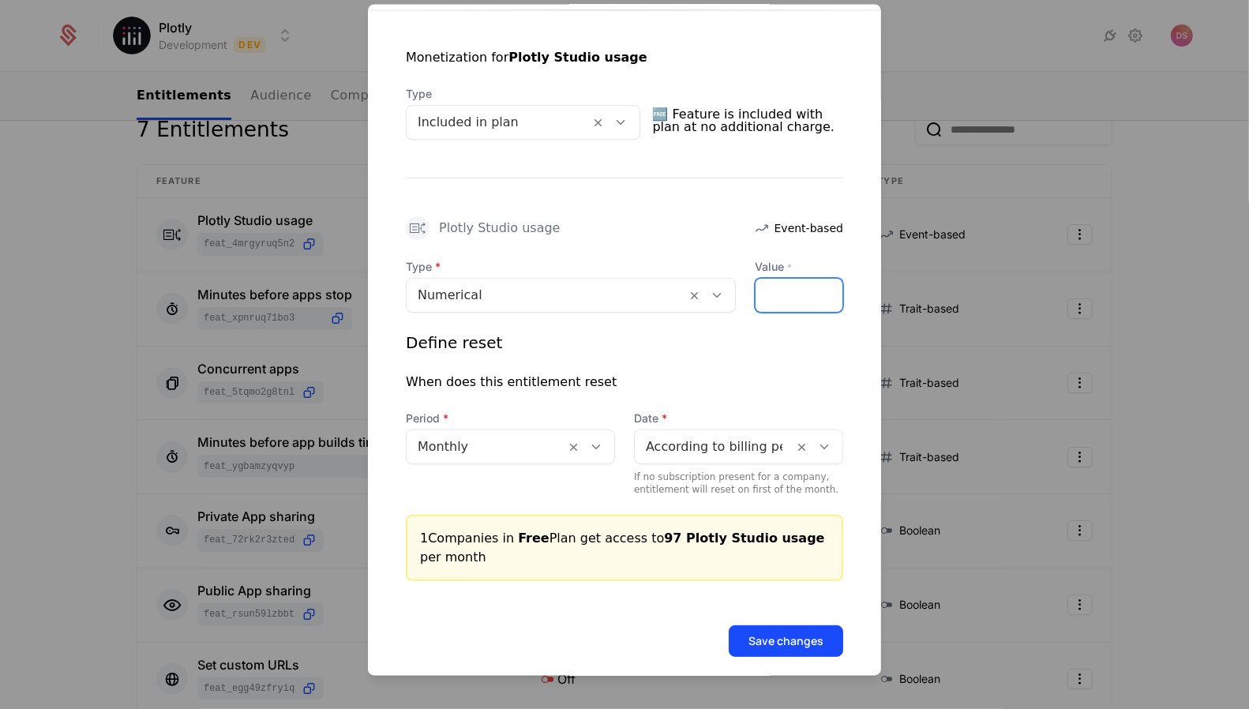
scroll to position [308, 0]
type input "**"
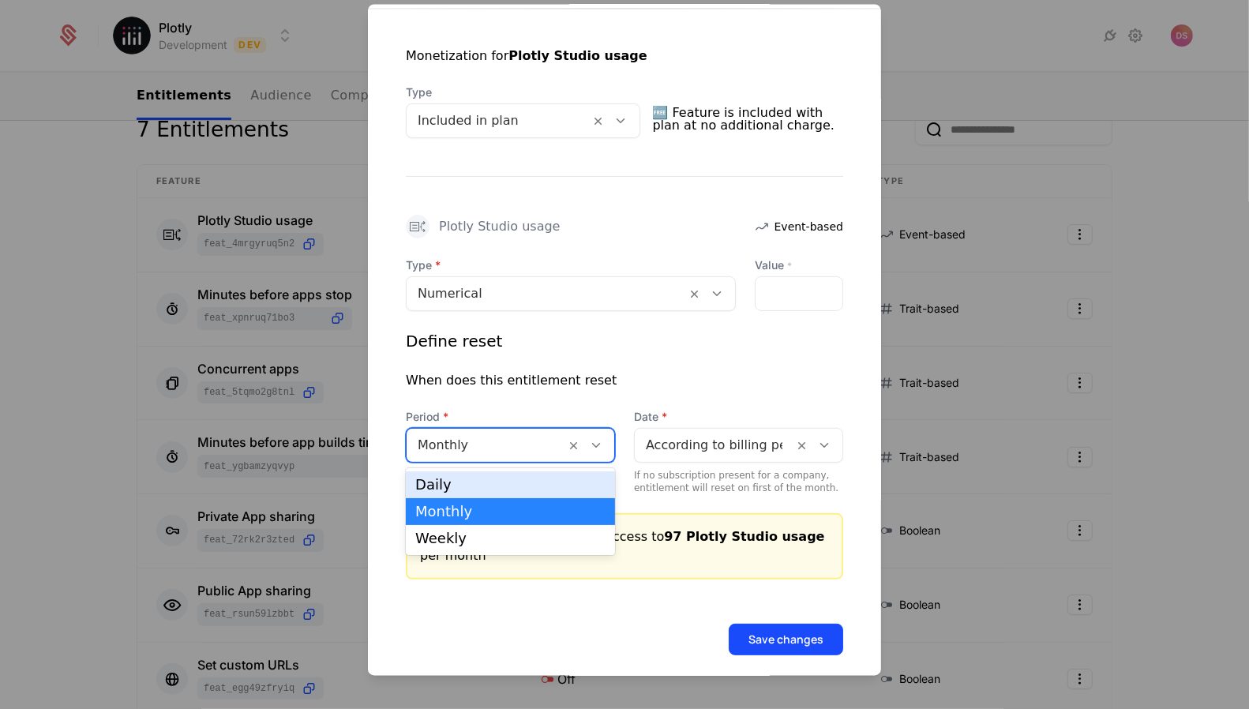
click at [463, 450] on div at bounding box center [486, 445] width 137 height 22
click at [481, 478] on div "Daily" at bounding box center [510, 485] width 190 height 14
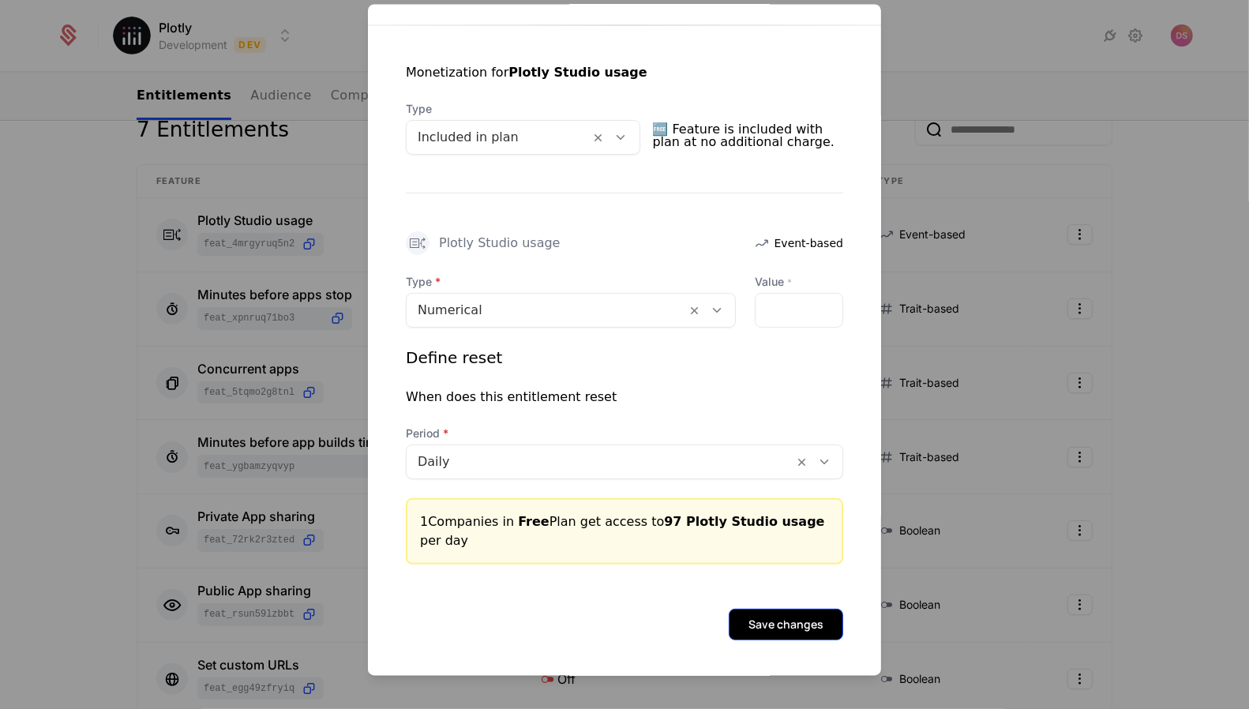
click at [813, 625] on button "Save changes" at bounding box center [786, 625] width 114 height 32
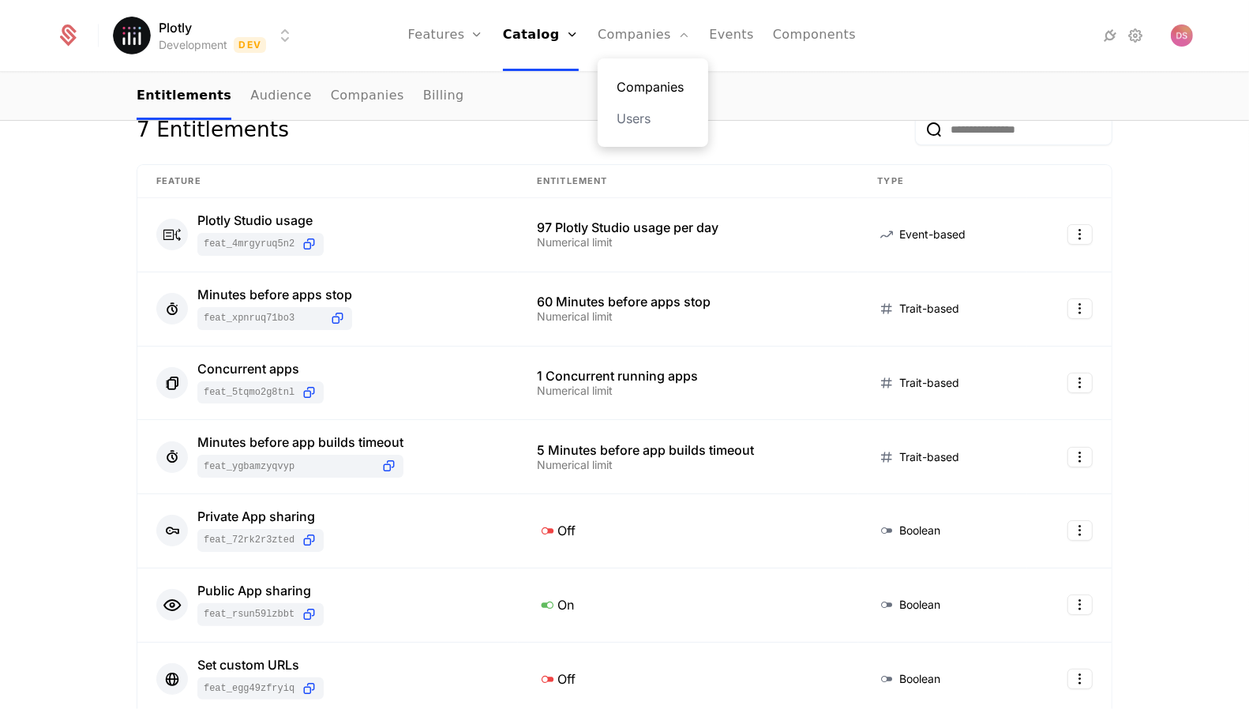
click at [661, 82] on link "Companies" at bounding box center [652, 86] width 73 height 19
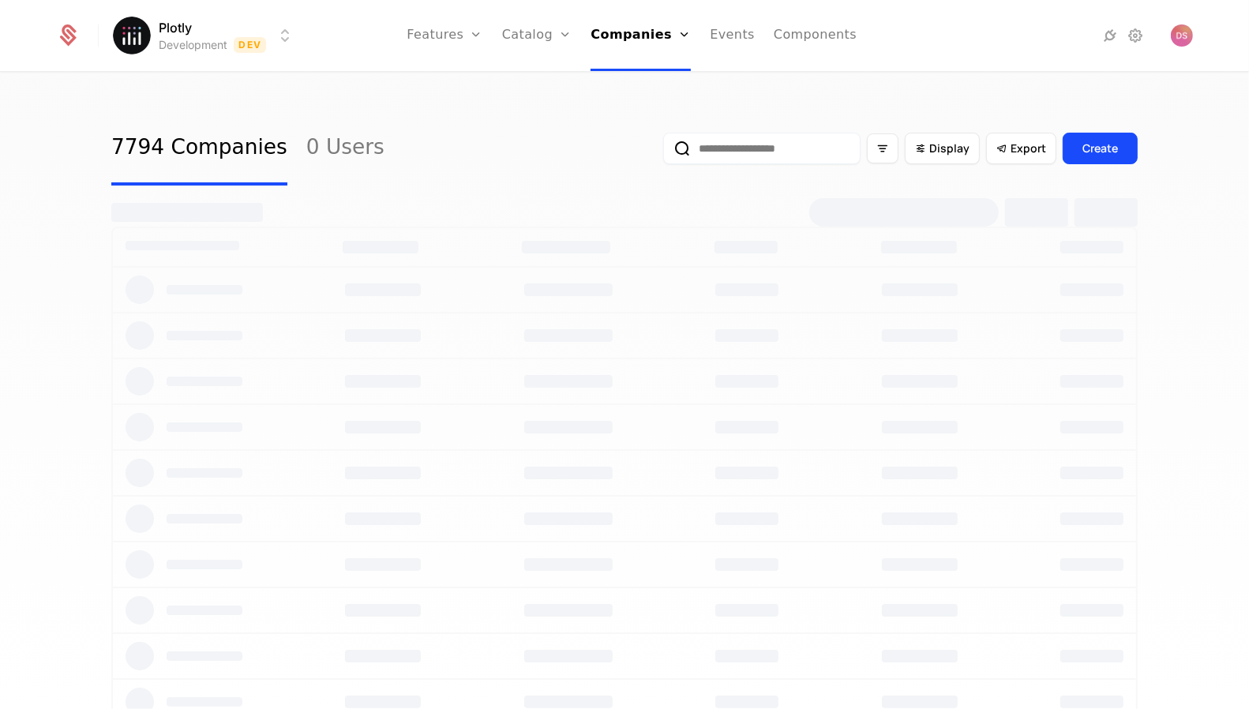
click at [820, 140] on input "email" at bounding box center [761, 149] width 197 height 32
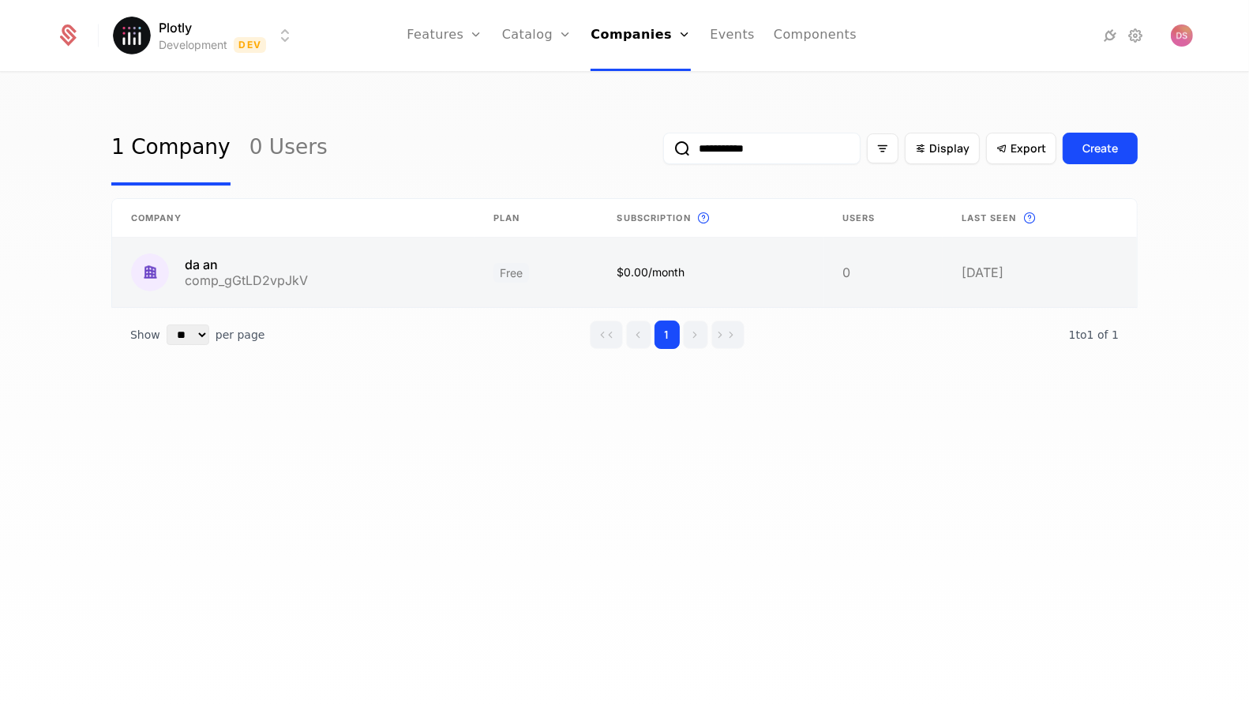
type input "**********"
click at [737, 285] on link at bounding box center [710, 272] width 225 height 69
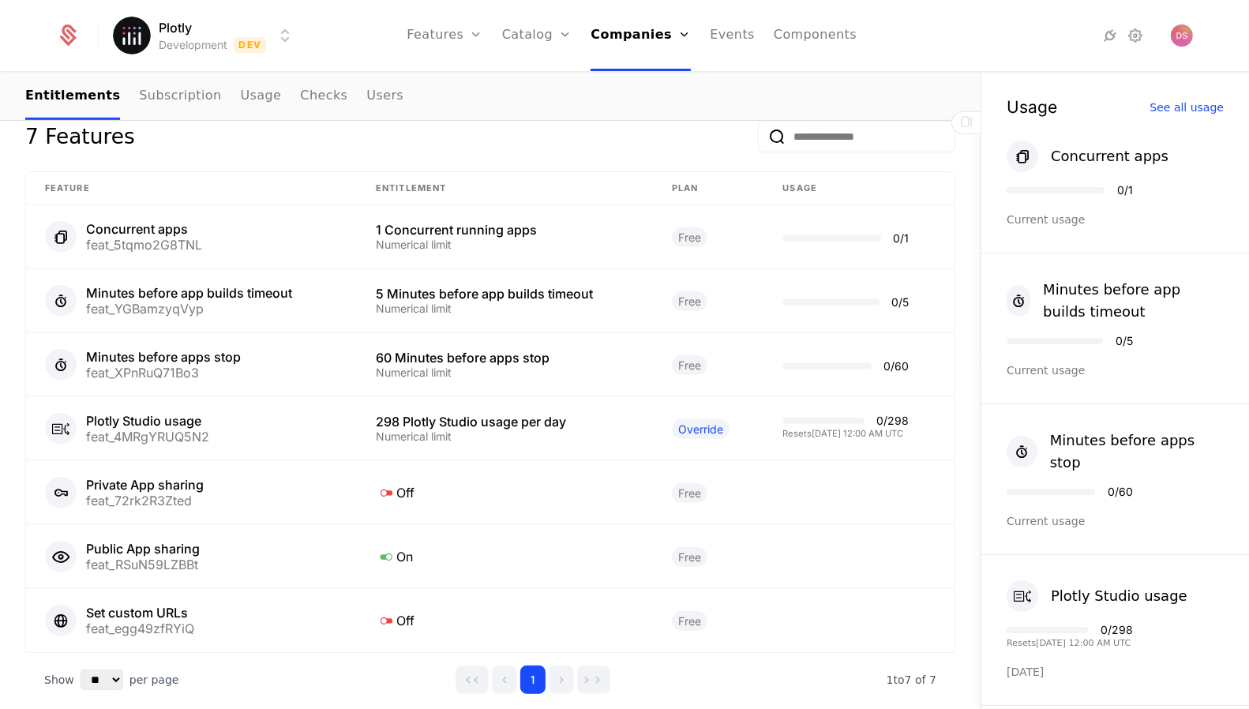
scroll to position [837, 0]
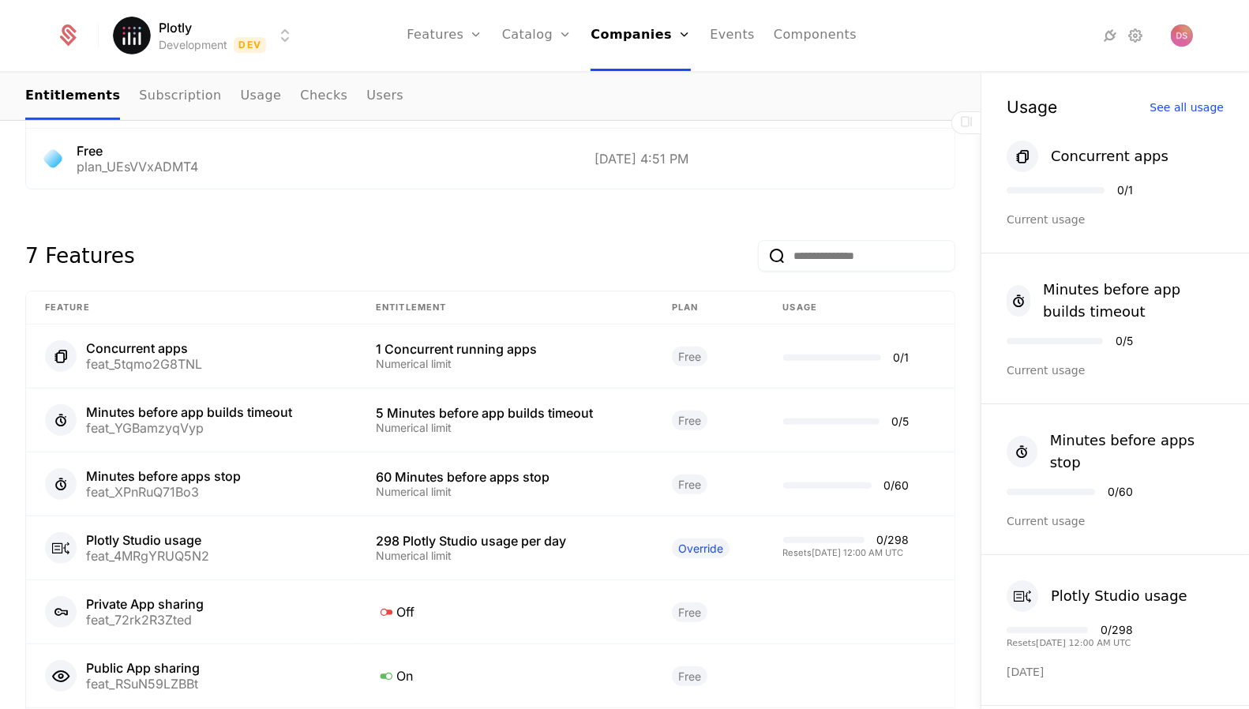
scroll to position [718, 0]
click at [608, 242] on div "7 Features" at bounding box center [490, 254] width 930 height 76
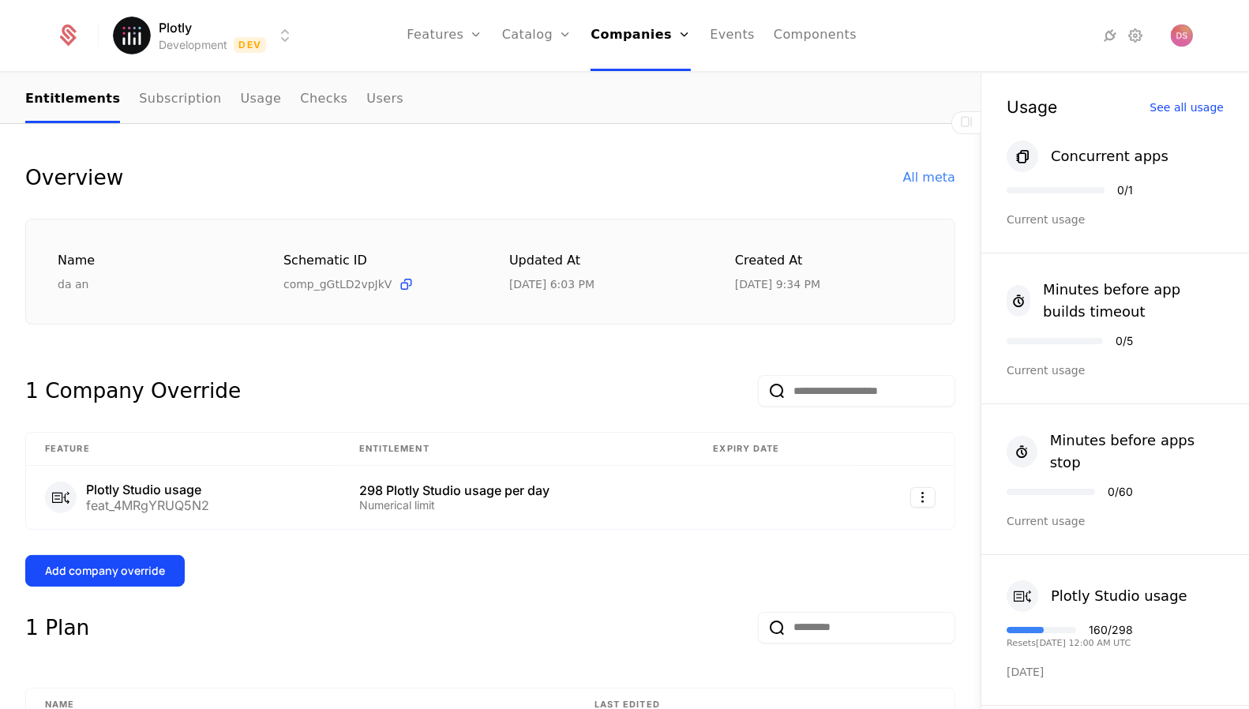
scroll to position [235, 0]
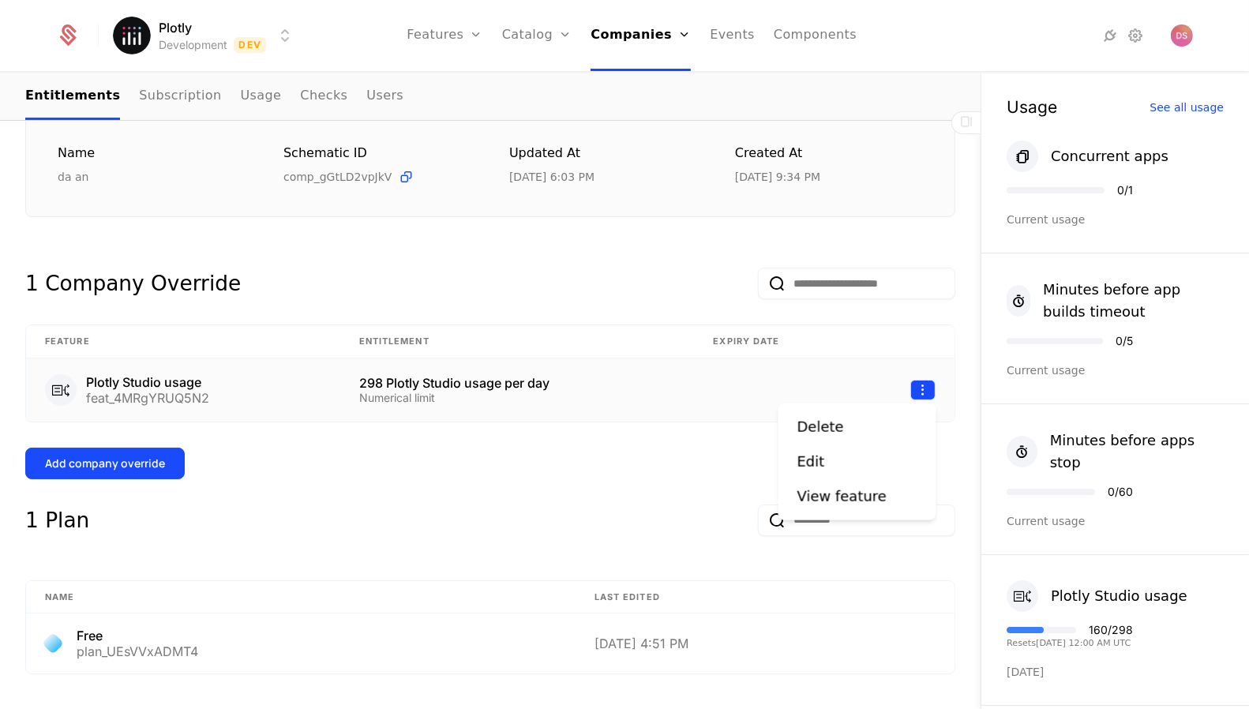
click at [919, 386] on html "Plotly Development Dev Features Features Flags Catalog Plans Add Ons Credits Co…" at bounding box center [624, 354] width 1249 height 709
click at [866, 454] on div "Edit" at bounding box center [857, 462] width 120 height 22
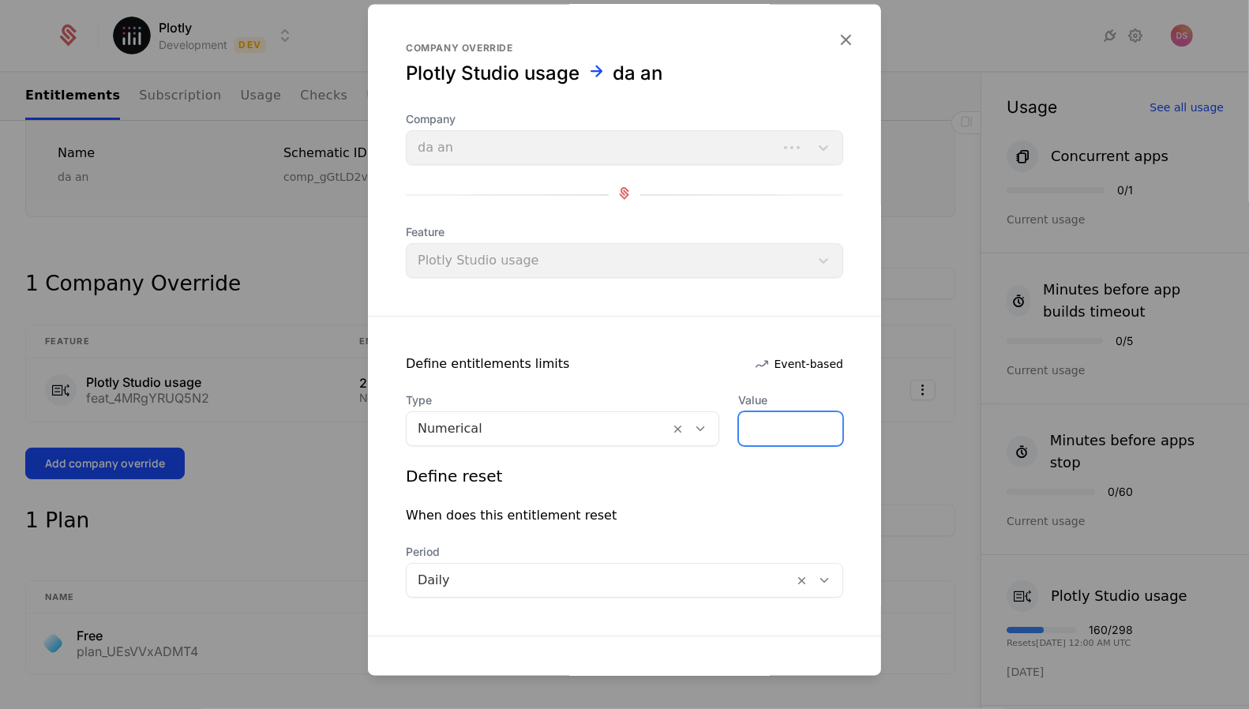
drag, startPoint x: 773, startPoint y: 428, endPoint x: 719, endPoint y: 428, distance: 53.7
click at [719, 428] on div "Type Numerical Value ***" at bounding box center [624, 420] width 437 height 54
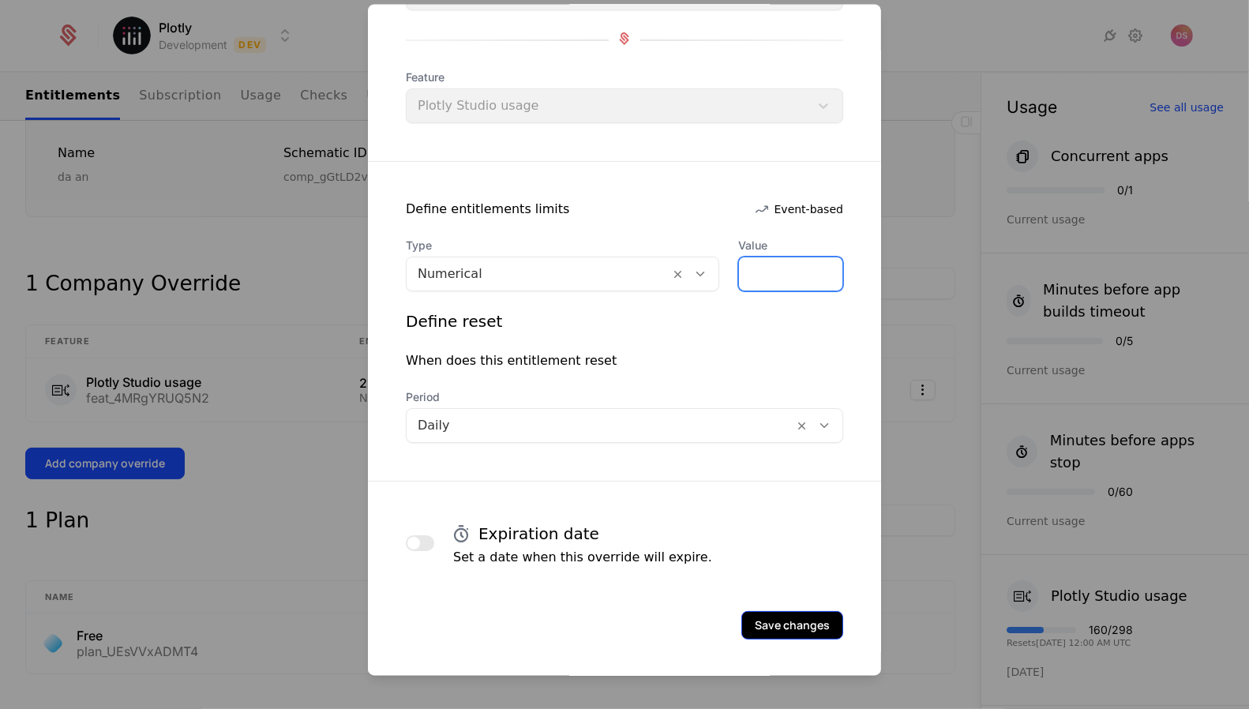
type input "**"
click at [775, 611] on button "Save changes" at bounding box center [792, 625] width 102 height 28
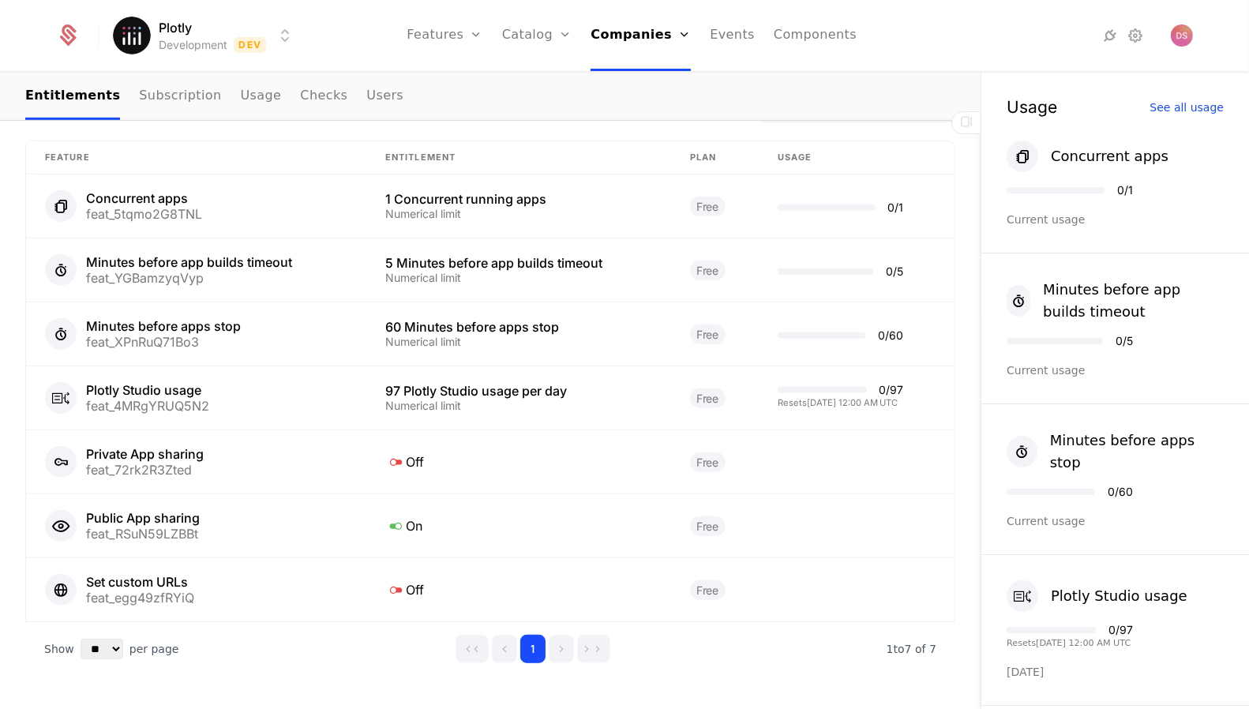
scroll to position [871, 0]
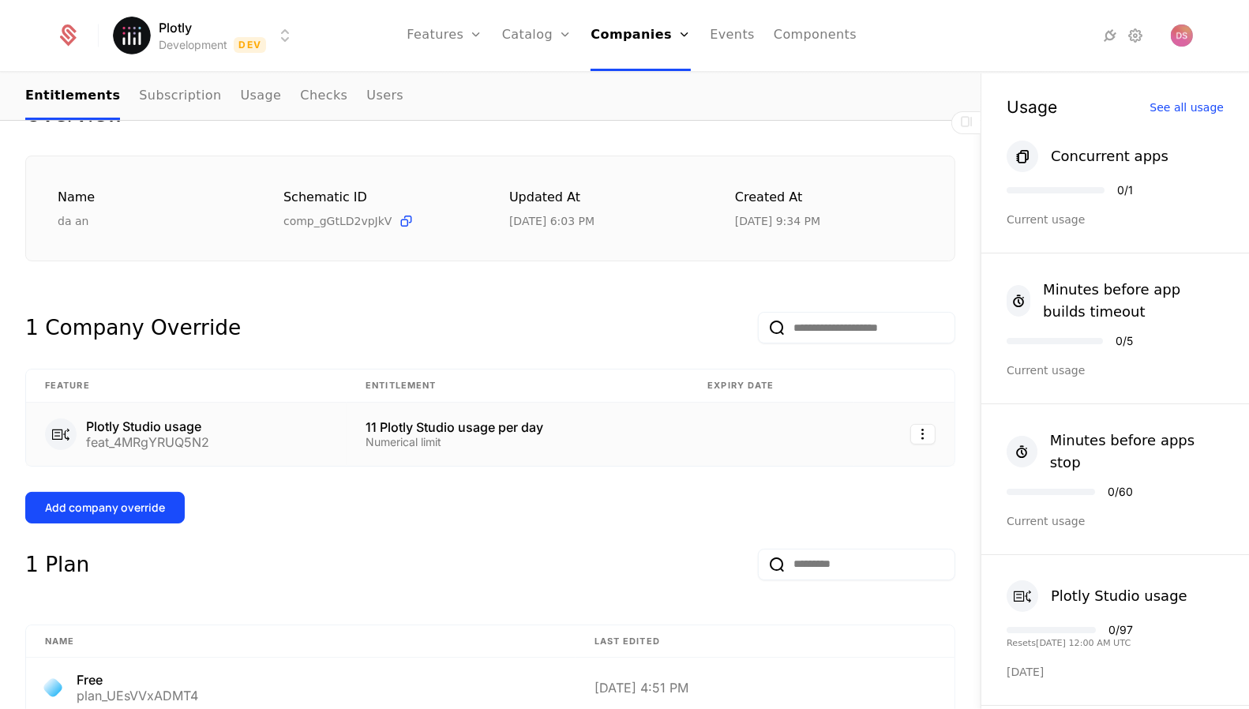
scroll to position [65, 0]
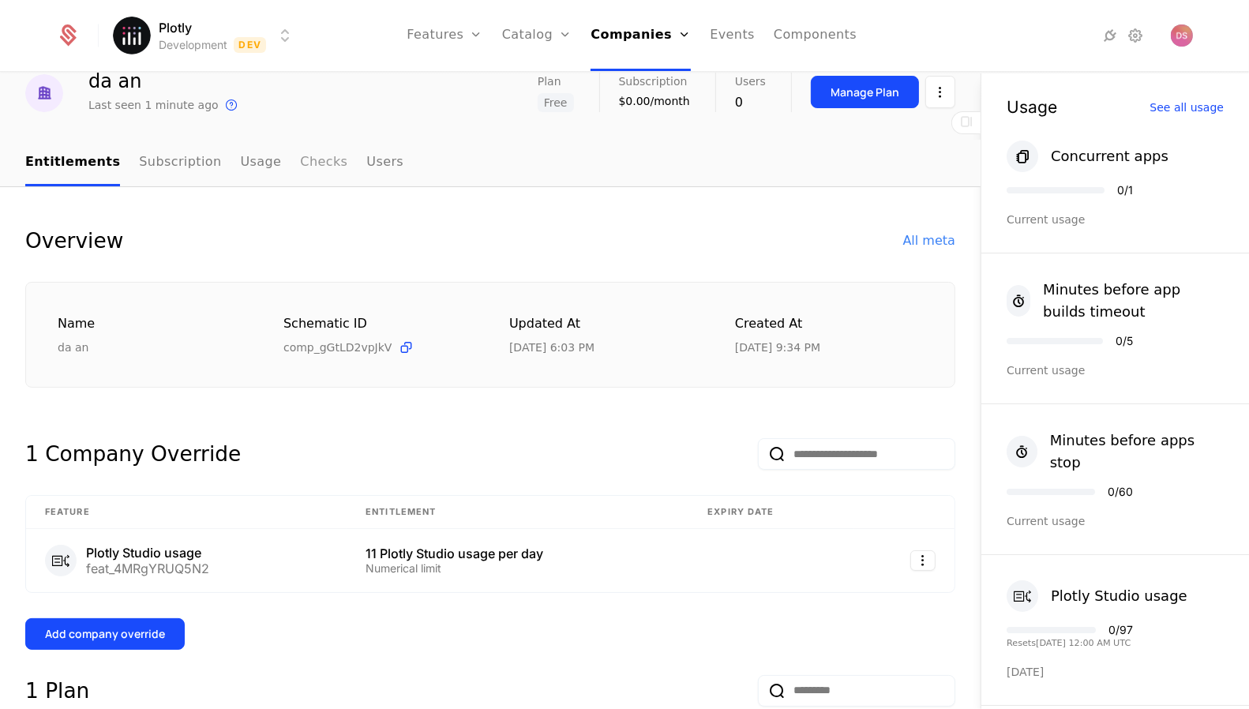
click at [300, 159] on link "Checks" at bounding box center [323, 163] width 47 height 47
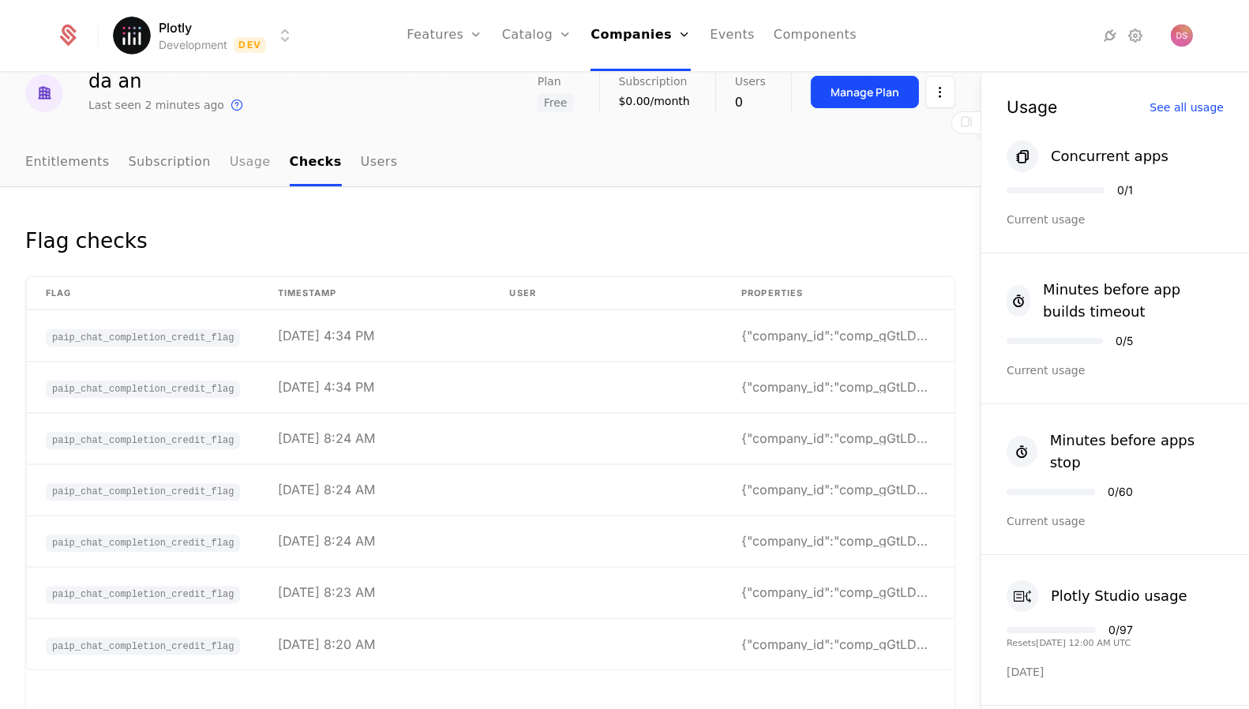
click at [236, 158] on link "Usage" at bounding box center [250, 163] width 41 height 47
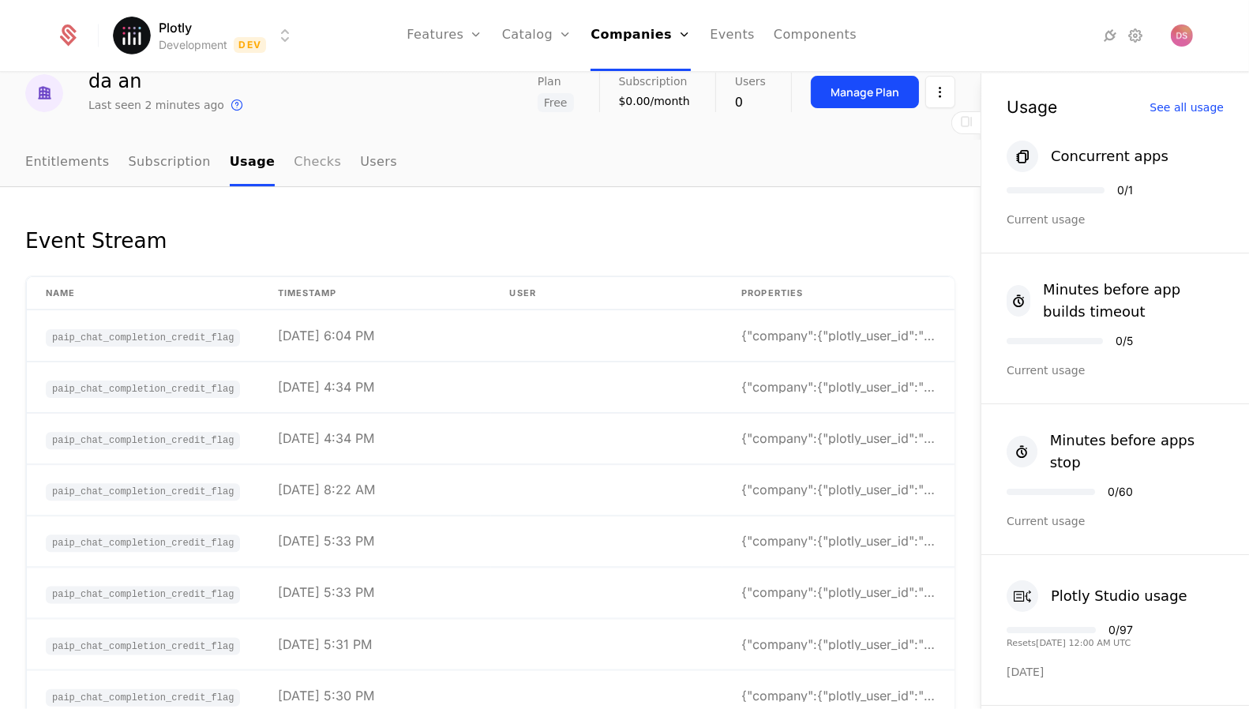
click at [294, 170] on link "Checks" at bounding box center [317, 163] width 47 height 47
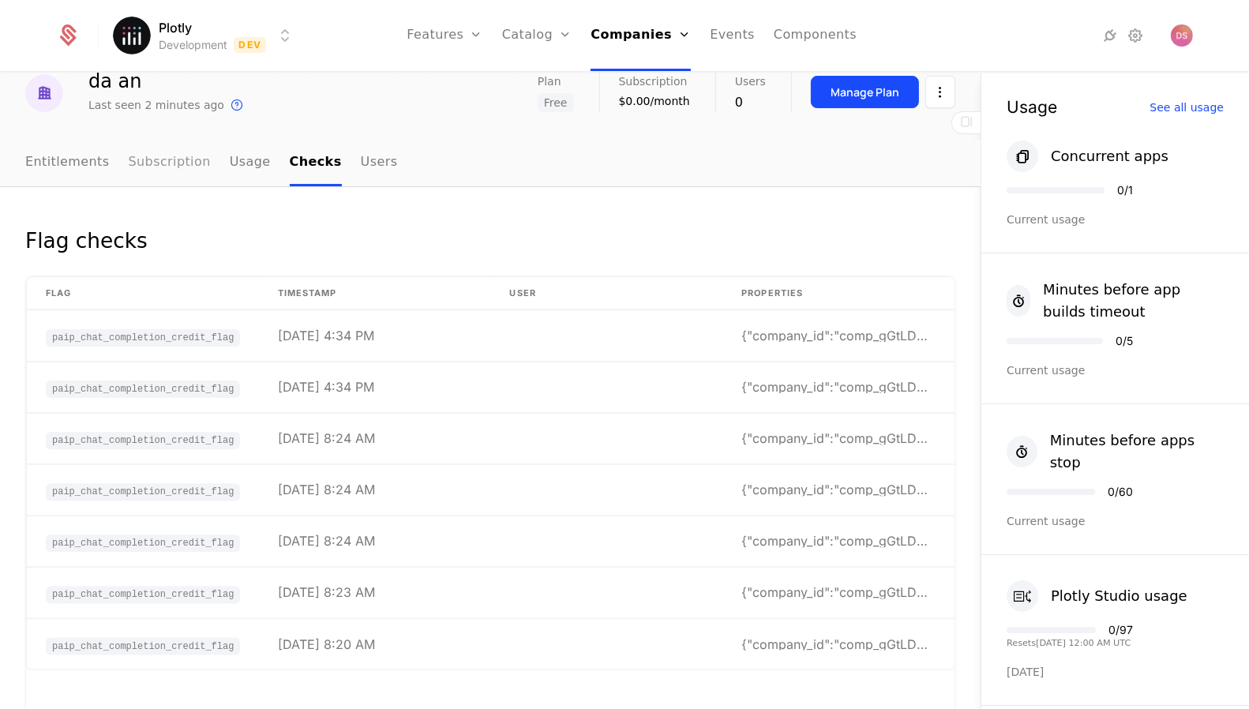
click at [184, 174] on link "Subscription" at bounding box center [170, 163] width 82 height 47
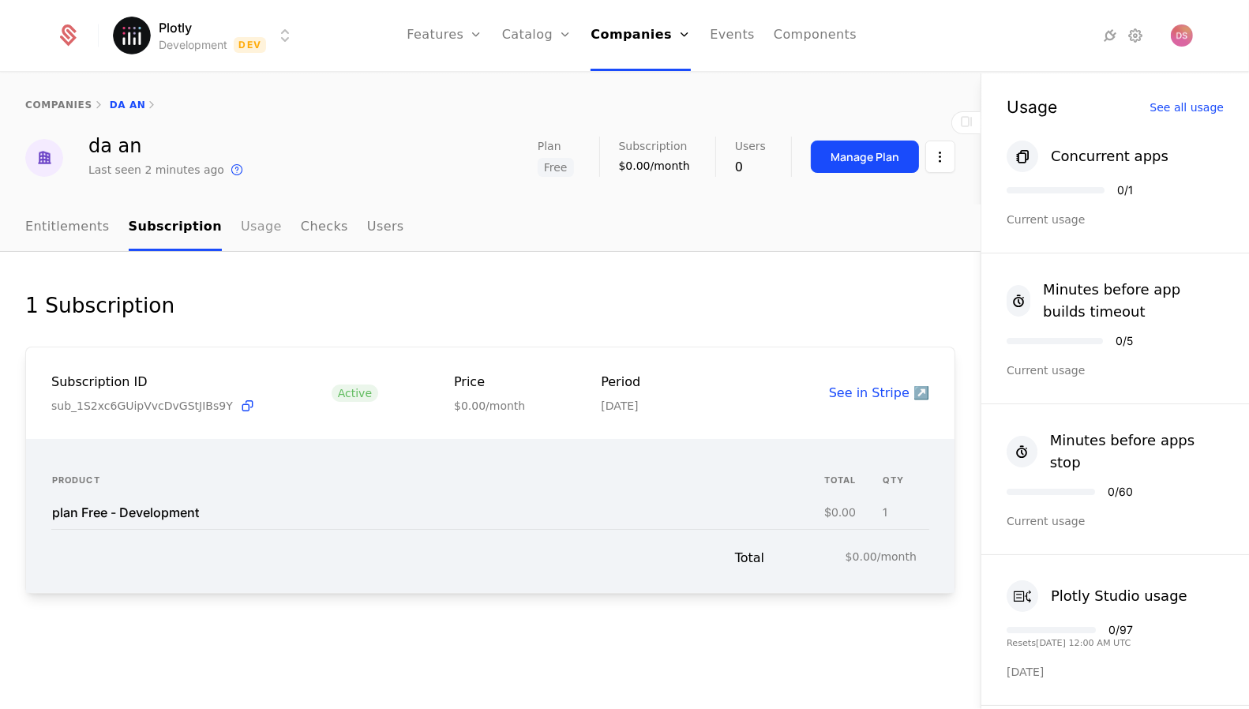
click at [245, 173] on div "da an Last seen 2 minutes ago This is the date a track or identify event associ…" at bounding box center [490, 158] width 930 height 43
click at [246, 227] on link "Usage" at bounding box center [261, 227] width 41 height 47
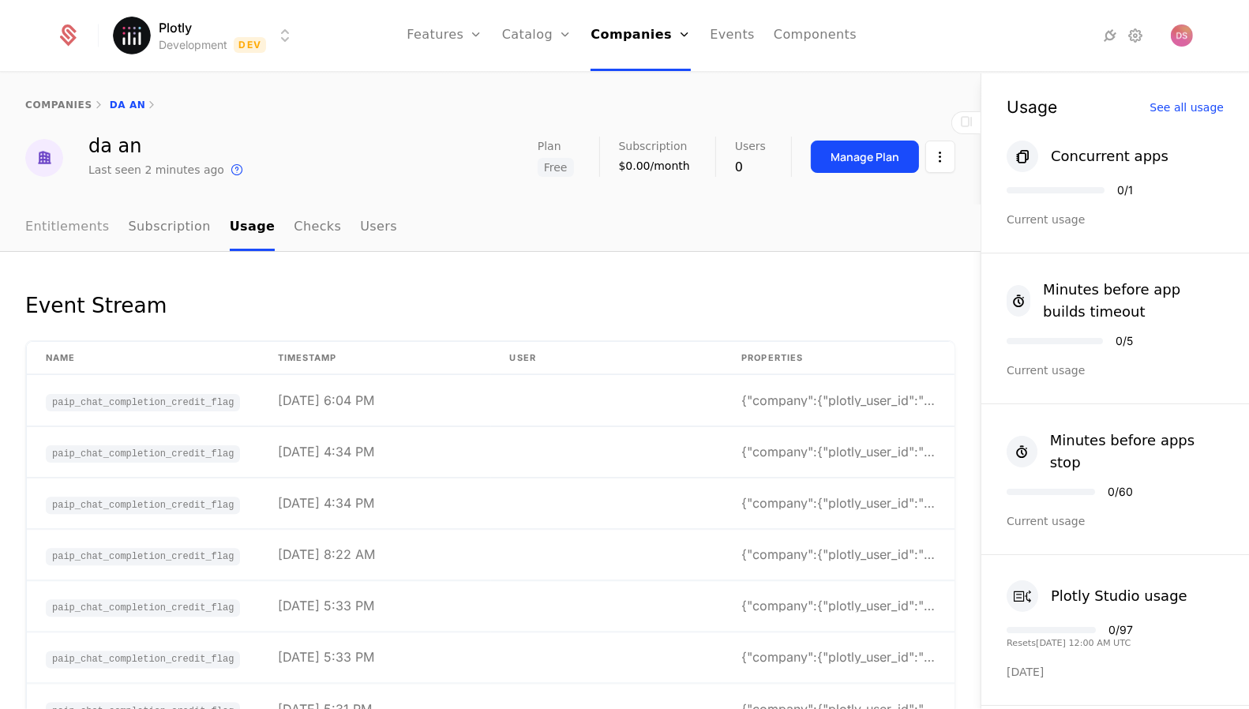
click at [78, 232] on link "Entitlements" at bounding box center [67, 227] width 84 height 47
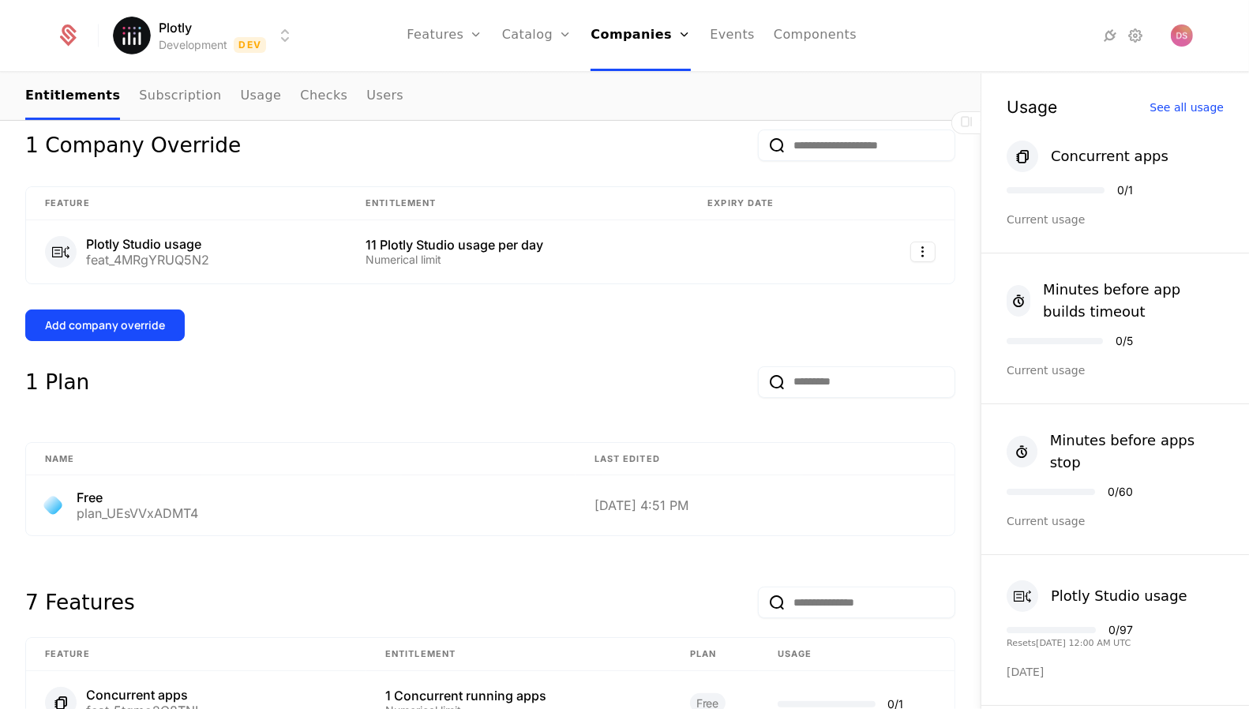
scroll to position [392, 0]
